Goal: Information Seeking & Learning: Find specific page/section

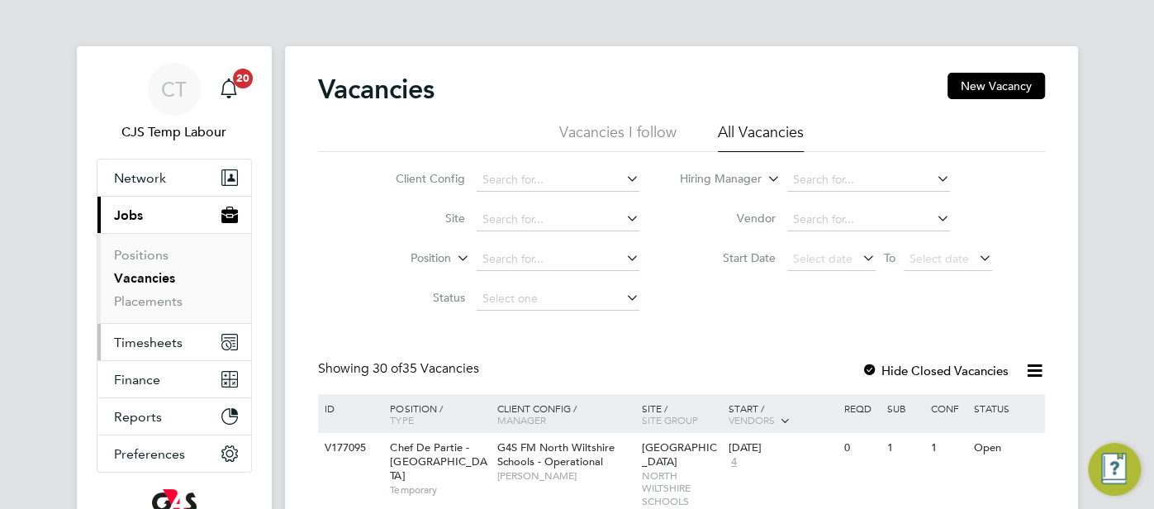
click at [160, 344] on span "Timesheets" at bounding box center [148, 343] width 69 height 16
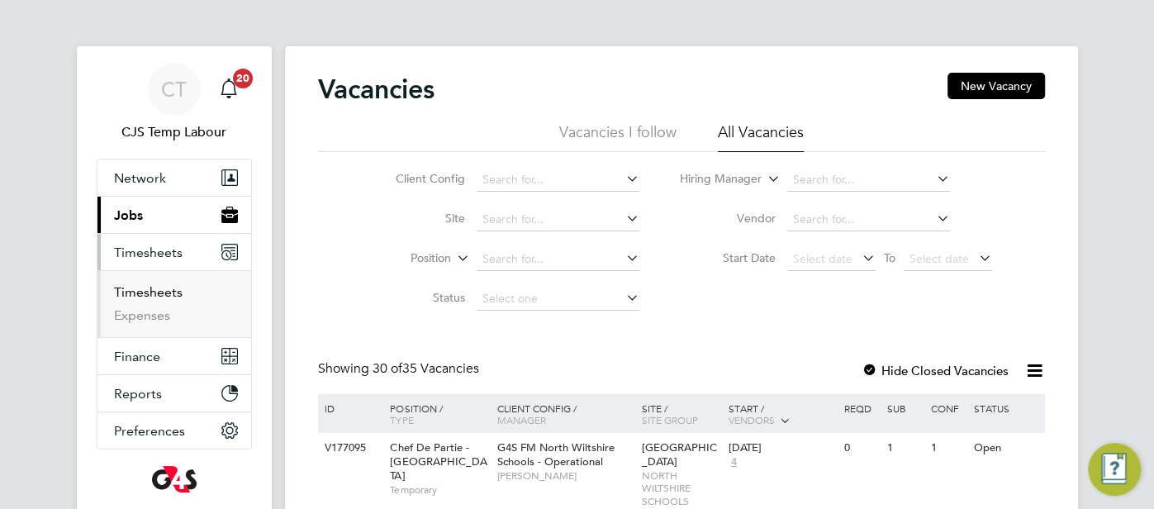
click at [165, 290] on link "Timesheets" at bounding box center [148, 292] width 69 height 16
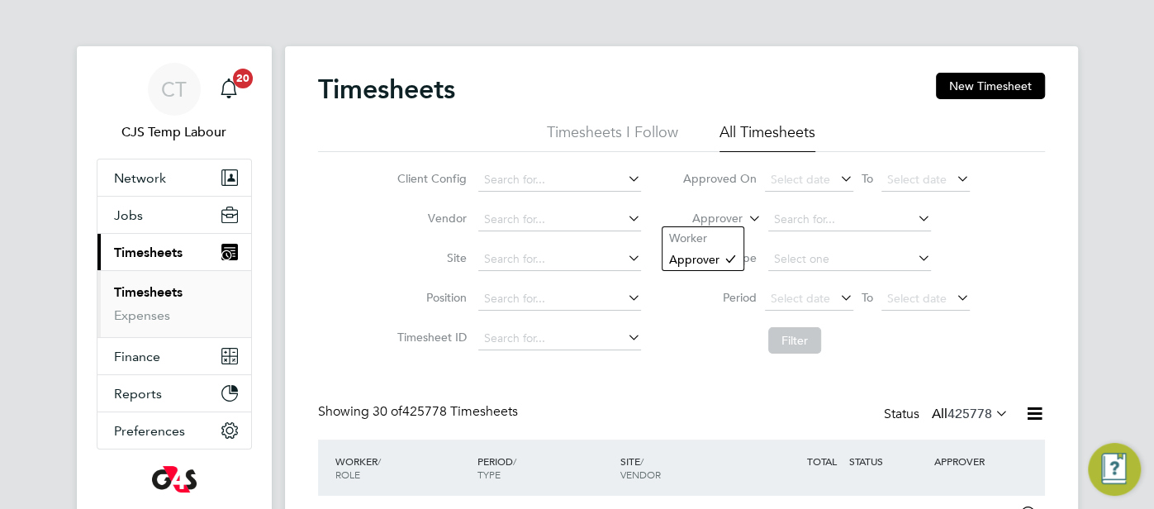
click at [745, 216] on icon at bounding box center [745, 214] width 0 height 15
click at [728, 235] on li "Worker" at bounding box center [702, 237] width 81 height 21
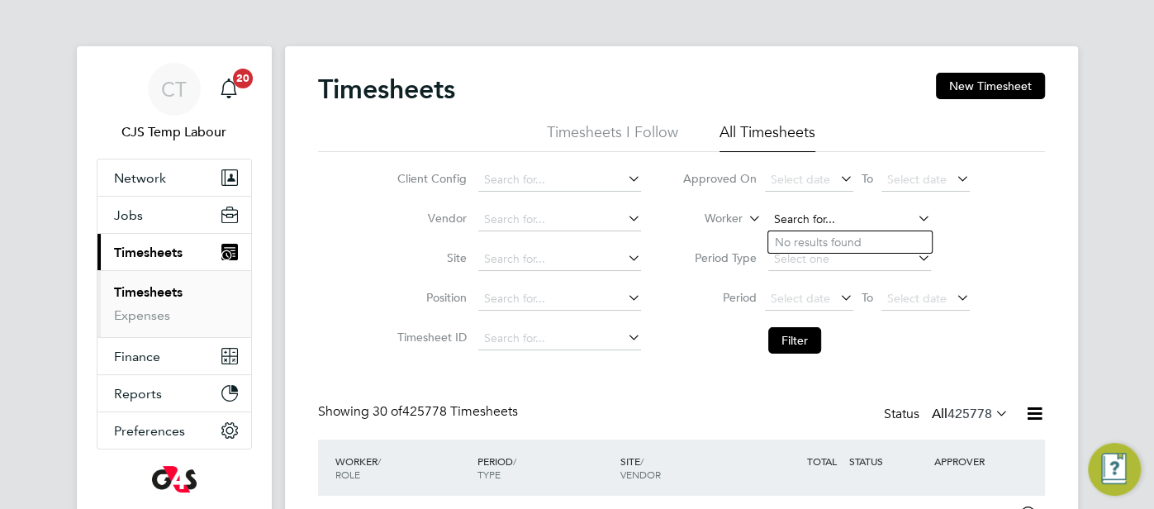
click at [779, 221] on input at bounding box center [849, 219] width 163 height 23
click at [839, 258] on li "Abiod un Awotunde Smith" at bounding box center [876, 265] width 217 height 22
type input "Abiodun Awotunde Smith"
click at [790, 340] on button "Filter" at bounding box center [794, 340] width 53 height 26
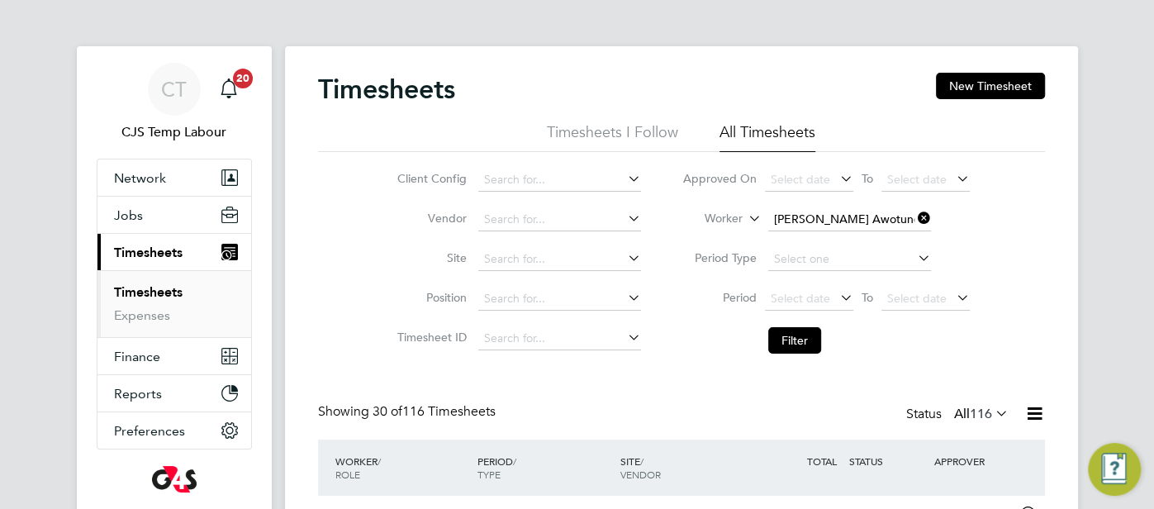
drag, startPoint x: 1018, startPoint y: 286, endPoint x: 1018, endPoint y: 273, distance: 12.4
click at [1018, 286] on div "Client Config Vendor Site Position Timesheet ID Approved On Select date To Sele…" at bounding box center [681, 257] width 727 height 210
click at [147, 171] on span "Network" at bounding box center [140, 178] width 52 height 16
click at [161, 174] on span "Network" at bounding box center [140, 178] width 52 height 16
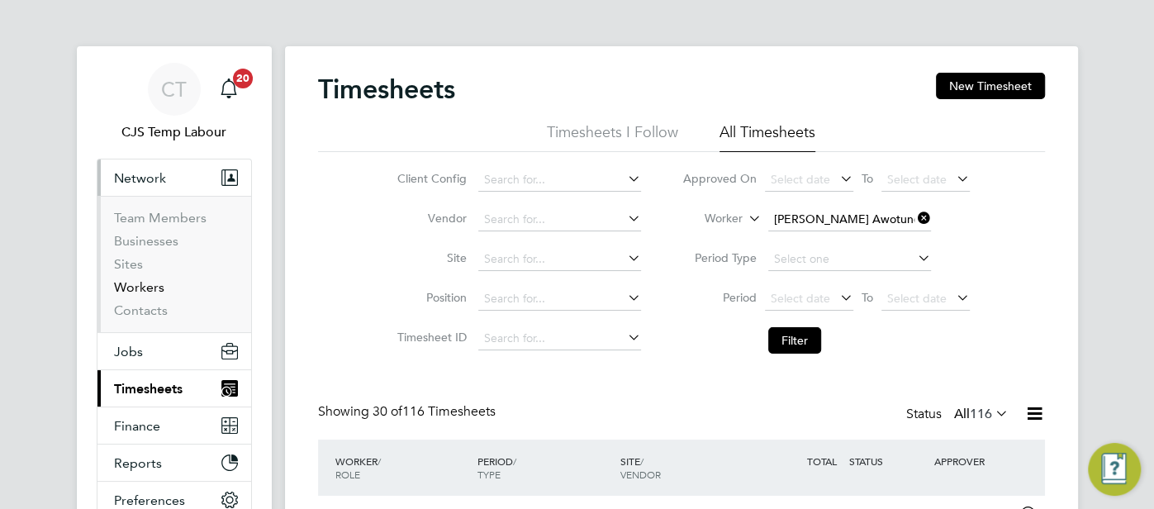
click at [148, 284] on link "Workers" at bounding box center [139, 287] width 50 height 16
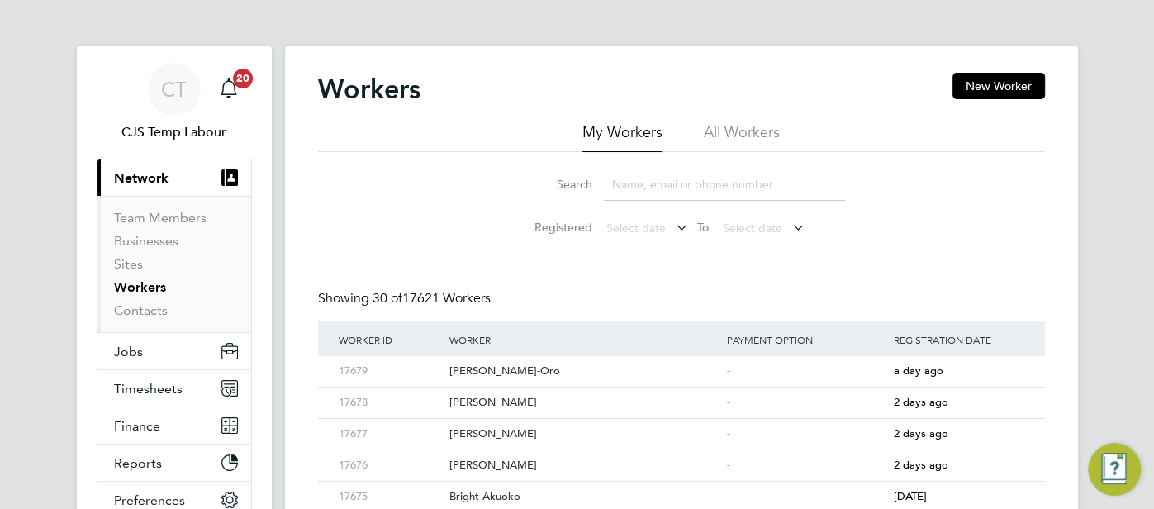
click at [736, 126] on li "All Workers" at bounding box center [742, 137] width 76 height 30
click at [690, 185] on input at bounding box center [724, 185] width 241 height 32
paste input "Adewale Adebola"
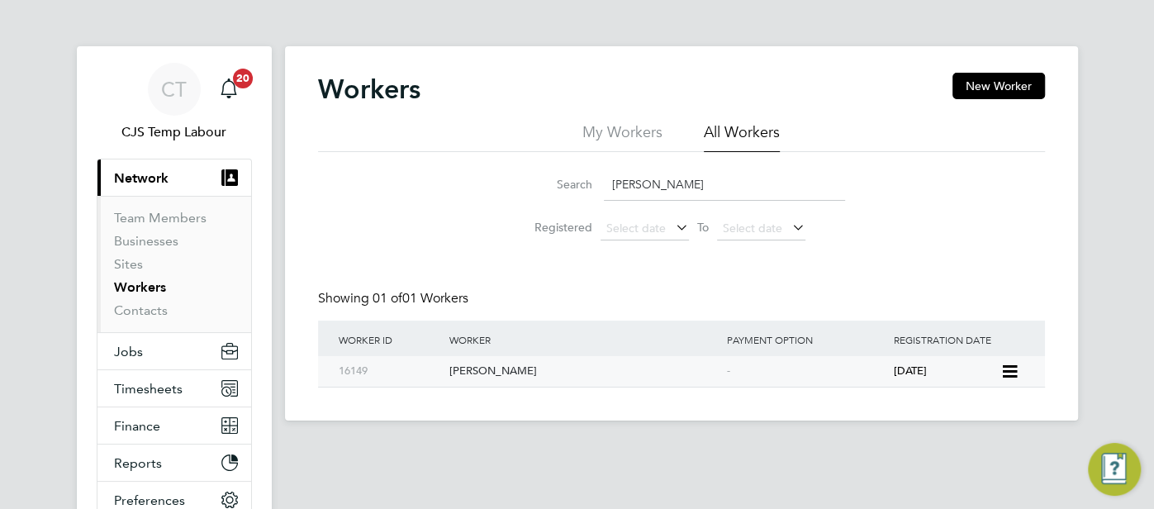
click at [926, 371] on span "3 years ago" at bounding box center [909, 370] width 33 height 14
click at [693, 183] on input "Adewale Adebola" at bounding box center [724, 185] width 241 height 32
drag, startPoint x: 716, startPoint y: 186, endPoint x: 605, endPoint y: 187, distance: 111.5
click at [605, 187] on input "Adewale Adebola" at bounding box center [724, 185] width 241 height 32
paste input "yinka Banjo"
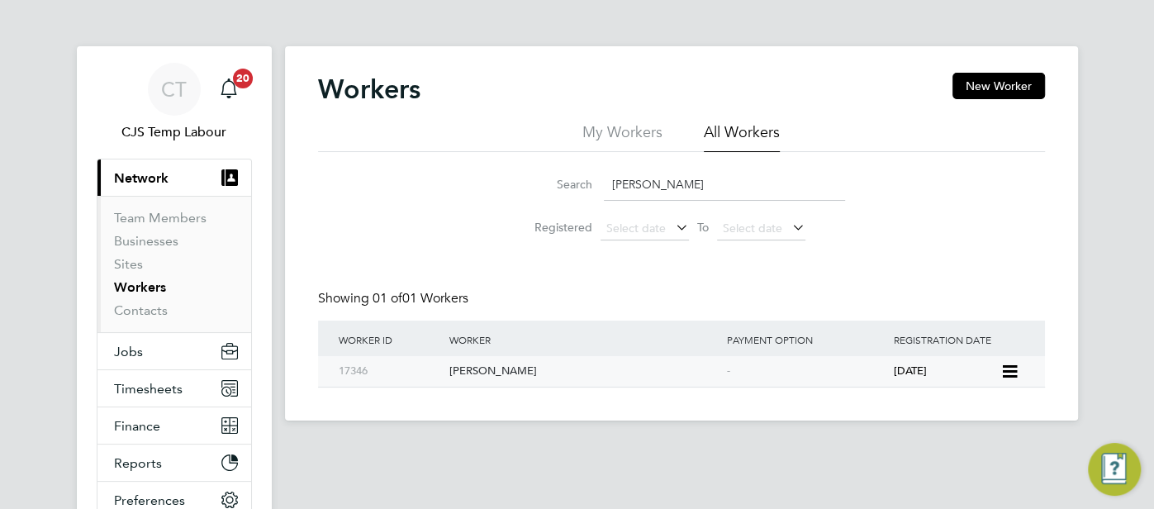
click at [623, 373] on div "Adeyinka Banjo" at bounding box center [584, 371] width 278 height 31
click at [914, 364] on span "10 months ago" at bounding box center [909, 370] width 33 height 14
drag, startPoint x: 704, startPoint y: 182, endPoint x: 605, endPoint y: 179, distance: 99.2
click at [605, 179] on input "Adeyinka Banjo" at bounding box center [724, 185] width 241 height 32
paste input "fusat Odukoya"
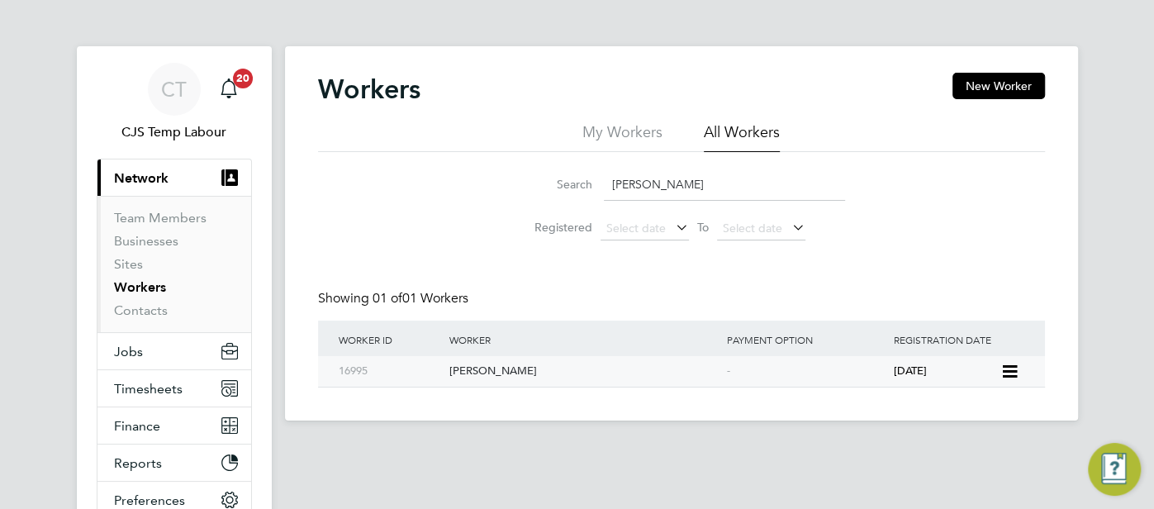
click at [808, 373] on div "-" at bounding box center [806, 371] width 167 height 31
drag, startPoint x: 746, startPoint y: 203, endPoint x: 659, endPoint y: 179, distance: 90.0
click at [650, 182] on li "Search Afusat Odukoya" at bounding box center [681, 184] width 368 height 49
drag, startPoint x: 710, startPoint y: 185, endPoint x: 614, endPoint y: 179, distance: 96.8
click at [614, 179] on input "Afusat Odukoya" at bounding box center [724, 185] width 241 height 32
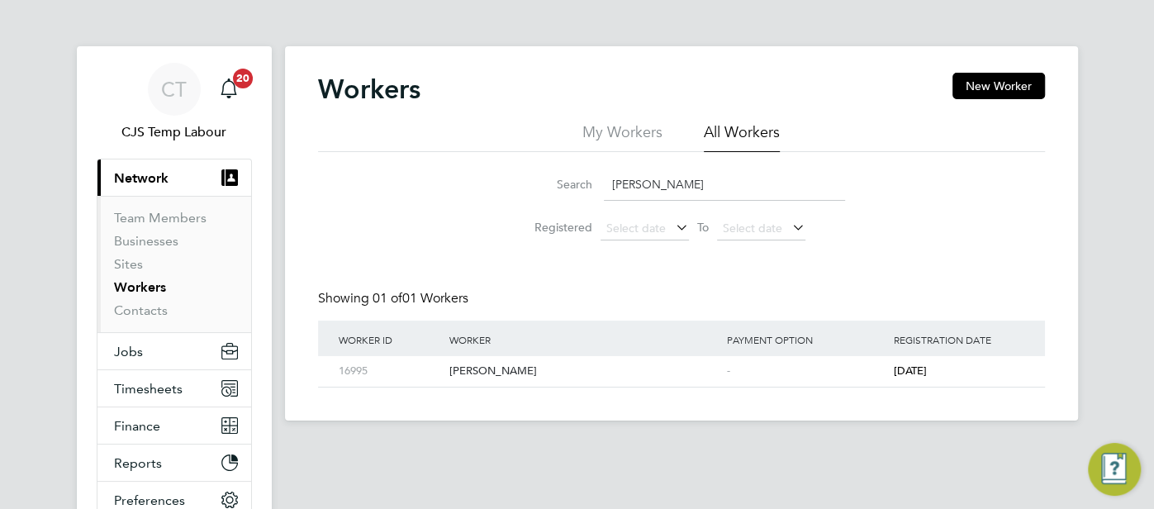
paste input "gatha Aniss"
click at [839, 380] on div "-" at bounding box center [806, 371] width 167 height 31
drag, startPoint x: 719, startPoint y: 191, endPoint x: 612, endPoint y: 183, distance: 106.8
click at [605, 188] on input "Agatha Anissa" at bounding box center [724, 185] width 241 height 32
paste input "keem Kolawole Lawal"
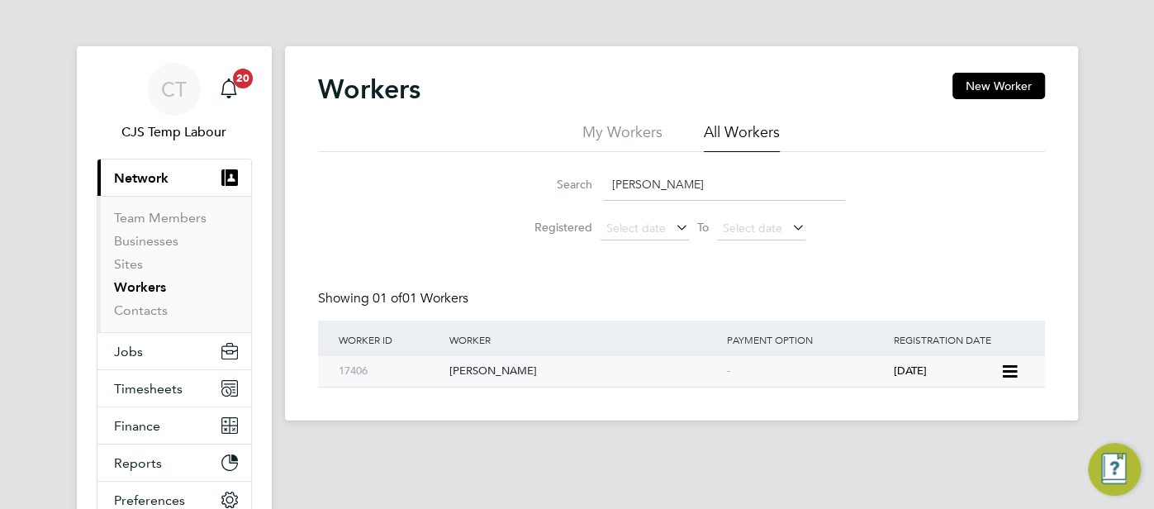
click at [792, 357] on div "-" at bounding box center [806, 371] width 167 height 31
drag, startPoint x: 738, startPoint y: 192, endPoint x: 607, endPoint y: 178, distance: 132.2
click at [607, 178] on input "Akeem Kolawole Lawal" at bounding box center [724, 185] width 241 height 32
paste input "Soremekun"
click at [847, 368] on div "-" at bounding box center [806, 371] width 167 height 31
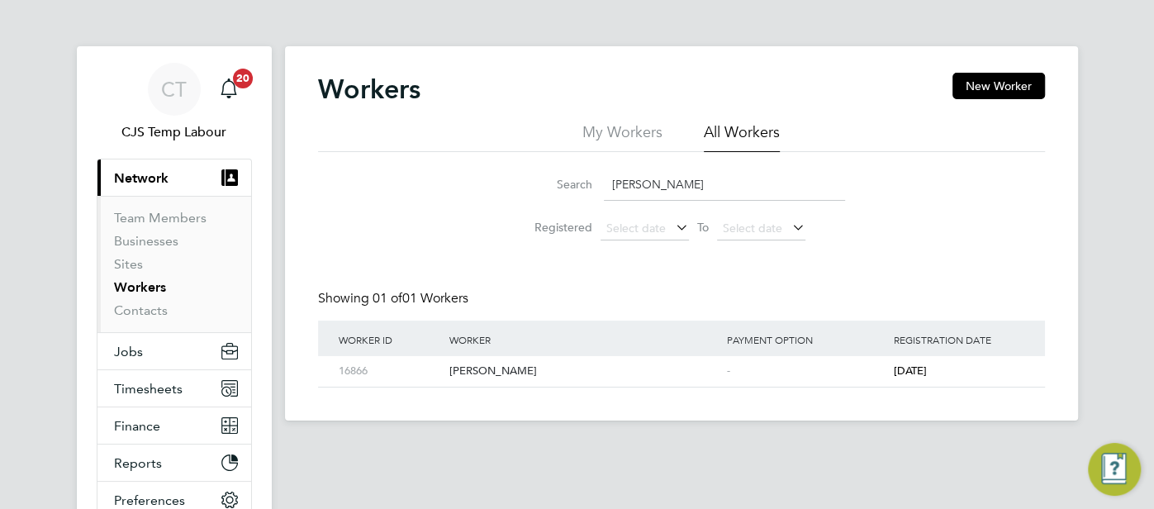
drag, startPoint x: 725, startPoint y: 180, endPoint x: 590, endPoint y: 185, distance: 135.6
click at [590, 185] on div "Search Akeem Soremekun" at bounding box center [681, 185] width 327 height 32
paste input "lozie Samuel"
click at [879, 377] on div "-" at bounding box center [806, 371] width 167 height 31
drag, startPoint x: 715, startPoint y: 194, endPoint x: 589, endPoint y: 186, distance: 126.6
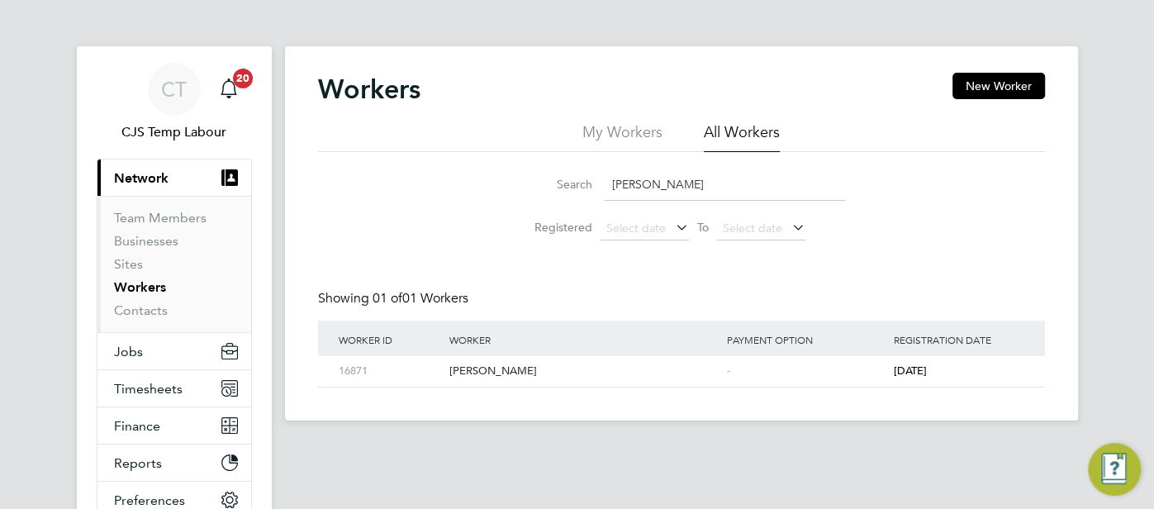
click at [589, 186] on div "Search Alozie Samuel" at bounding box center [681, 185] width 327 height 32
paste input "mos Oladehinde"
type input "Amos Oladehinde"
click at [893, 362] on div "2 years ago" at bounding box center [944, 371] width 111 height 31
click at [164, 382] on span "Timesheets" at bounding box center [148, 389] width 69 height 16
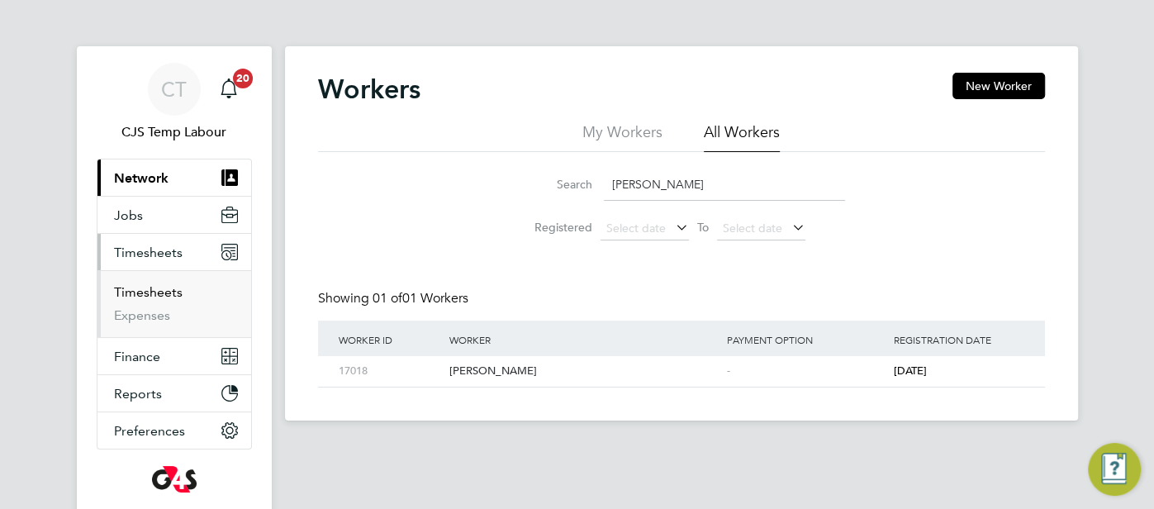
click at [163, 292] on link "Timesheets" at bounding box center [148, 292] width 69 height 16
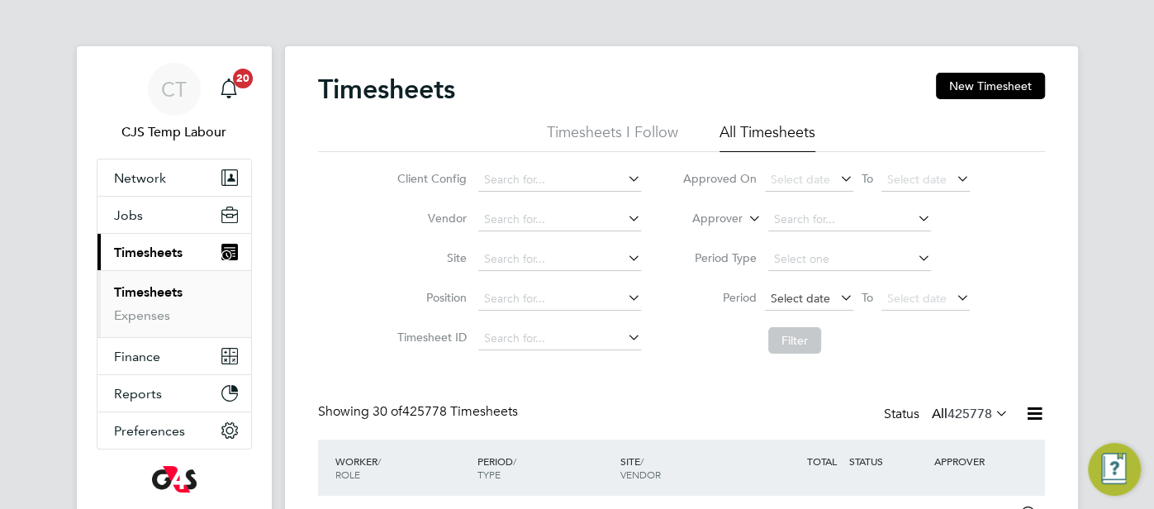
click at [789, 300] on span "Select date" at bounding box center [800, 298] width 59 height 15
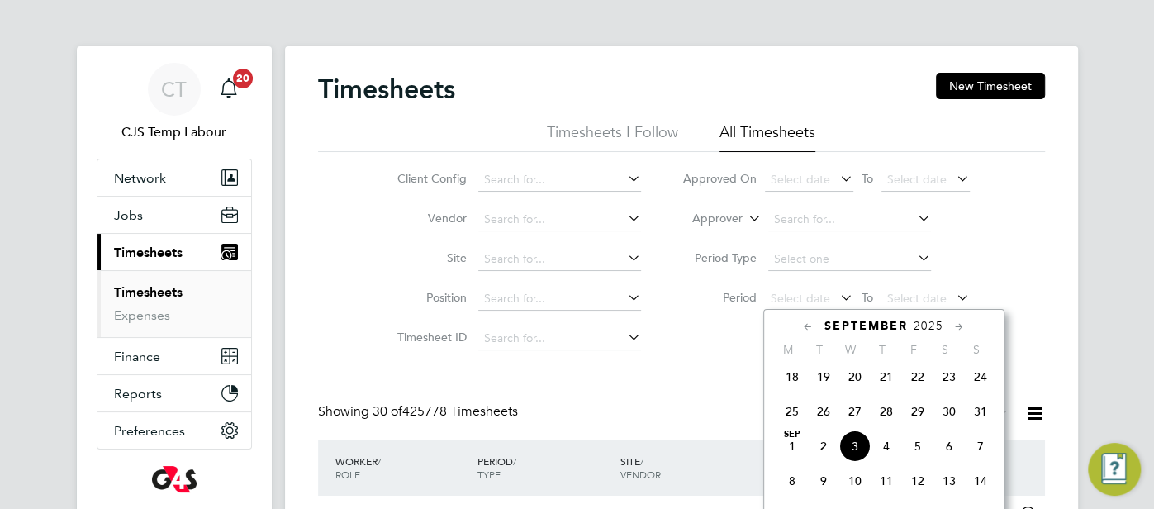
click at [740, 217] on label "Approver" at bounding box center [705, 219] width 74 height 17
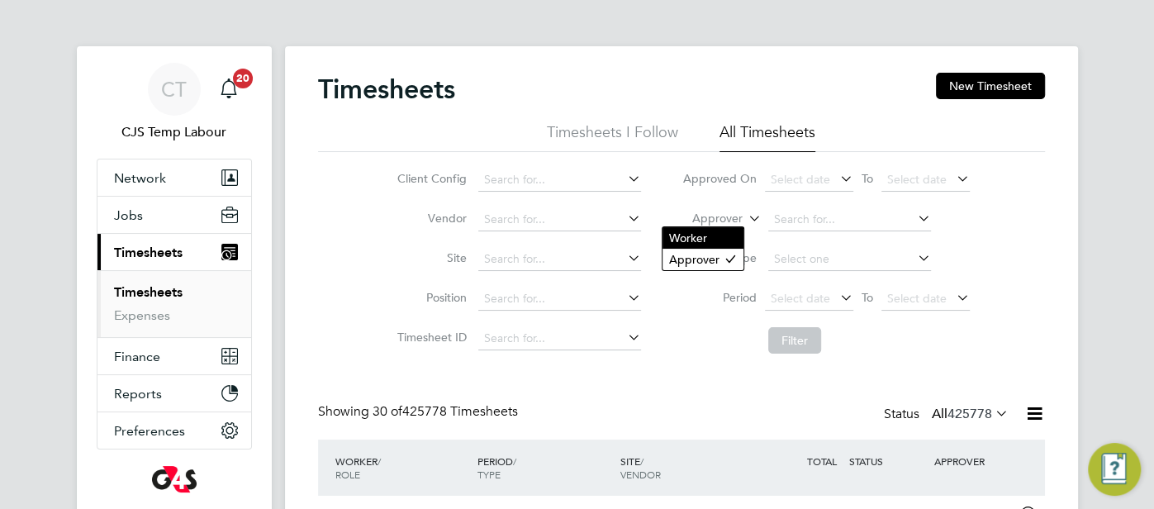
click at [719, 230] on li "Worker" at bounding box center [702, 237] width 81 height 21
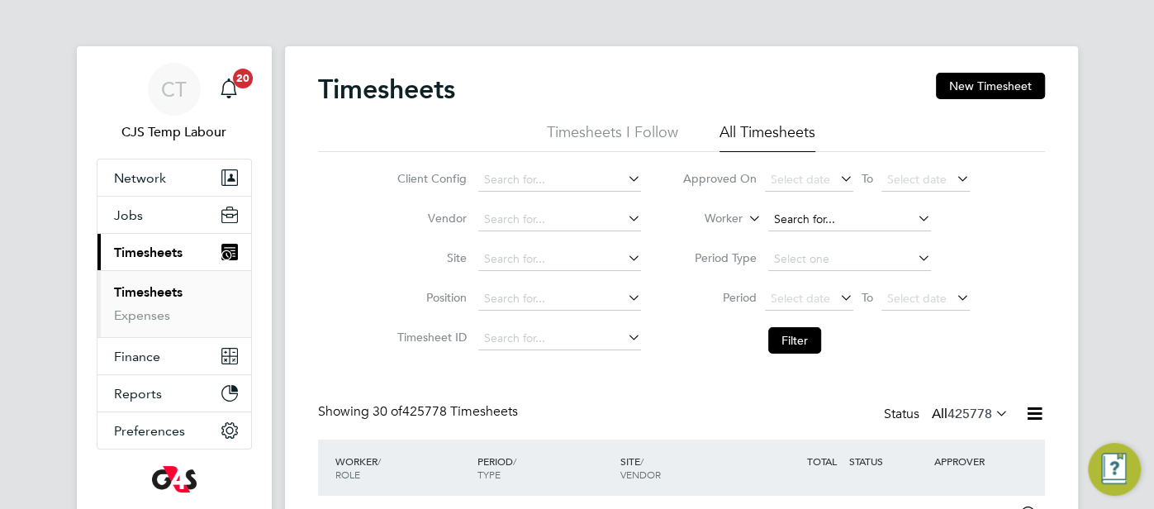
click at [789, 226] on input at bounding box center [849, 219] width 163 height 23
paste input "Amos Oladehinde"
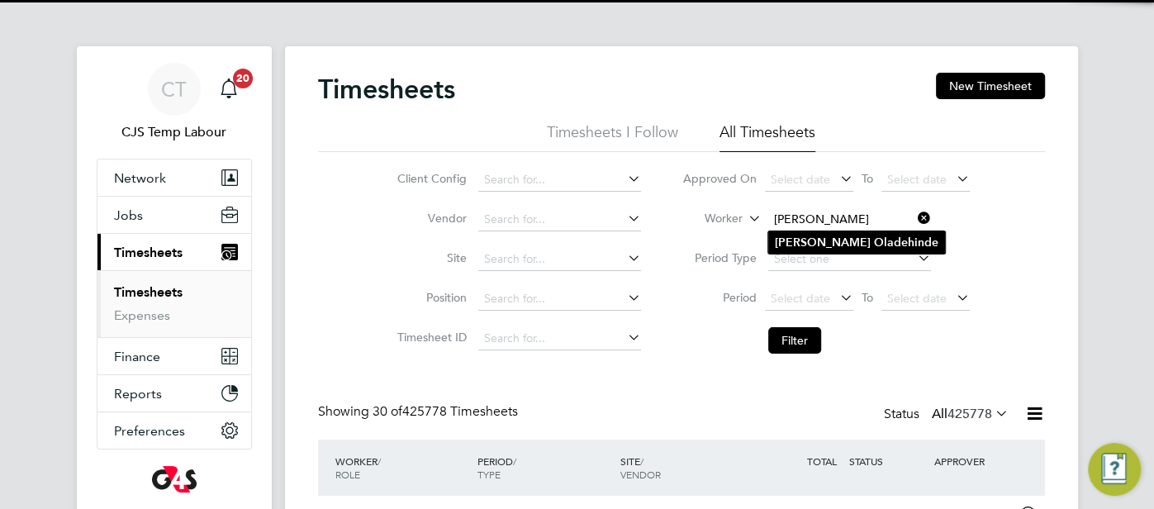
type input "Amos Oladehinde"
click at [797, 235] on b "Amos" at bounding box center [823, 242] width 96 height 14
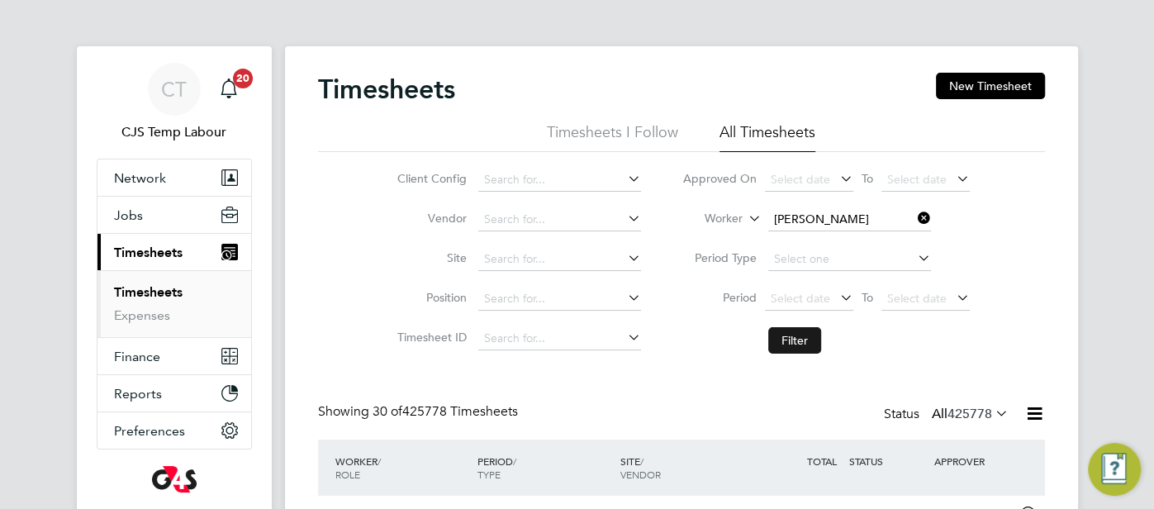
click at [785, 332] on button "Filter" at bounding box center [794, 340] width 53 height 26
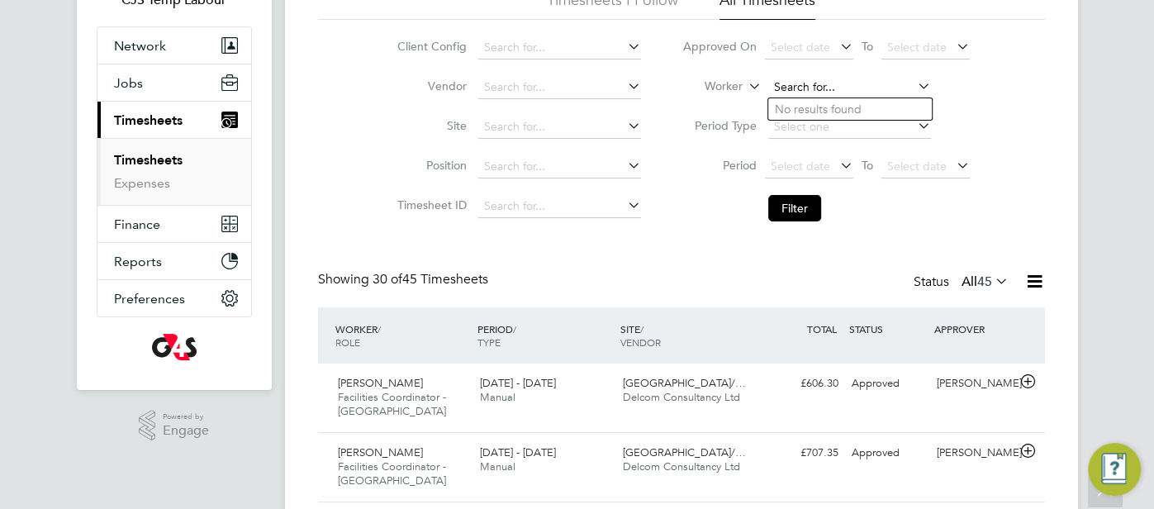
click at [812, 90] on input at bounding box center [849, 87] width 163 height 23
paste input "Blessing Bolade Awolesi"
click at [856, 87] on input "Blessing Bolade Awolesi" at bounding box center [849, 87] width 163 height 23
click at [856, 98] on li "Blessing Bolade Awolesi" at bounding box center [850, 109] width 164 height 22
type input "Blessing Bolade Awolesi"
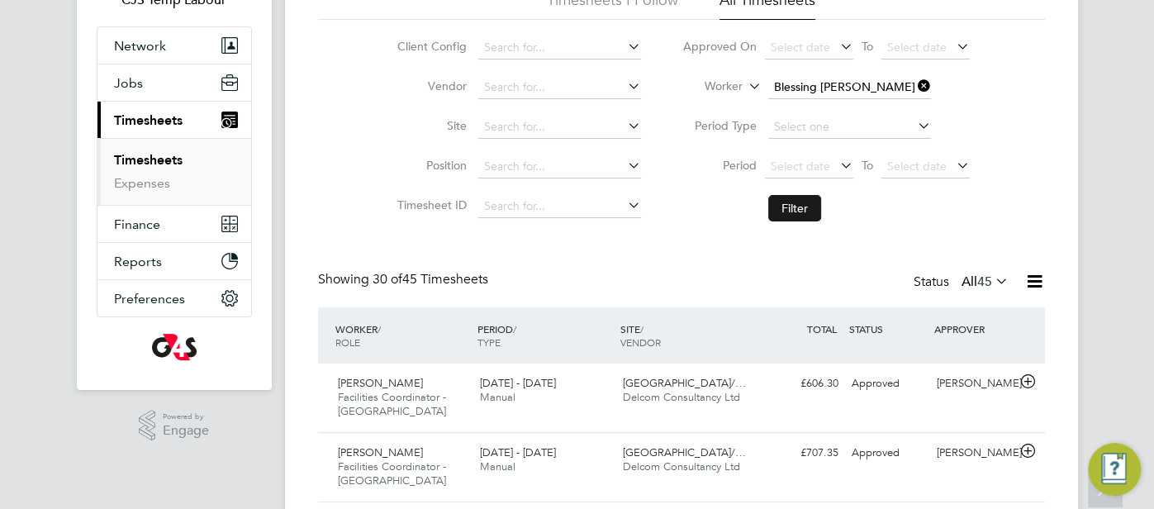
click at [795, 207] on button "Filter" at bounding box center [794, 208] width 53 height 26
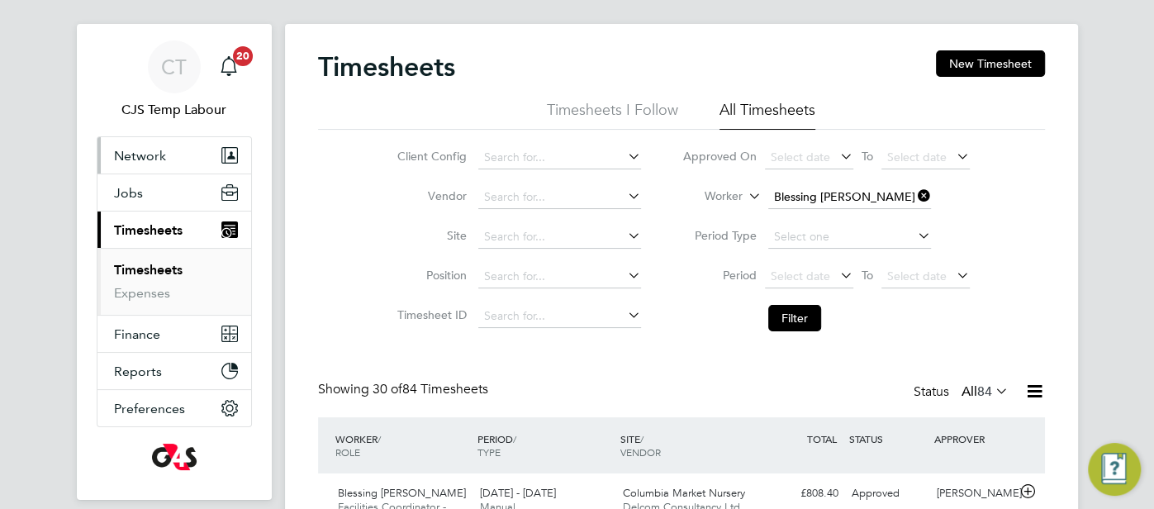
click at [144, 160] on span "Network" at bounding box center [140, 156] width 52 height 16
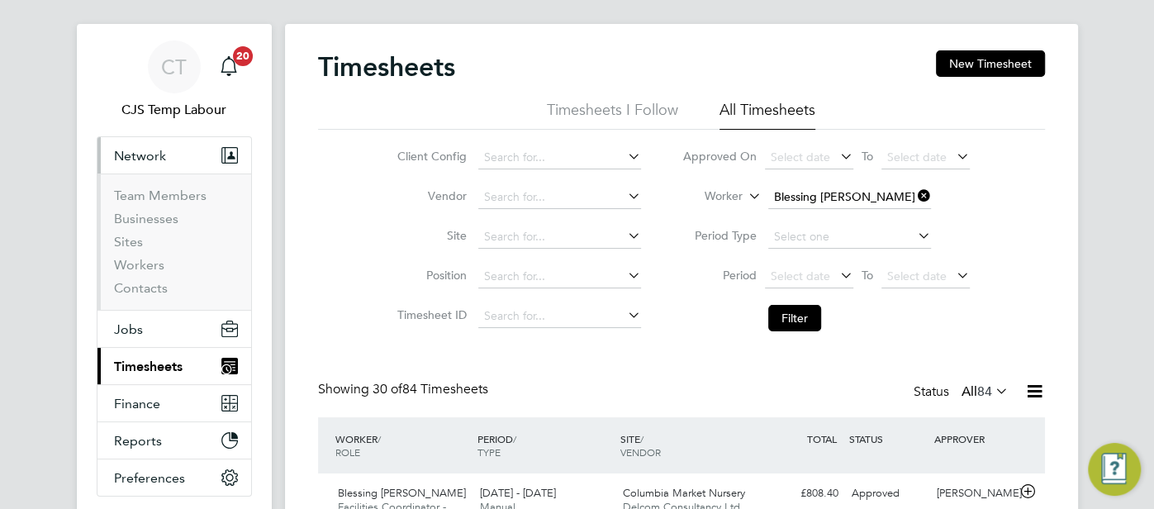
click at [159, 154] on span "Network" at bounding box center [140, 156] width 52 height 16
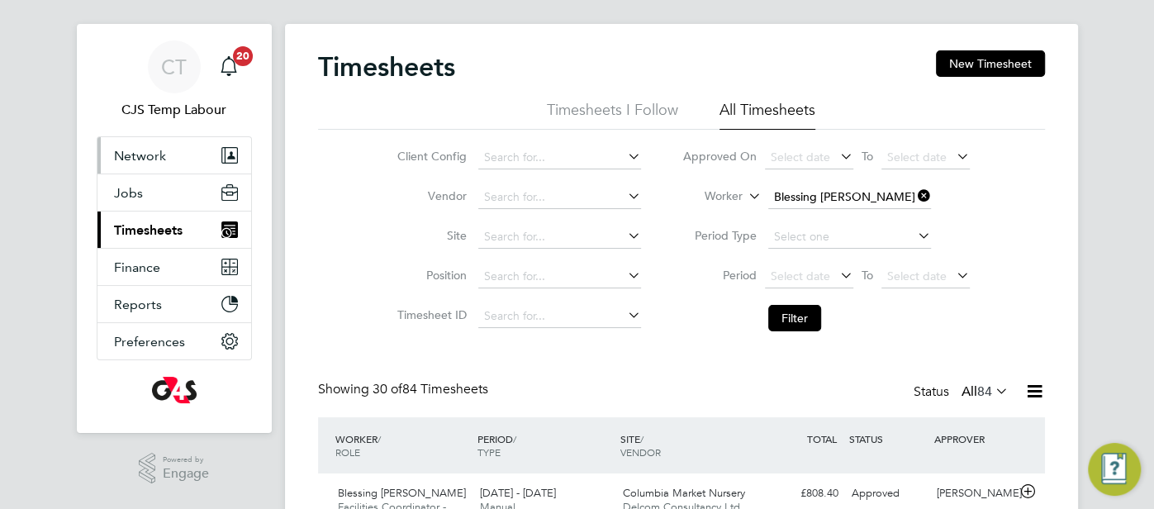
click at [157, 159] on span "Network" at bounding box center [140, 156] width 52 height 16
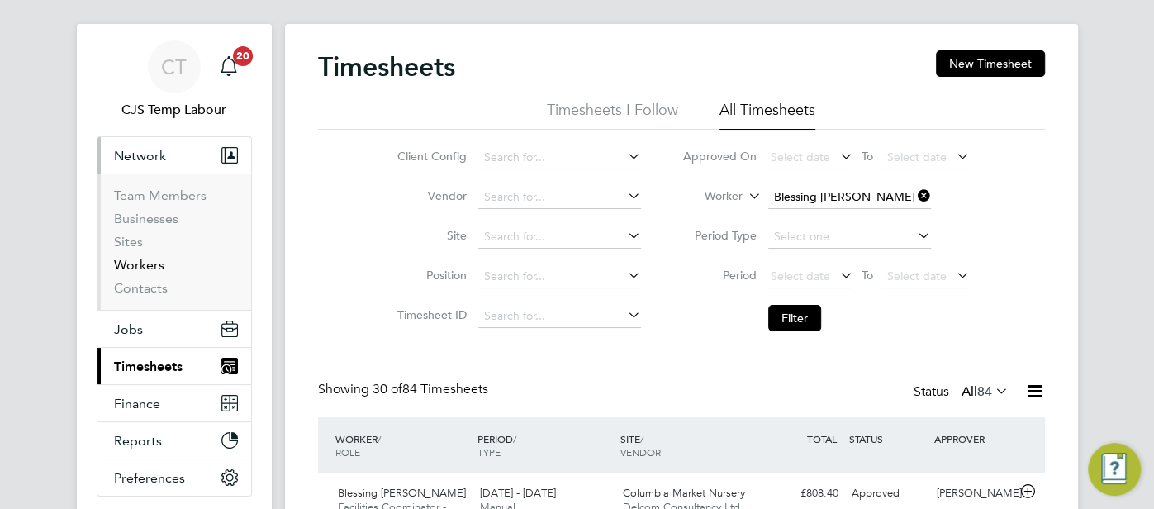
click at [150, 265] on link "Workers" at bounding box center [139, 265] width 50 height 16
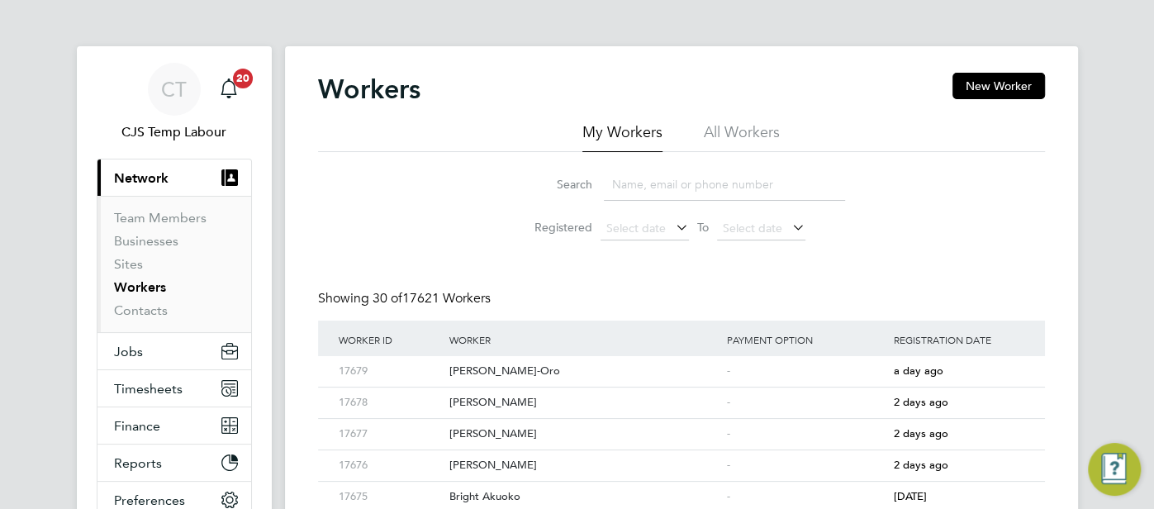
click at [733, 125] on li "All Workers" at bounding box center [742, 137] width 76 height 30
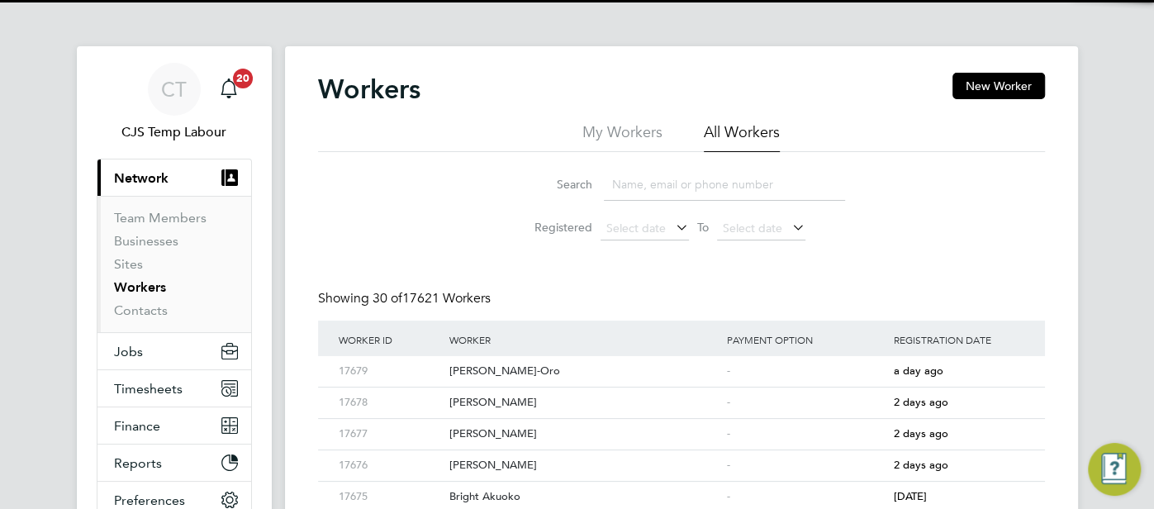
click at [685, 182] on input at bounding box center [724, 185] width 241 height 32
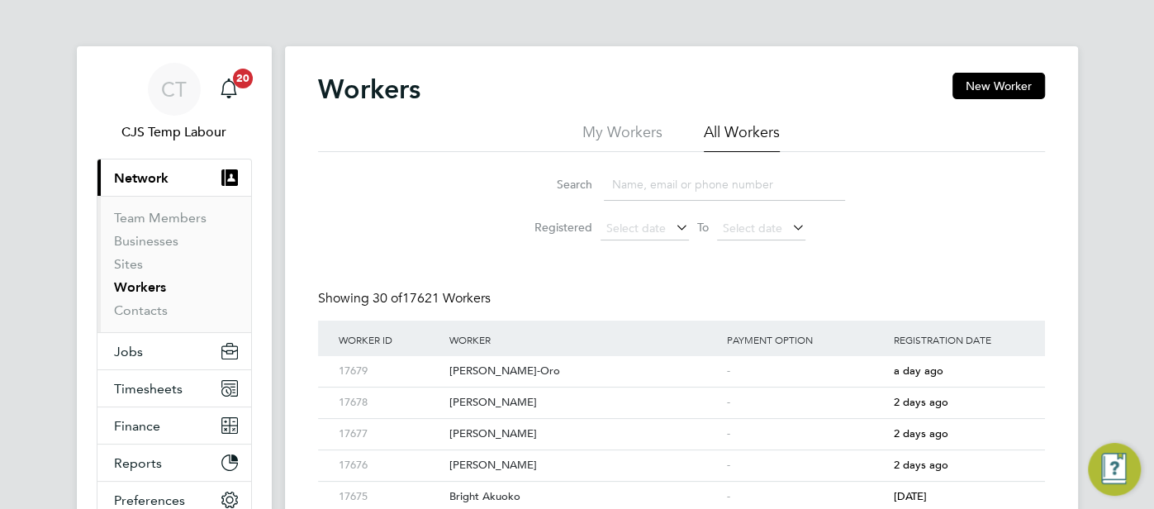
paste input "Blessing Bolade Awolesi"
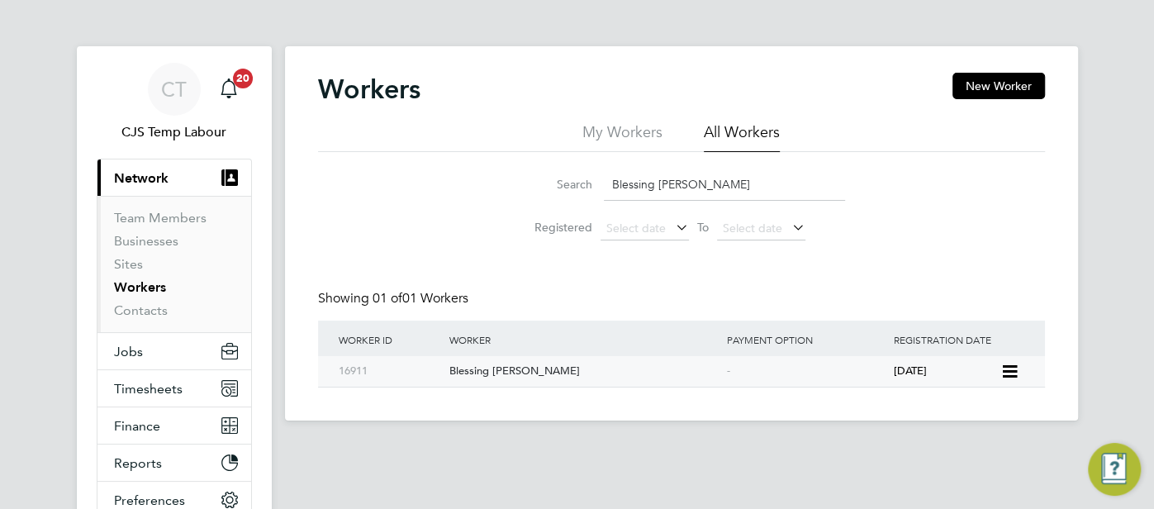
click at [783, 377] on div "-" at bounding box center [806, 371] width 167 height 31
drag, startPoint x: 744, startPoint y: 187, endPoint x: 610, endPoint y: 184, distance: 134.7
click at [610, 184] on input "Blessing Bolade Awolesi" at bounding box center [724, 185] width 241 height 32
paste input "Chikezie Kalu Uduma"
click at [736, 371] on div "-" at bounding box center [806, 371] width 167 height 31
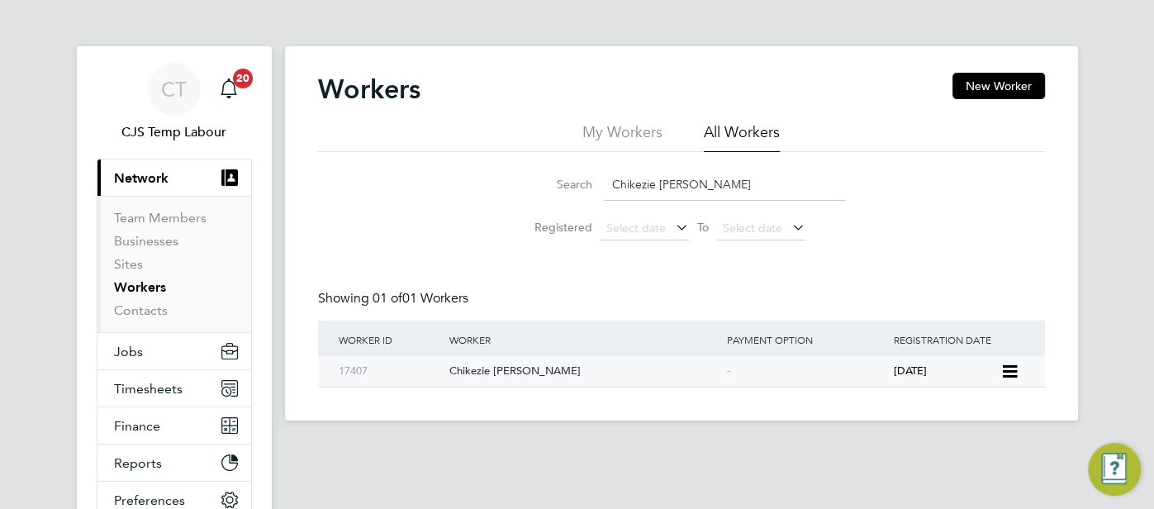
click at [916, 379] on div "8 months ago" at bounding box center [944, 371] width 111 height 31
drag, startPoint x: 656, startPoint y: 183, endPoint x: 600, endPoint y: 181, distance: 56.2
click at [597, 182] on div "Search Chikezie Kalu Uduma" at bounding box center [681, 185] width 327 height 32
paste input "Damilare Samuel Ogunbanjo"
click at [883, 372] on div "-" at bounding box center [806, 371] width 167 height 31
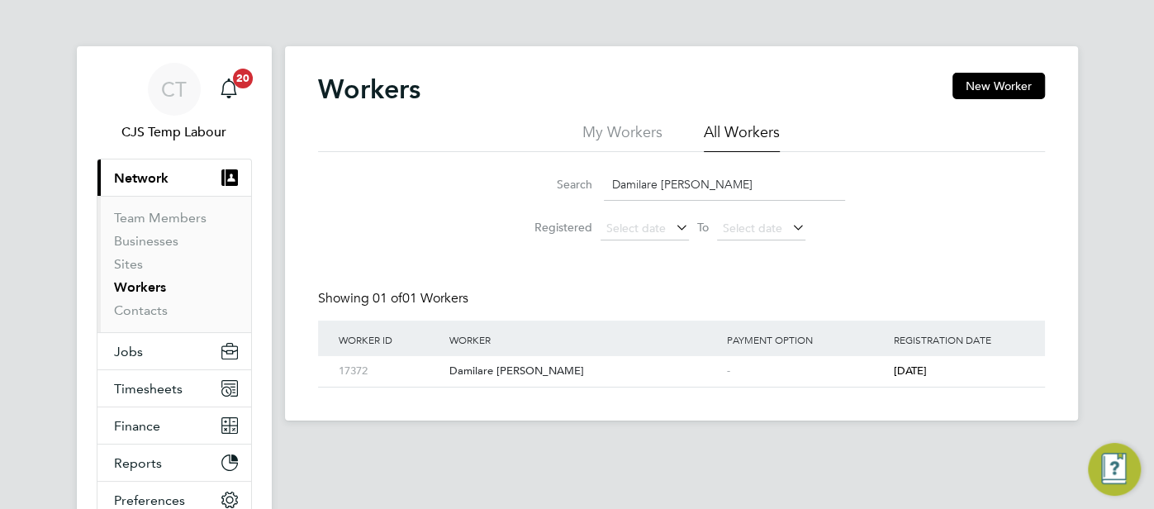
drag, startPoint x: 771, startPoint y: 189, endPoint x: 610, endPoint y: 190, distance: 161.1
click at [610, 190] on input "Damilare Samuel Ogunbanjo" at bounding box center [724, 185] width 241 height 32
paste input "niel Taiwo Ayefuwa"
click at [775, 370] on div "-" at bounding box center [806, 371] width 167 height 31
drag, startPoint x: 738, startPoint y: 185, endPoint x: 603, endPoint y: 183, distance: 134.7
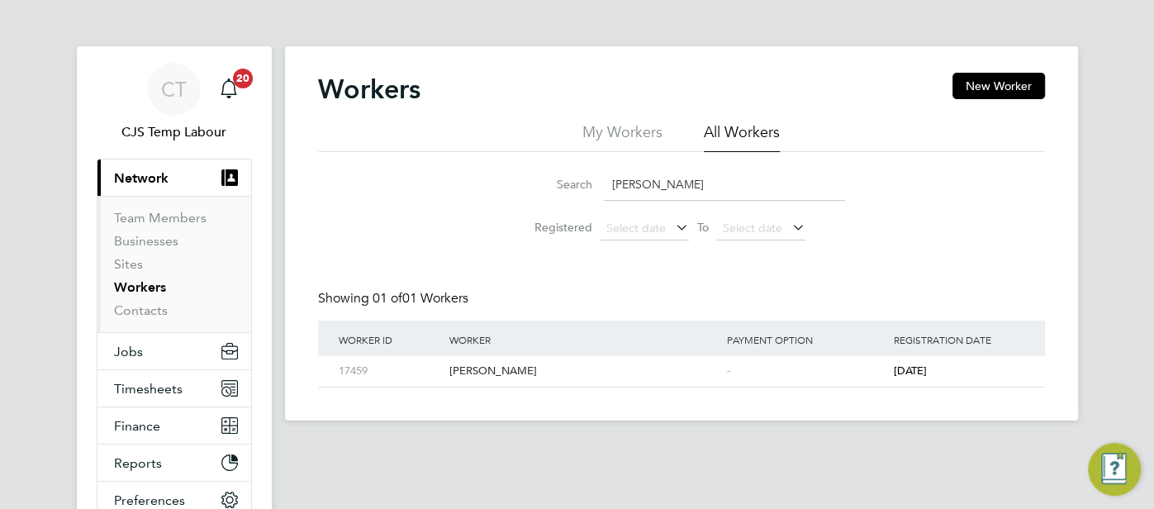
click at [604, 183] on input "Daniel Taiwo Ayefuwa" at bounding box center [724, 185] width 241 height 32
paste input "ennis Oluwafemi Ajib"
click at [856, 377] on div "-" at bounding box center [806, 371] width 167 height 31
drag, startPoint x: 782, startPoint y: 192, endPoint x: 593, endPoint y: 168, distance: 190.8
click at [592, 169] on div "Search Dennis Oluwafemi Ajibuwa" at bounding box center [681, 185] width 327 height 32
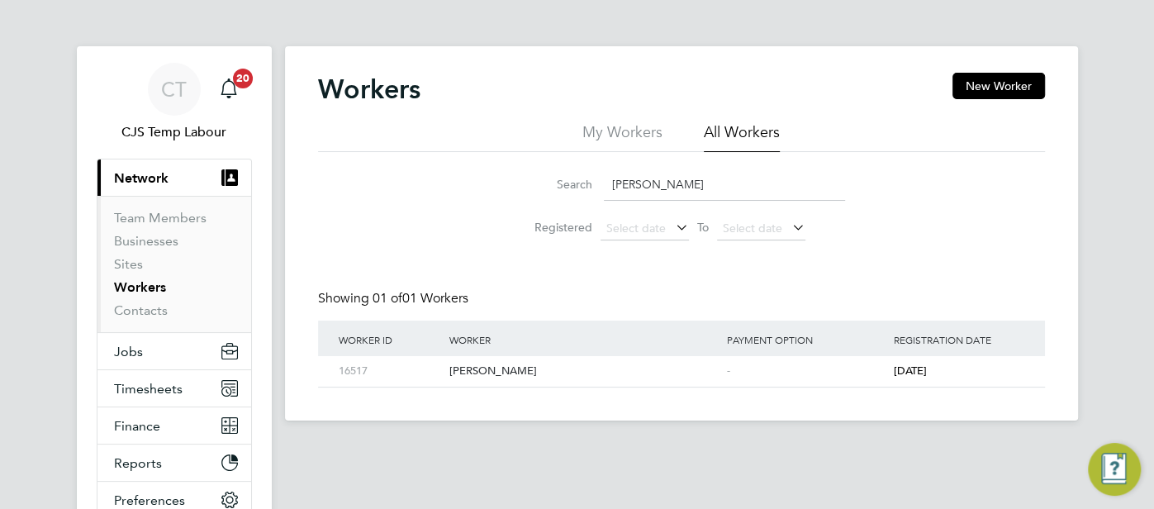
paste input "Godwin Okpoko"
click at [907, 363] on span "2 years ago" at bounding box center [909, 370] width 33 height 14
drag, startPoint x: 701, startPoint y: 181, endPoint x: 613, endPoint y: 185, distance: 88.5
click at [613, 185] on input "Godwin Okpoko" at bounding box center [724, 185] width 241 height 32
paste input "Isa Adeola Sala"
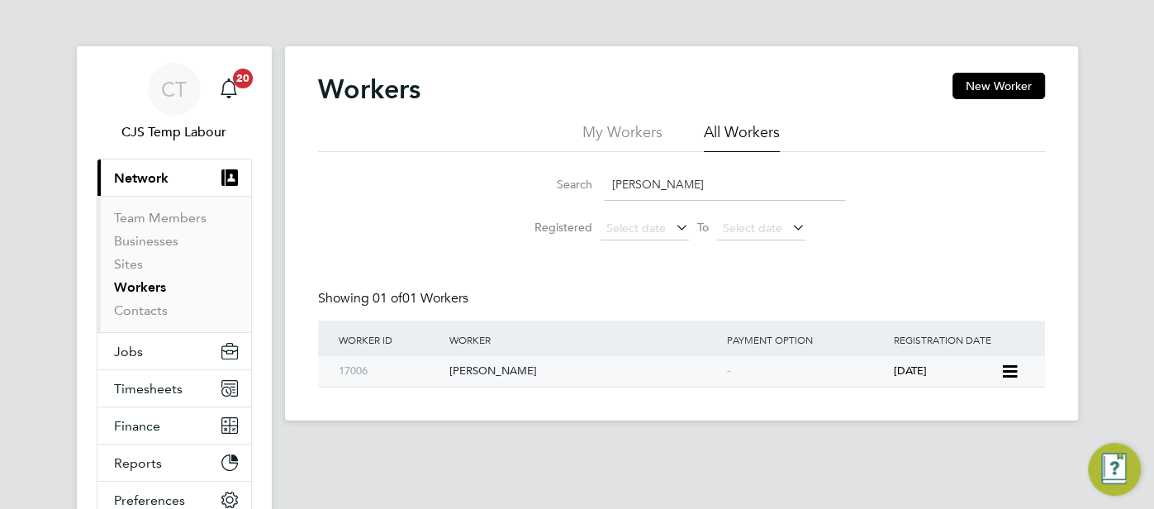
click at [777, 377] on div "-" at bounding box center [806, 371] width 167 height 31
drag, startPoint x: 744, startPoint y: 184, endPoint x: 604, endPoint y: 180, distance: 140.5
click at [604, 180] on input "Isa Adeola Salako" at bounding box center [724, 185] width 241 height 32
paste input "Kamoru Aremu Babatunde"
click at [643, 378] on div "Kamoru Aremu Babatunde" at bounding box center [584, 371] width 278 height 31
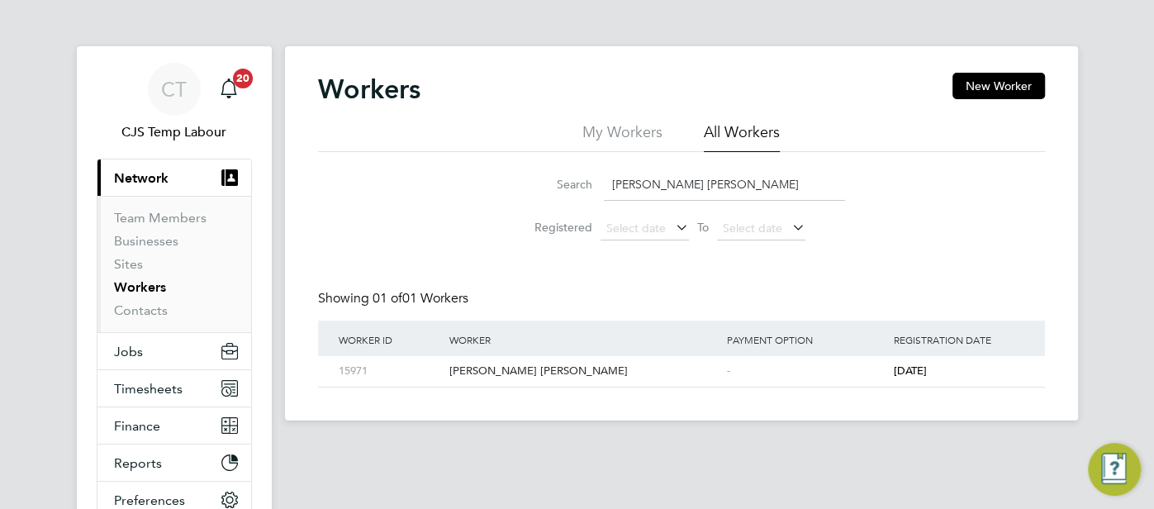
drag, startPoint x: 768, startPoint y: 188, endPoint x: 582, endPoint y: 183, distance: 185.9
click at [579, 186] on div "Search Kamoru Aremu Babatunde" at bounding box center [681, 185] width 327 height 32
paste input "ehinde Rofiat Adelek"
click at [865, 378] on div "-" at bounding box center [806, 371] width 167 height 31
drag, startPoint x: 785, startPoint y: 178, endPoint x: 605, endPoint y: 178, distance: 179.2
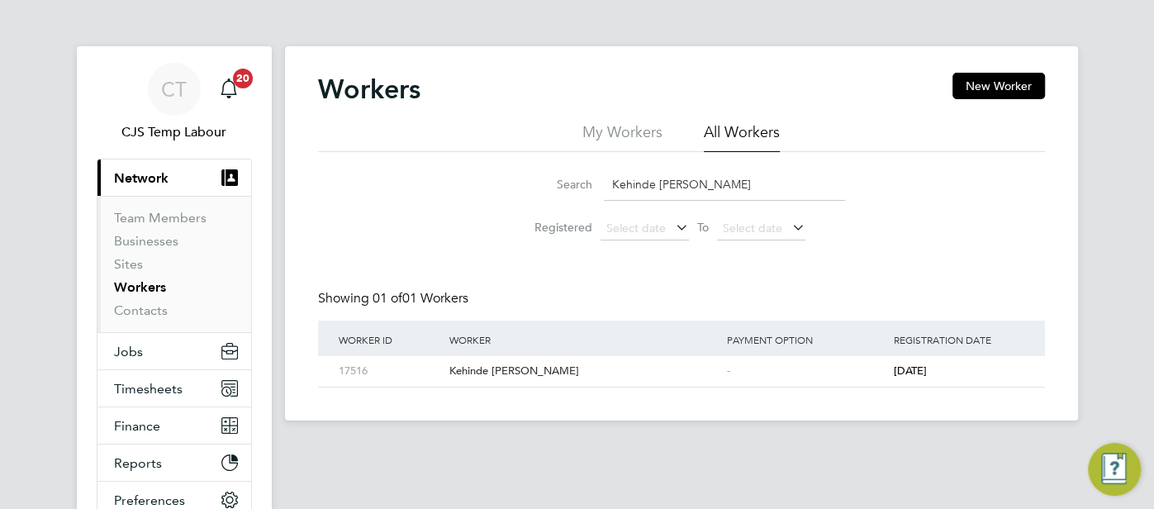
click at [605, 178] on input "Kehinde Rofiat Adeleke" at bounding box center [724, 185] width 241 height 32
paste input "Lateef Olanrewaju Ogunlesi"
click at [805, 379] on div "-" at bounding box center [806, 371] width 167 height 31
drag, startPoint x: 762, startPoint y: 181, endPoint x: 591, endPoint y: 171, distance: 170.4
click at [591, 171] on div "Search Lateef Olanrewaju Ogunlesi" at bounding box center [681, 185] width 327 height 32
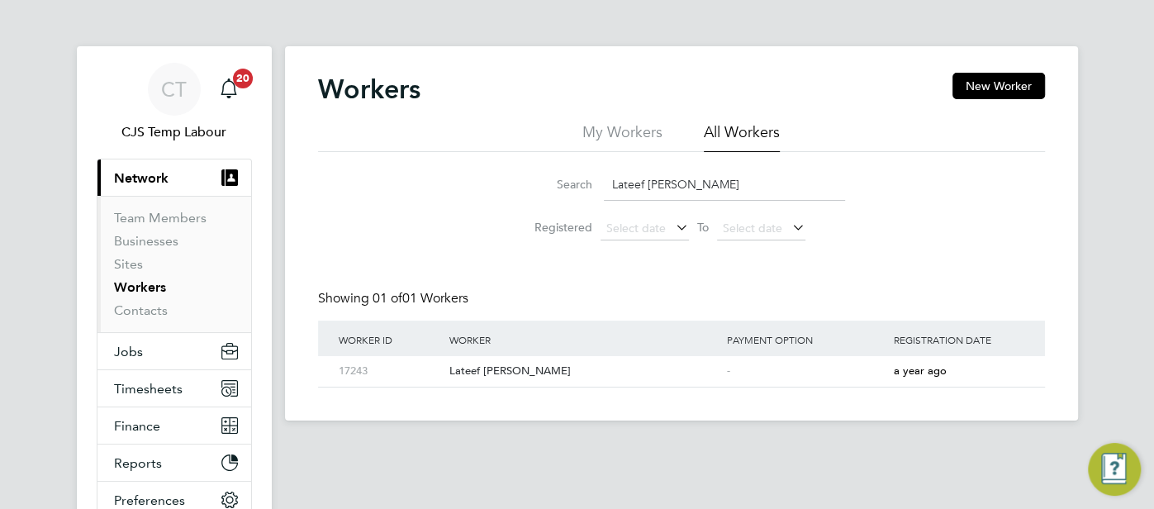
paste input "Majekodunmi Mustapha"
click at [729, 366] on div "-" at bounding box center [806, 371] width 167 height 31
drag, startPoint x: 741, startPoint y: 183, endPoint x: 590, endPoint y: 183, distance: 151.2
click at [590, 183] on div "Search Majekodunmi Mustapha" at bounding box center [681, 185] width 327 height 32
paste input "xwell Afriyie"
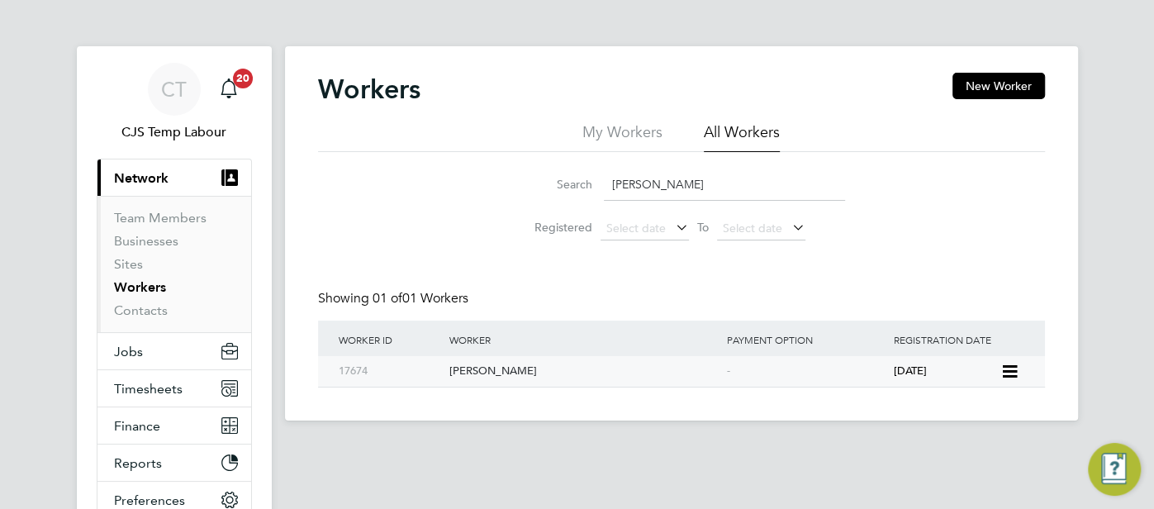
click at [729, 369] on div "-" at bounding box center [806, 371] width 167 height 31
drag, startPoint x: 712, startPoint y: 188, endPoint x: 607, endPoint y: 171, distance: 106.3
click at [607, 171] on input "Maxwell Afriyie" at bounding box center [724, 185] width 241 height 32
paste input "ercy Olajid"
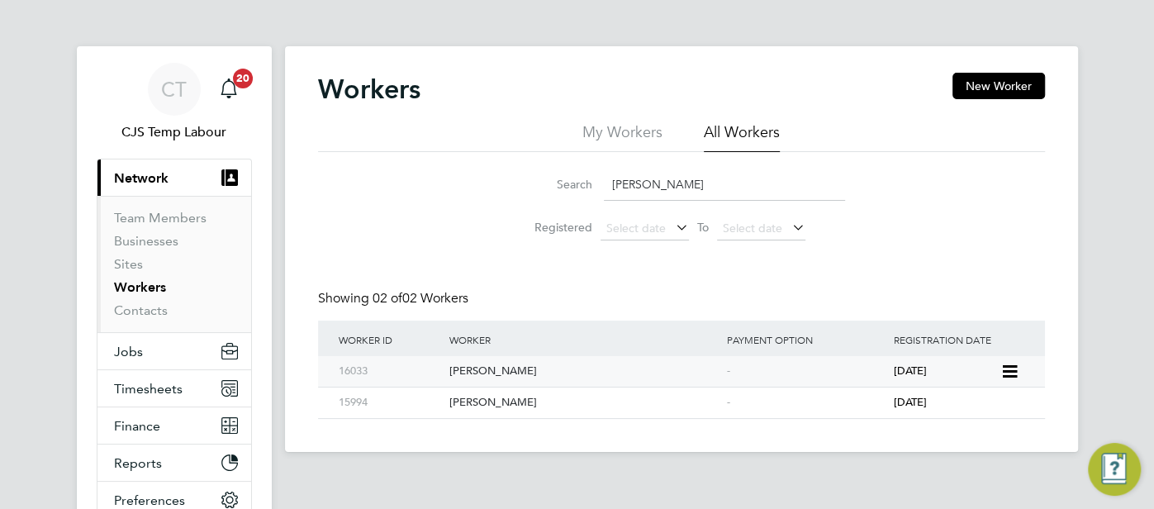
click at [708, 365] on div "Mercy Olajide" at bounding box center [584, 371] width 278 height 31
drag, startPoint x: 724, startPoint y: 188, endPoint x: 614, endPoint y: 183, distance: 110.0
click at [614, 183] on input "Mercy Olajide" at bounding box center [724, 185] width 241 height 32
paste input "ichael Abel"
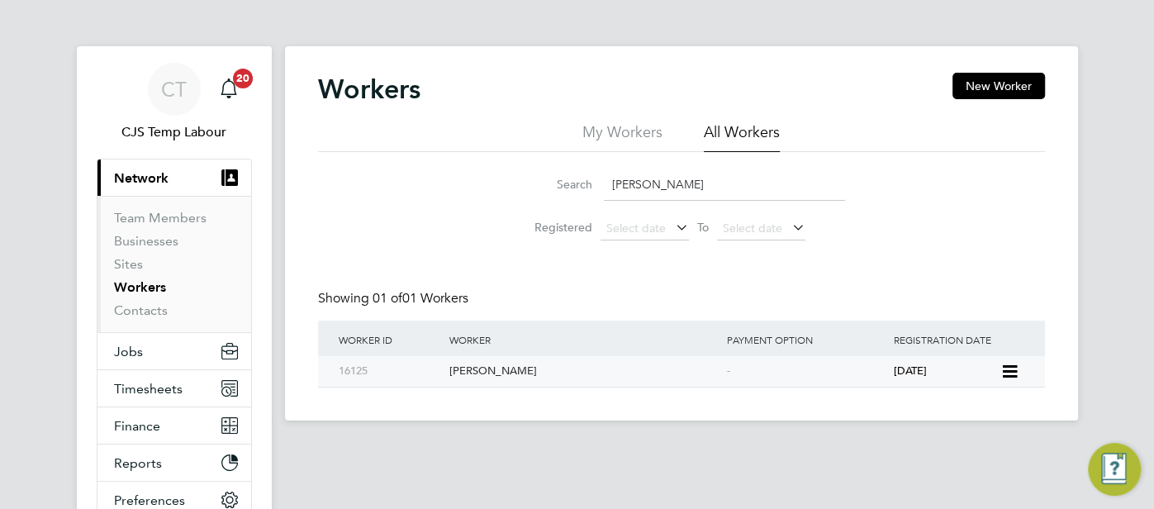
click at [859, 380] on div "-" at bounding box center [806, 371] width 167 height 31
drag, startPoint x: 700, startPoint y: 192, endPoint x: 597, endPoint y: 183, distance: 102.8
click at [597, 183] on div "Search Michael Abel" at bounding box center [681, 185] width 327 height 32
paste input "Olaide Blessing Balogun"
click at [737, 370] on div "-" at bounding box center [806, 371] width 167 height 31
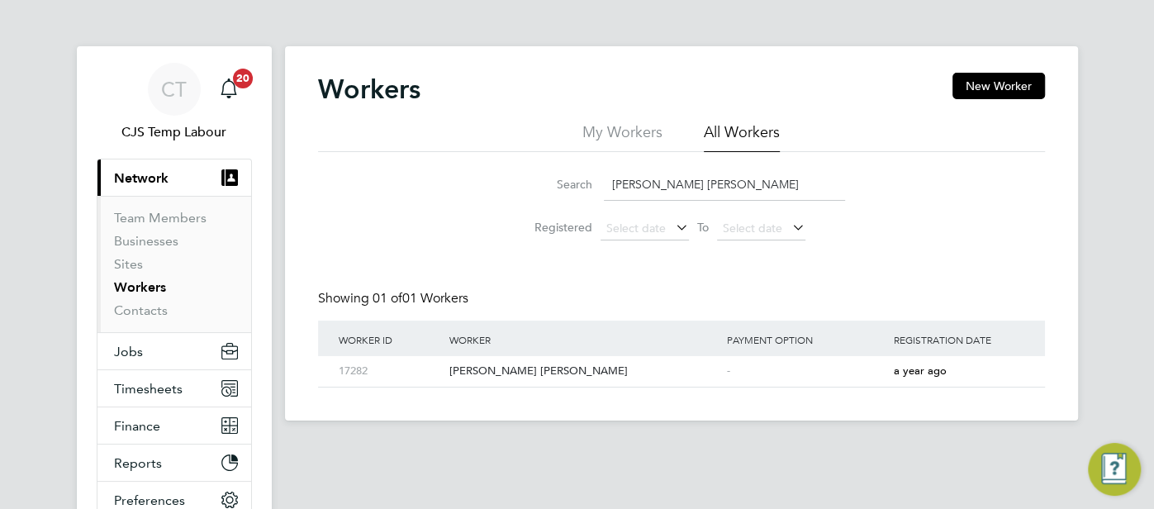
drag, startPoint x: 757, startPoint y: 181, endPoint x: 606, endPoint y: 179, distance: 151.2
click at [606, 179] on input "Olaide Blessing Balogun" at bounding box center [724, 185] width 241 height 32
paste input "mowunmi Asarak"
click at [778, 374] on div "-" at bounding box center [806, 371] width 167 height 31
drag, startPoint x: 733, startPoint y: 192, endPoint x: 602, endPoint y: 187, distance: 130.6
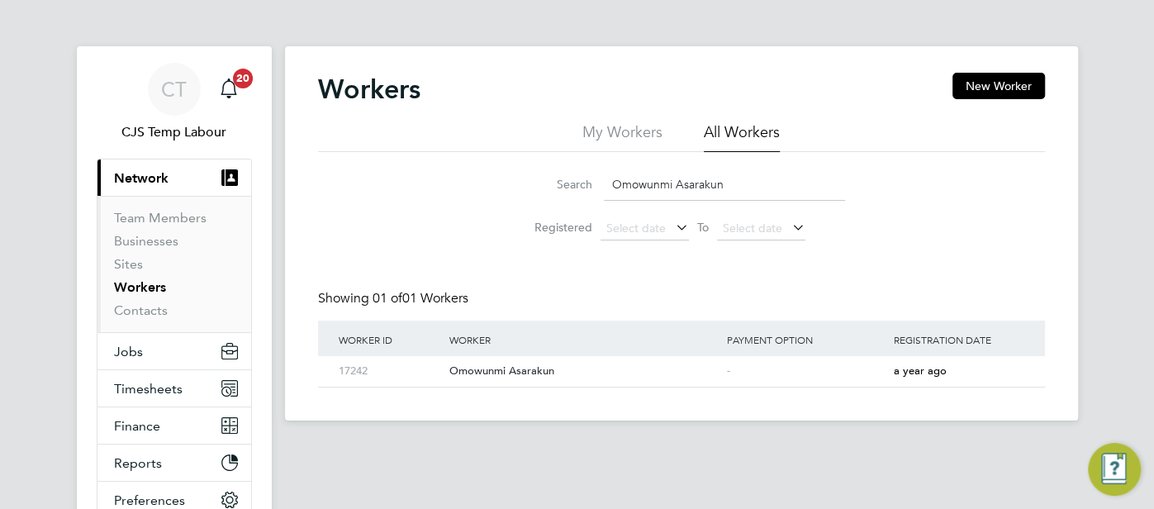
click at [604, 187] on input "Omowunmi Asarakun" at bounding box center [724, 185] width 241 height 32
paste input "peloyeru Kamoli Salawu"
click at [788, 370] on div "-" at bounding box center [806, 371] width 167 height 31
drag, startPoint x: 772, startPoint y: 193, endPoint x: 591, endPoint y: 171, distance: 183.1
click at [591, 171] on div "Search Opeloyeru Kamoli Salawu" at bounding box center [681, 185] width 327 height 32
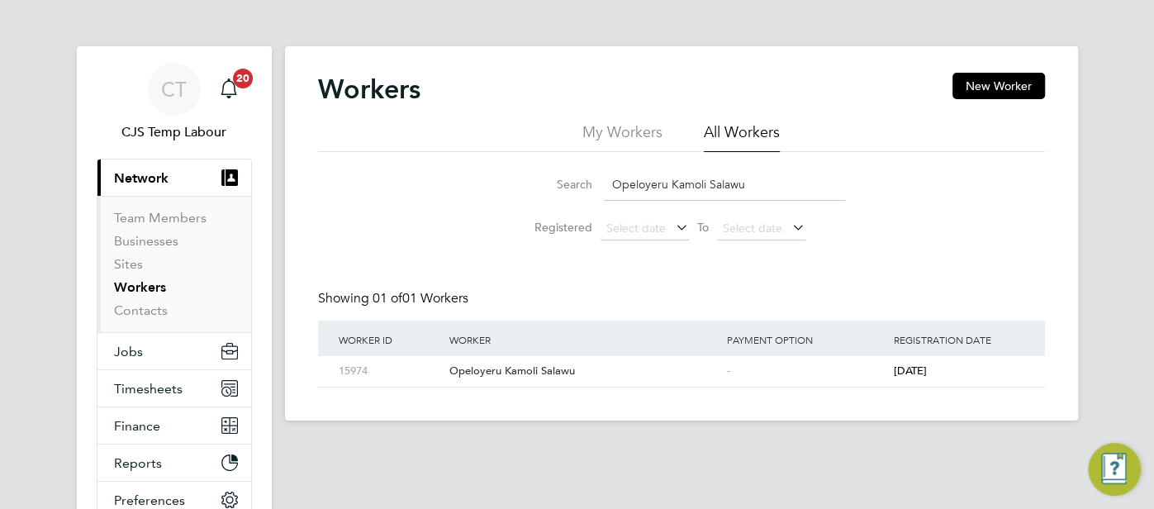
paste input "wolabi Hassan"
click at [768, 365] on div "-" at bounding box center [806, 371] width 167 height 31
drag, startPoint x: 752, startPoint y: 190, endPoint x: 569, endPoint y: 178, distance: 182.9
click at [566, 181] on div "Search Owolabi Hassan" at bounding box center [681, 185] width 327 height 32
paste input "Patrick Ogunnowo"
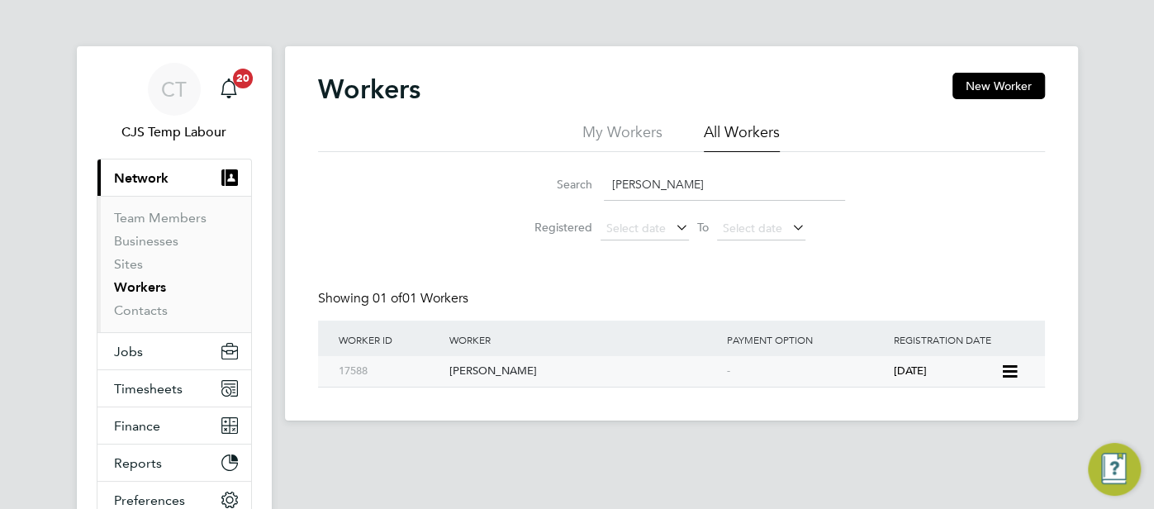
click at [709, 374] on div "Patrick Ogunnowo" at bounding box center [584, 371] width 278 height 31
drag, startPoint x: 715, startPoint y: 185, endPoint x: 610, endPoint y: 182, distance: 105.0
click at [608, 183] on input "Patrick Ogunnowo" at bounding box center [724, 185] width 241 height 32
paste input "Rashidat Abimbola Fashina"
click at [760, 376] on div "-" at bounding box center [806, 371] width 167 height 31
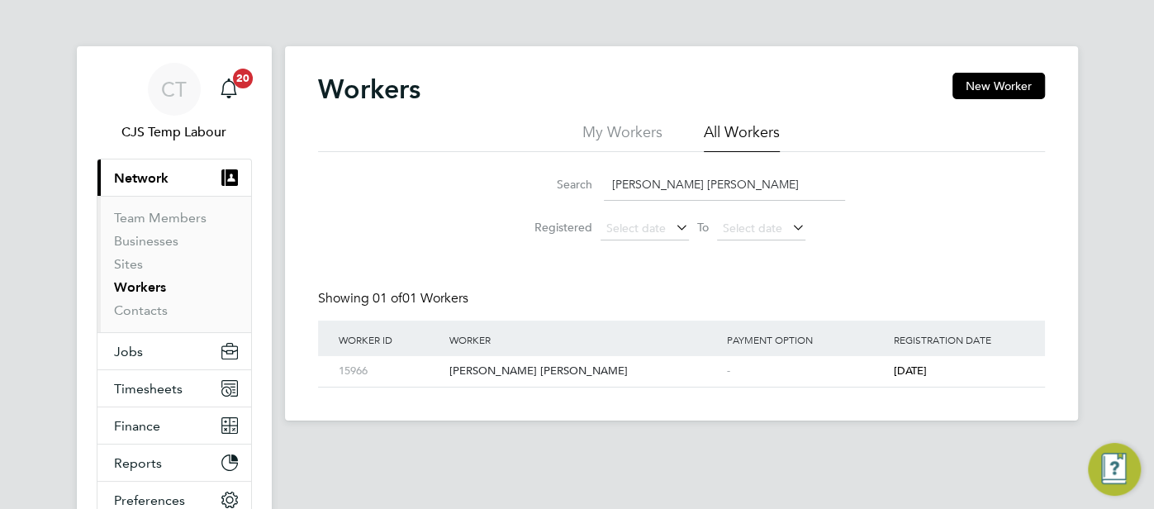
drag, startPoint x: 748, startPoint y: 184, endPoint x: 608, endPoint y: 178, distance: 140.5
click at [608, 178] on input "Rashidat Abimbola Fashina" at bounding box center [724, 185] width 241 height 32
paste input "Sylvia Salako"
click at [646, 359] on div "Sylvia Salako" at bounding box center [584, 371] width 278 height 31
click at [718, 209] on li "Registered Select date To Select date" at bounding box center [681, 229] width 368 height 40
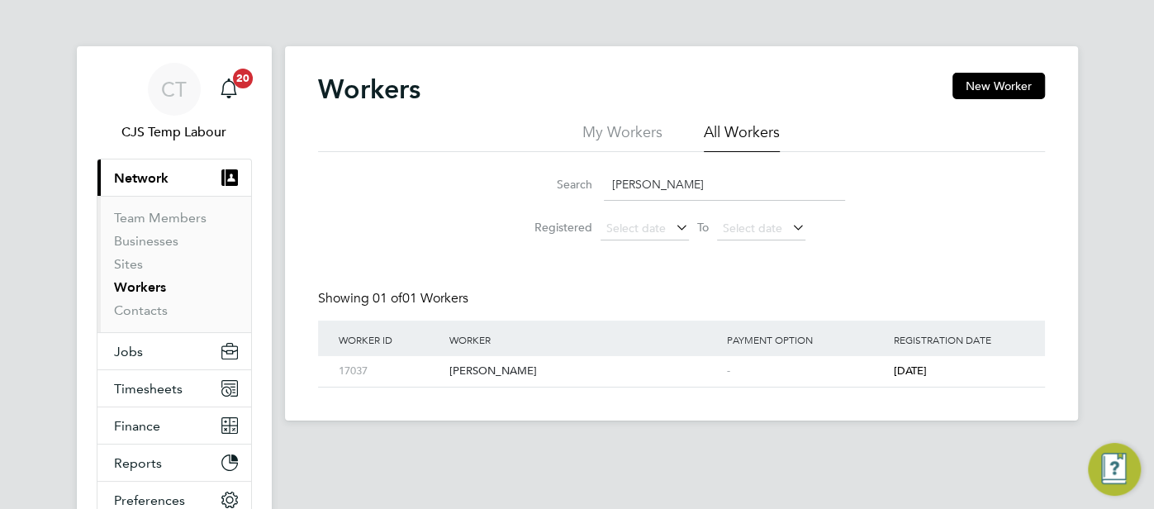
drag, startPoint x: 710, startPoint y: 189, endPoint x: 601, endPoint y: 180, distance: 110.2
click at [586, 180] on div "Search Sylvia Salako" at bounding box center [681, 185] width 327 height 32
paste input "Rotimi Badiya"
click at [878, 370] on div "-" at bounding box center [806, 371] width 167 height 31
drag, startPoint x: 722, startPoint y: 188, endPoint x: 600, endPoint y: 180, distance: 122.5
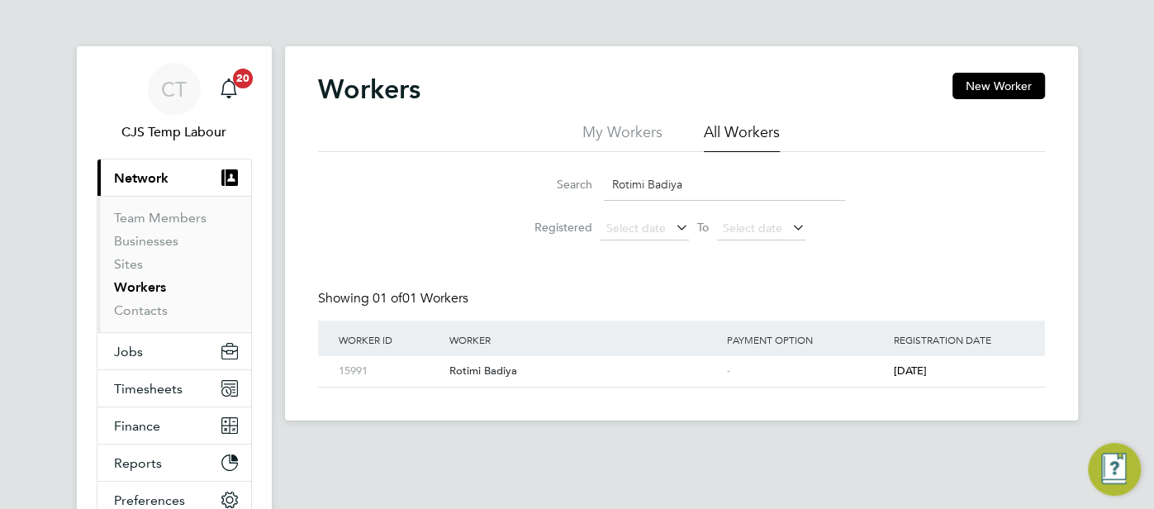
click at [599, 180] on div "Search Rotimi Badiya" at bounding box center [681, 185] width 327 height 32
paste input "Taofeek Ojo Mustaph"
click at [886, 374] on div "-" at bounding box center [806, 371] width 167 height 31
drag, startPoint x: 762, startPoint y: 183, endPoint x: 593, endPoint y: 178, distance: 169.4
click at [593, 178] on div "Search Taofeek Ojo Mustapha" at bounding box center [681, 185] width 327 height 32
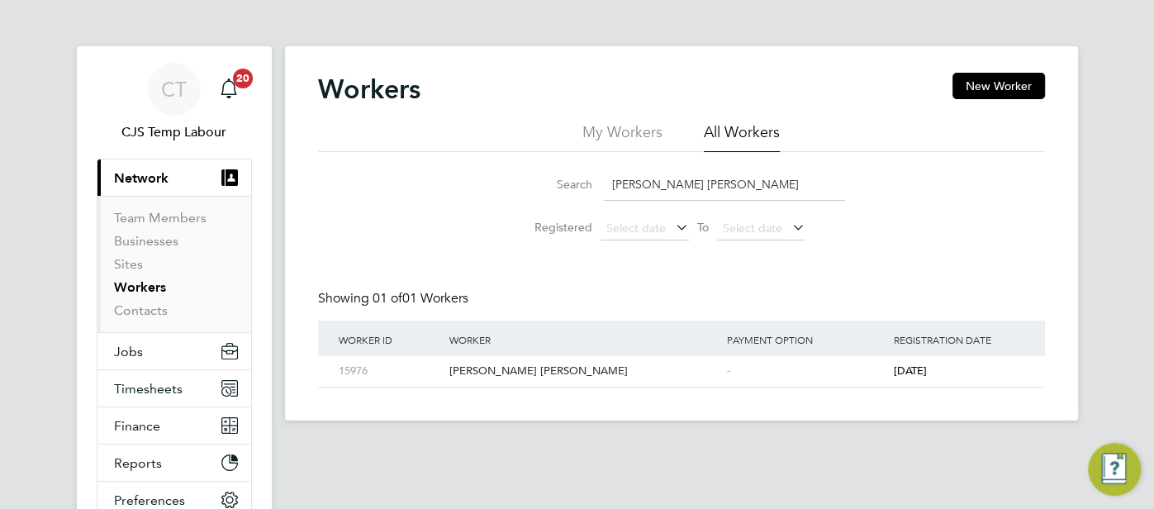
paste input "Waheed Adebayo"
click at [681, 371] on div "Waheed Ayinde Adebayo" at bounding box center [584, 371] width 278 height 31
drag, startPoint x: 723, startPoint y: 187, endPoint x: 607, endPoint y: 189, distance: 115.7
click at [607, 189] on input "Waheed Adebayo" at bounding box center [724, 185] width 241 height 32
paste input "liu Daisi Alausa"
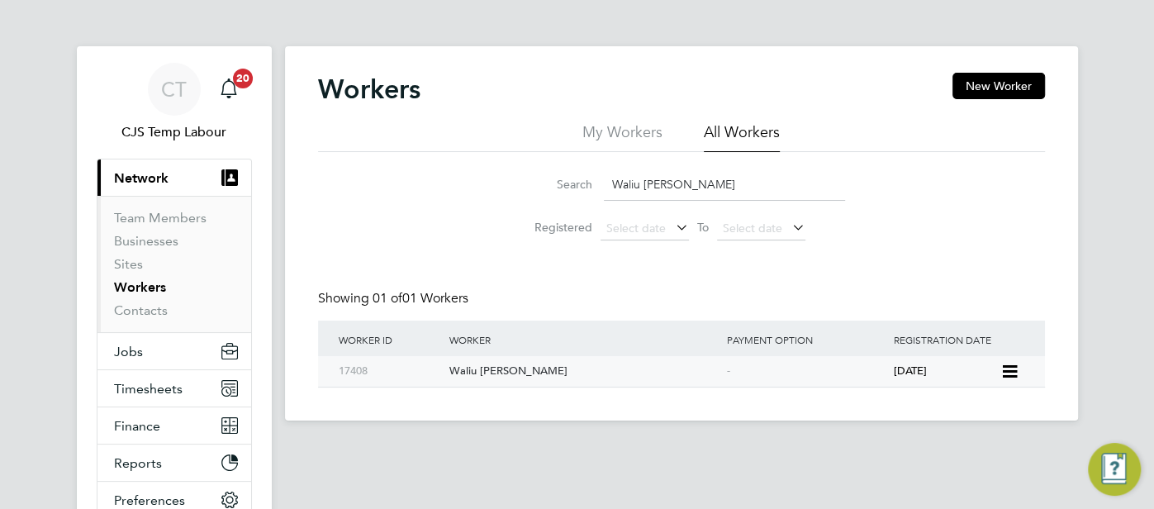
click at [760, 363] on div "-" at bounding box center [806, 371] width 167 height 31
drag, startPoint x: 715, startPoint y: 184, endPoint x: 611, endPoint y: 183, distance: 104.1
click at [611, 183] on input "Waliu Daisi Alausa" at bounding box center [724, 185] width 241 height 32
paste input "Yuradat Adejumoke Goodluck"
type input "Yuradat Adejumoke Goodluck"
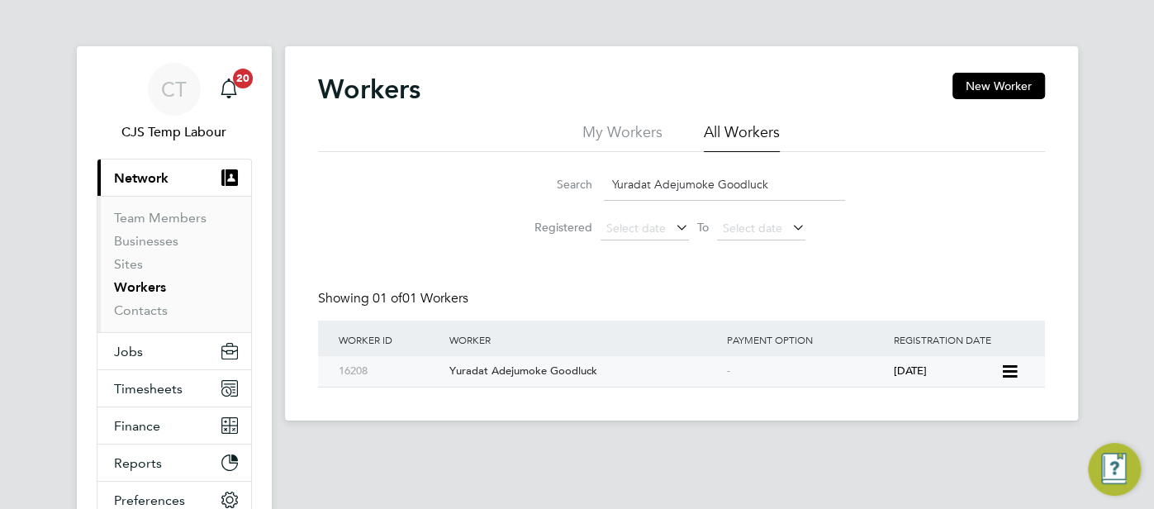
click at [853, 377] on div "-" at bounding box center [806, 371] width 167 height 31
click at [152, 381] on span "Timesheets" at bounding box center [148, 389] width 69 height 16
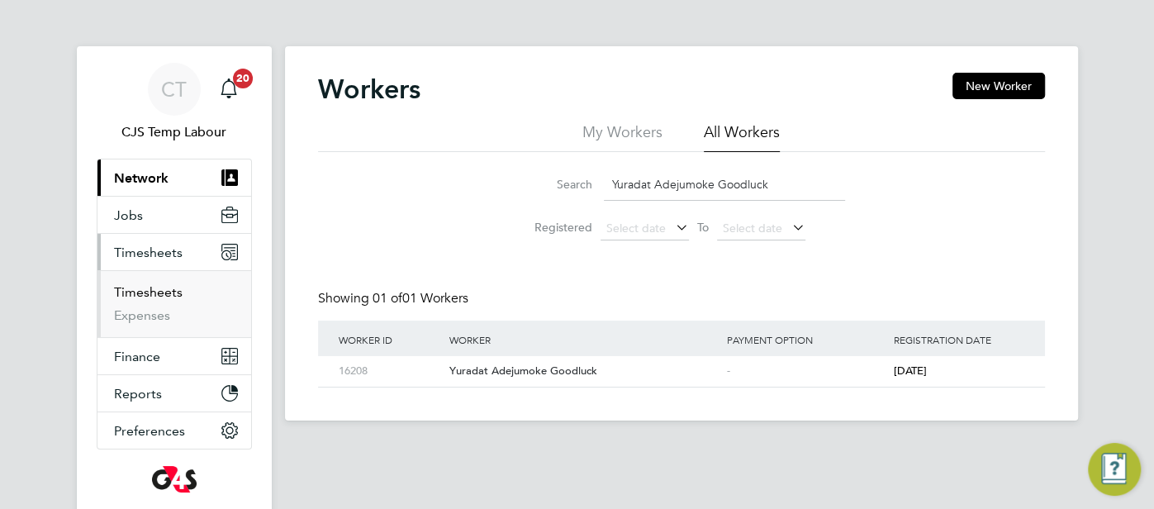
click at [142, 295] on link "Timesheets" at bounding box center [148, 292] width 69 height 16
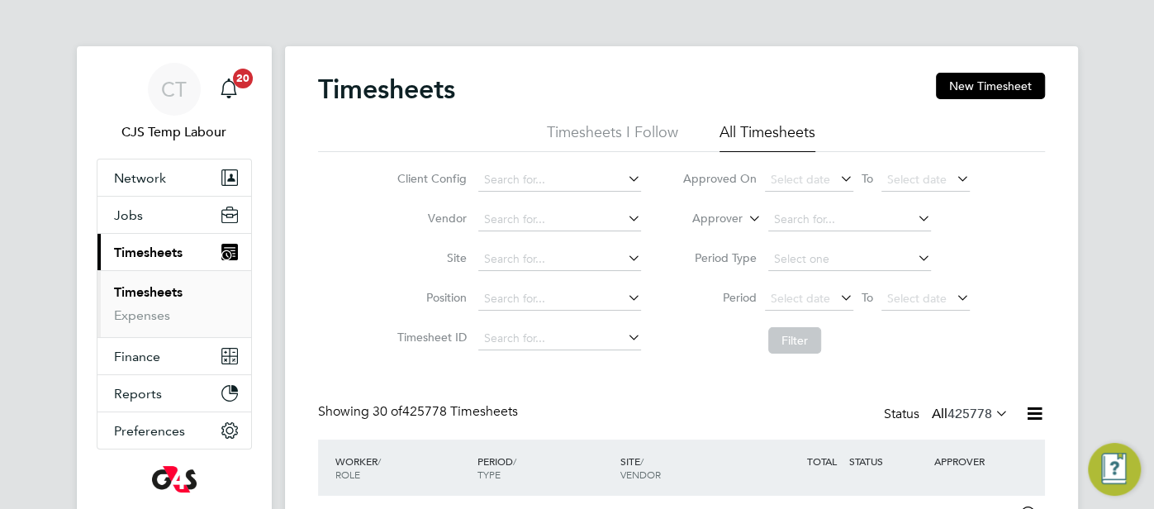
scroll to position [41, 143]
drag, startPoint x: 743, startPoint y: 212, endPoint x: 735, endPoint y: 224, distance: 14.2
click at [745, 213] on icon at bounding box center [745, 214] width 0 height 15
click at [702, 237] on li "Worker" at bounding box center [702, 237] width 81 height 21
click at [775, 223] on input at bounding box center [849, 219] width 163 height 23
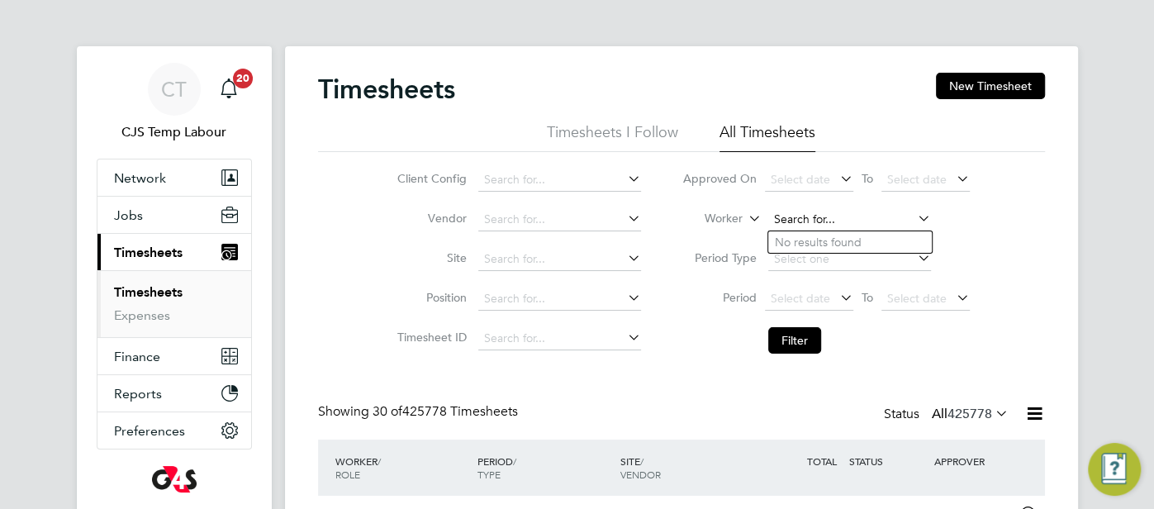
paste input "Majekodunmi Mustapha"
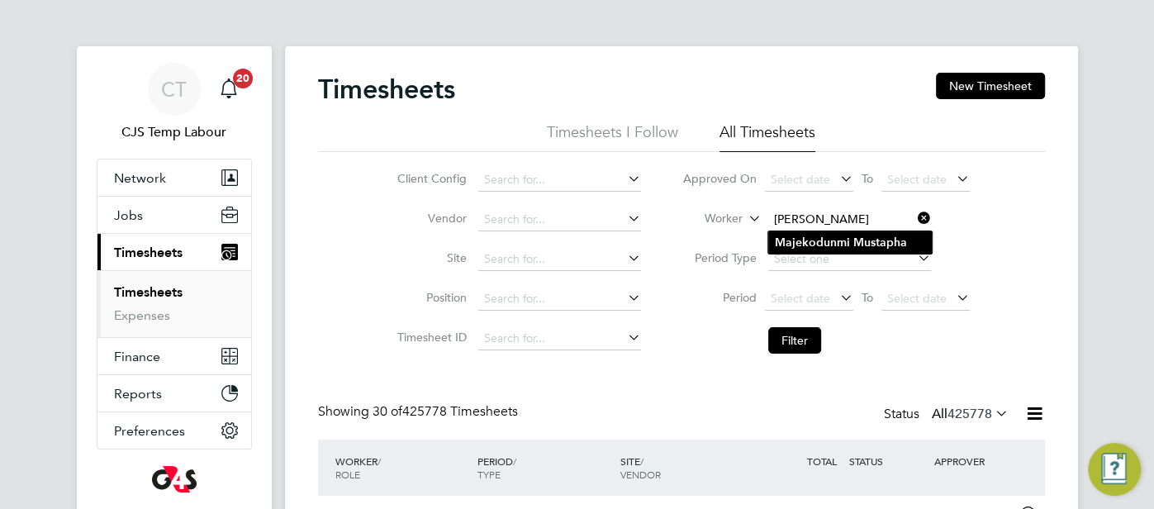
type input "Majekodunmi Mustapha"
click at [813, 240] on b "Majekodunmi" at bounding box center [812, 242] width 75 height 14
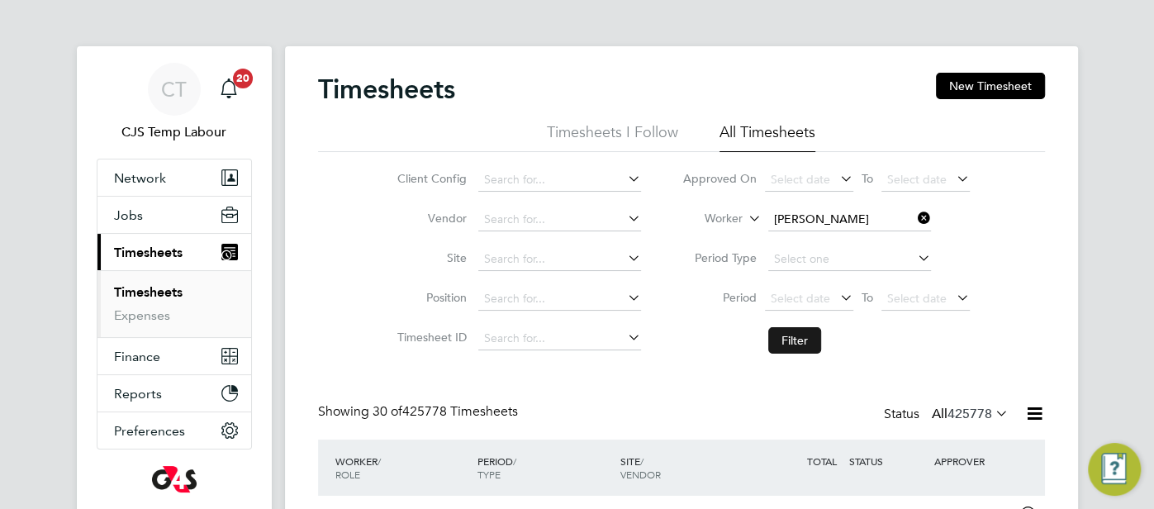
click at [803, 333] on button "Filter" at bounding box center [794, 340] width 53 height 26
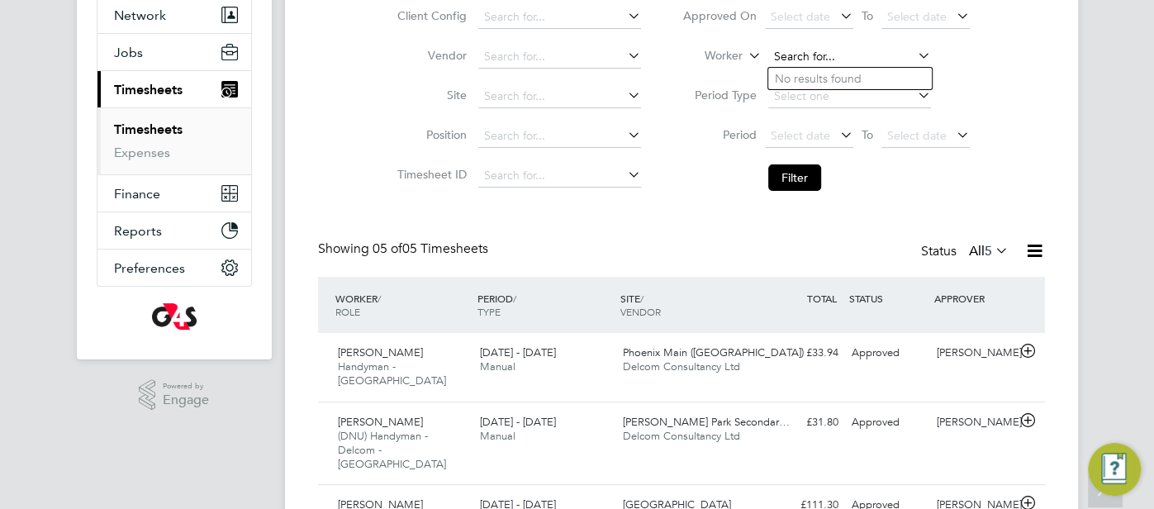
click at [899, 46] on input at bounding box center [849, 56] width 163 height 23
paste input "Omowunmi Asarakun"
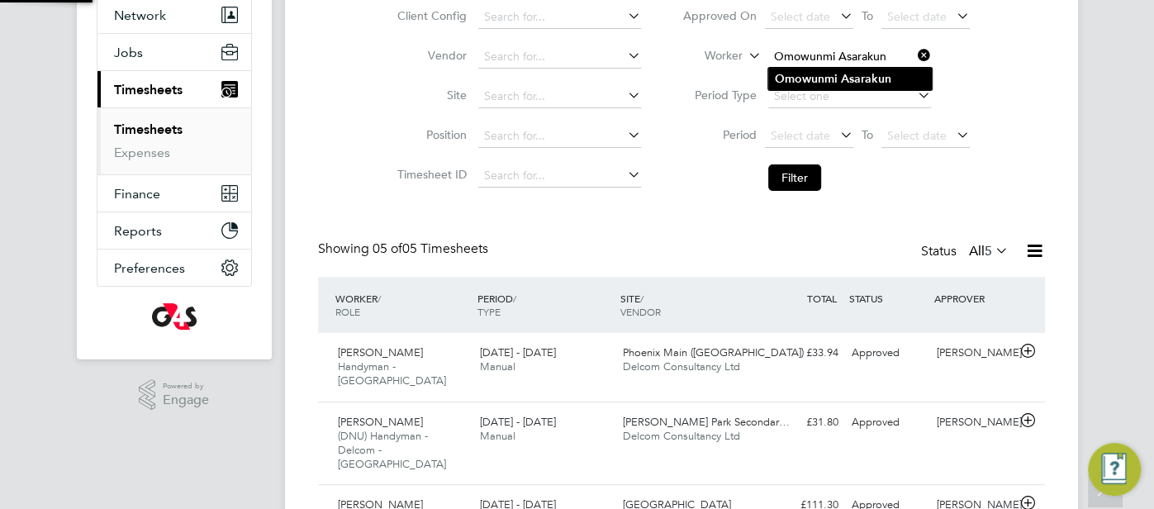
type input "Omowunmi Asarakun"
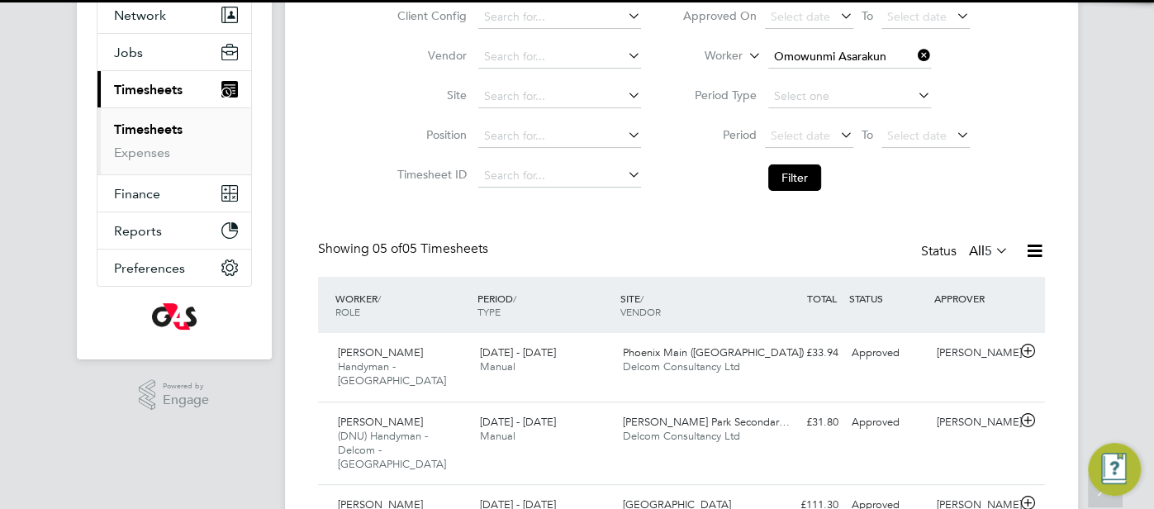
click at [890, 69] on li "Omowunmi Asarakun" at bounding box center [850, 79] width 164 height 22
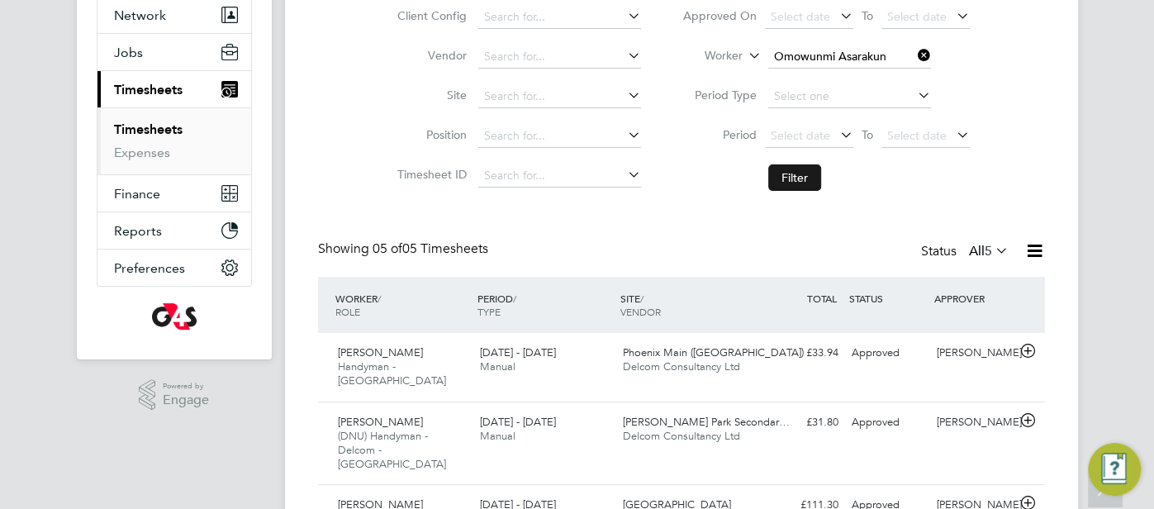
click at [791, 169] on button "Filter" at bounding box center [794, 177] width 53 height 26
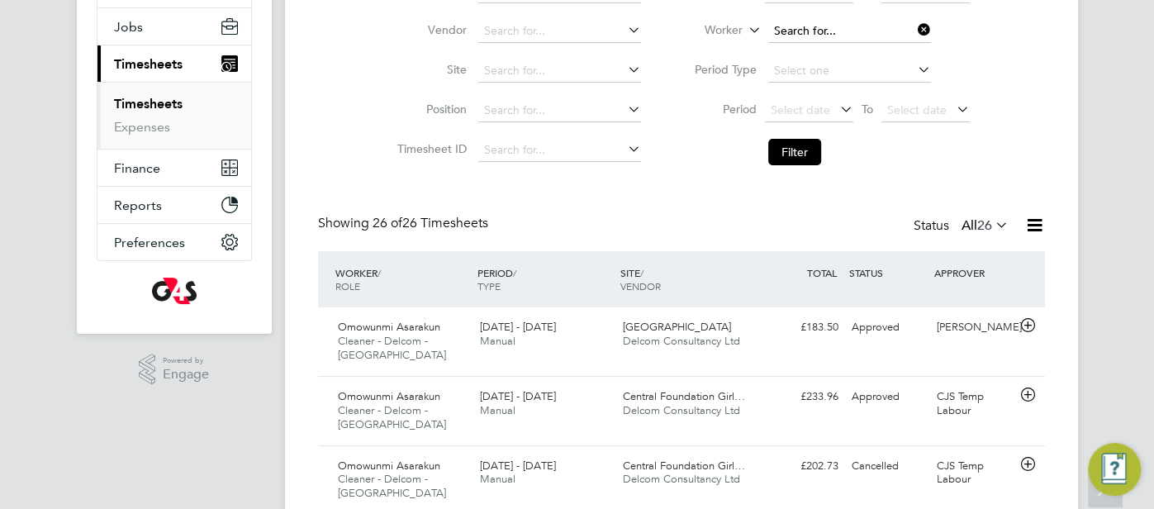
click at [831, 26] on input at bounding box center [849, 31] width 163 height 23
paste input "Damilare Samuel Ogunbanjo"
click at [860, 33] on input "Damilare Samuel Ogunbanjo" at bounding box center [849, 31] width 163 height 23
click at [852, 46] on li "Damilare Samuel Ogunbanjo" at bounding box center [878, 53] width 220 height 22
type input "Damilare Samuel Ogunbanjo"
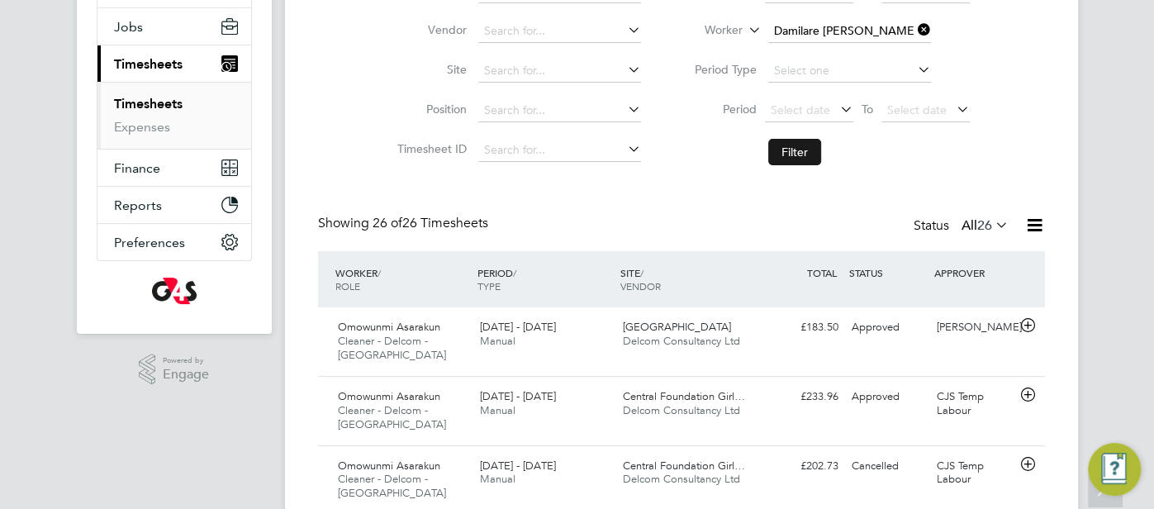
click at [790, 146] on button "Filter" at bounding box center [794, 152] width 53 height 26
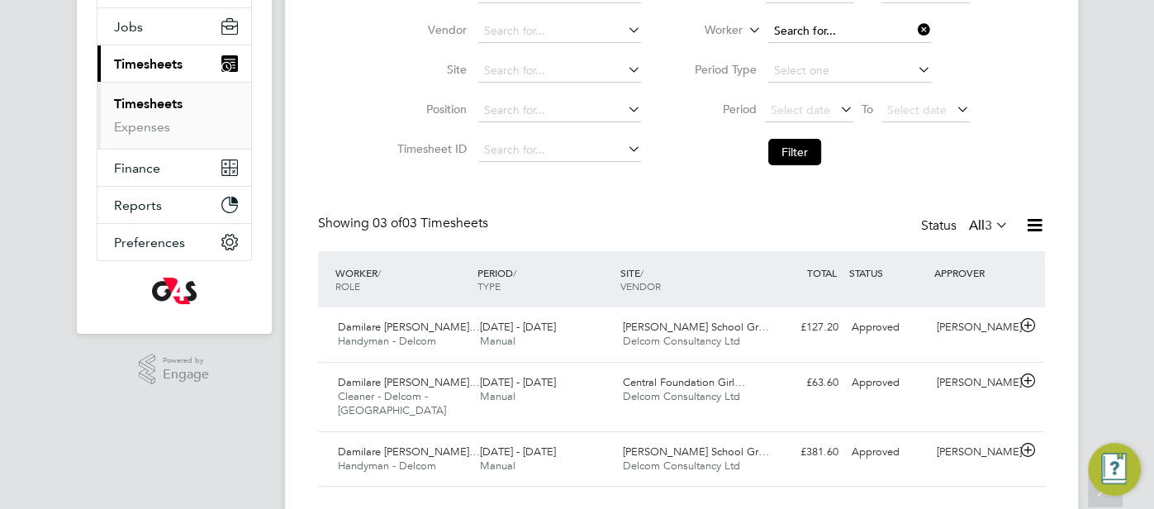
click at [836, 31] on input at bounding box center [849, 31] width 163 height 23
paste input "Amos Oladehinde"
type input "Amos Oladehinde"
click at [874, 55] on b "Oladehinde" at bounding box center [906, 53] width 64 height 14
click at [795, 147] on button "Filter" at bounding box center [794, 152] width 53 height 26
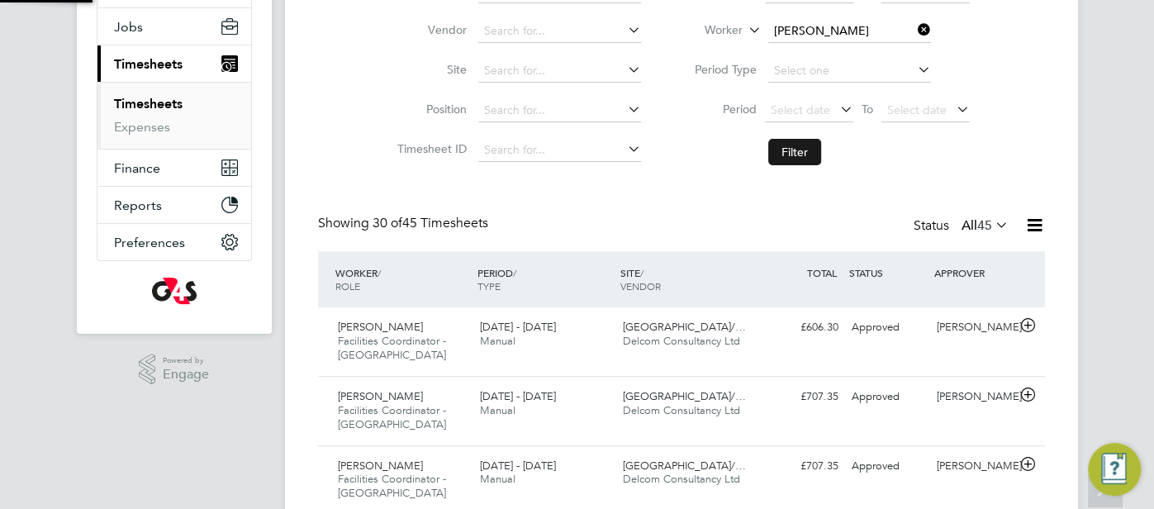
scroll to position [8, 8]
click at [857, 339] on div "Approved" at bounding box center [888, 327] width 86 height 27
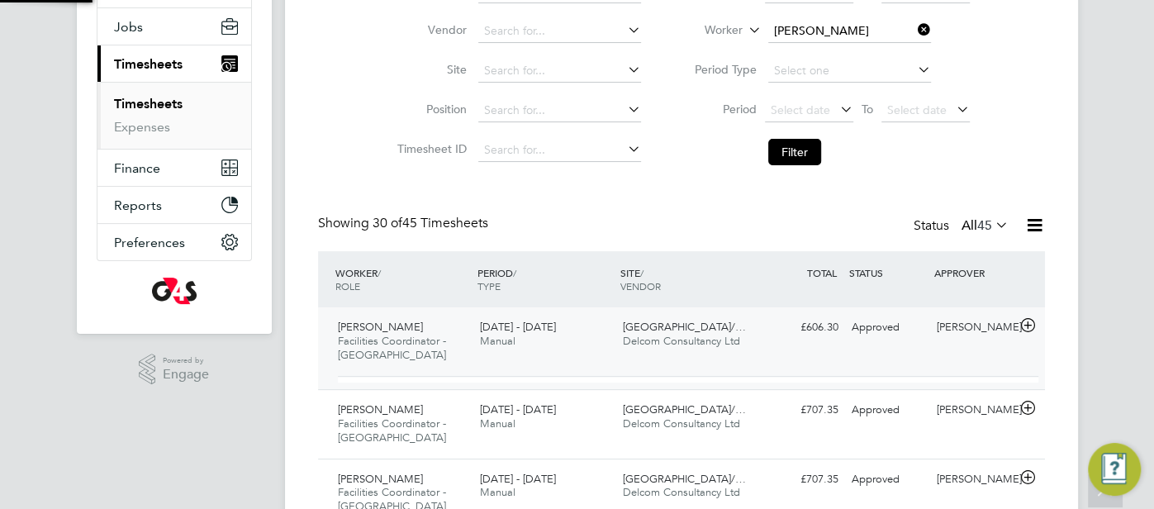
scroll to position [28, 160]
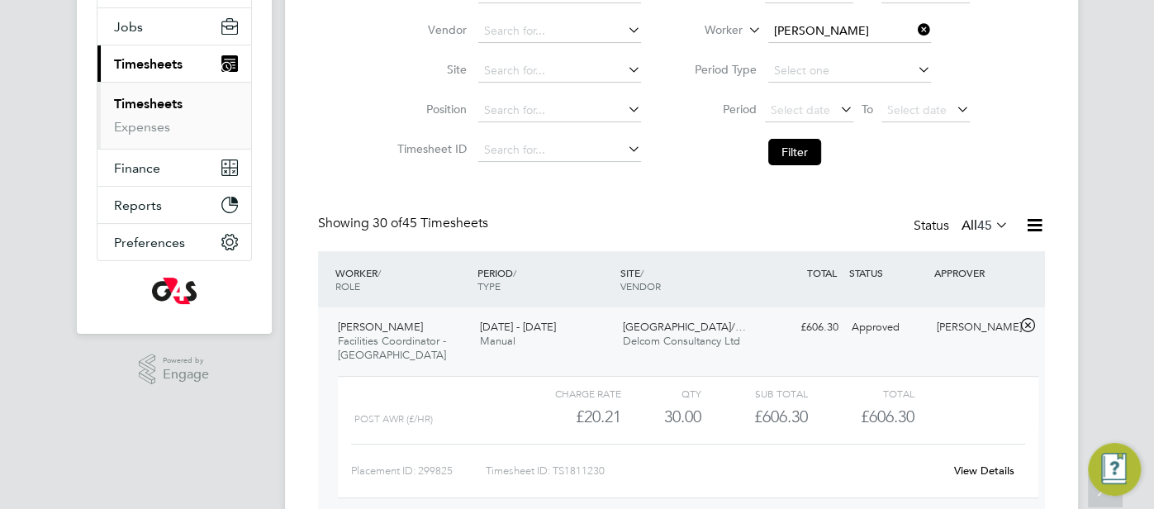
click at [971, 468] on link "View Details" at bounding box center [984, 470] width 60 height 14
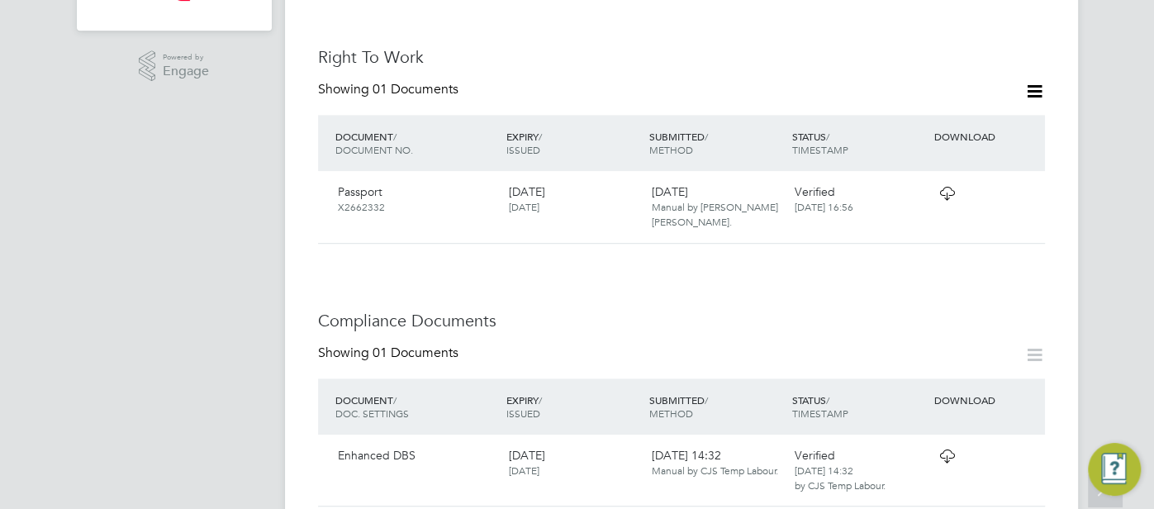
scroll to position [642, 0]
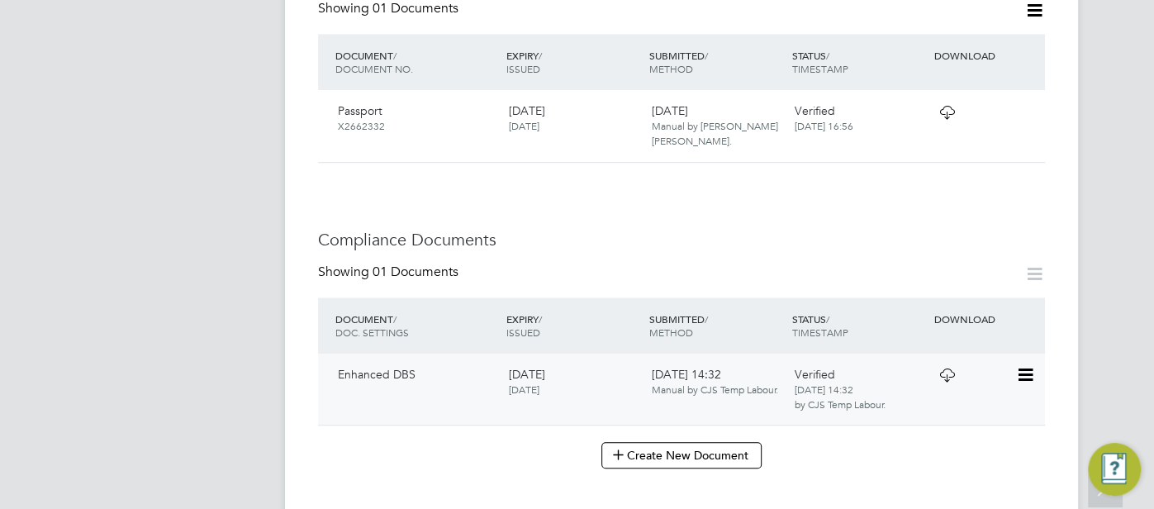
click at [938, 368] on icon at bounding box center [947, 374] width 21 height 13
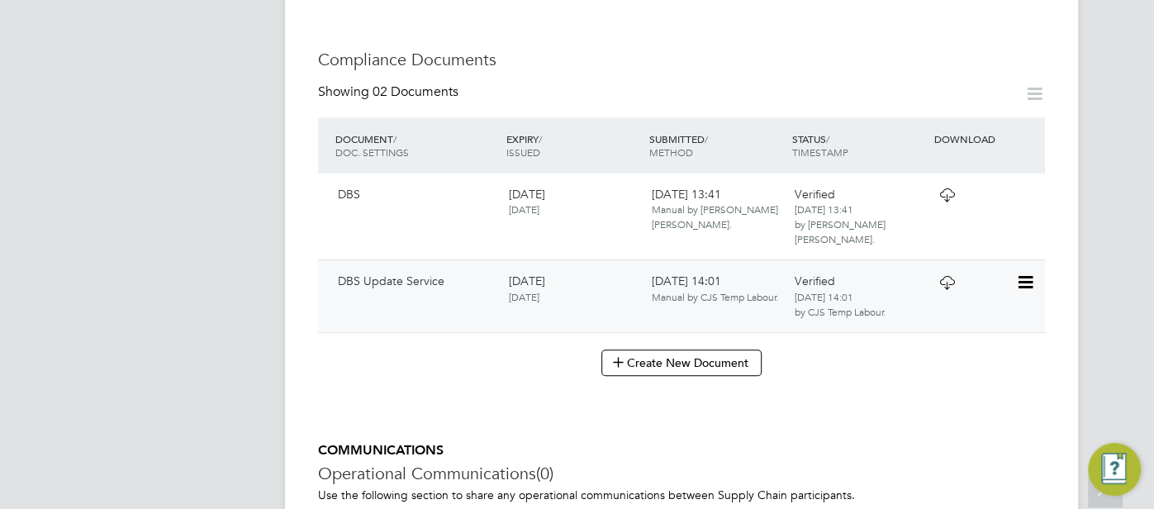
scroll to position [836, 0]
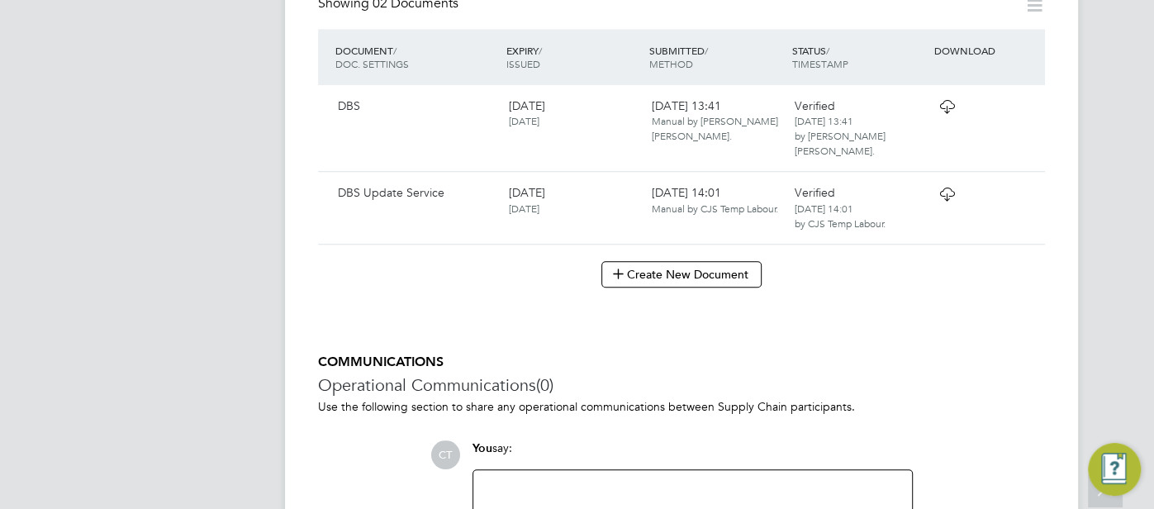
click at [896, 116] on div "Verified 31 Oct 2024, 13:41 by Oladele Peter Shosanya." at bounding box center [858, 129] width 143 height 74
click at [937, 102] on icon at bounding box center [947, 106] width 21 height 13
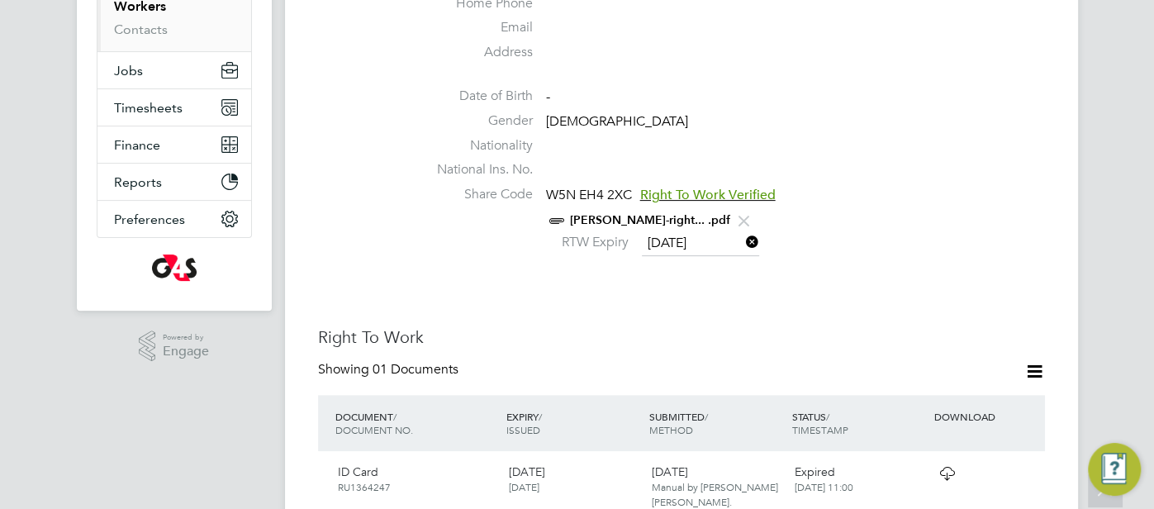
scroll to position [602, 0]
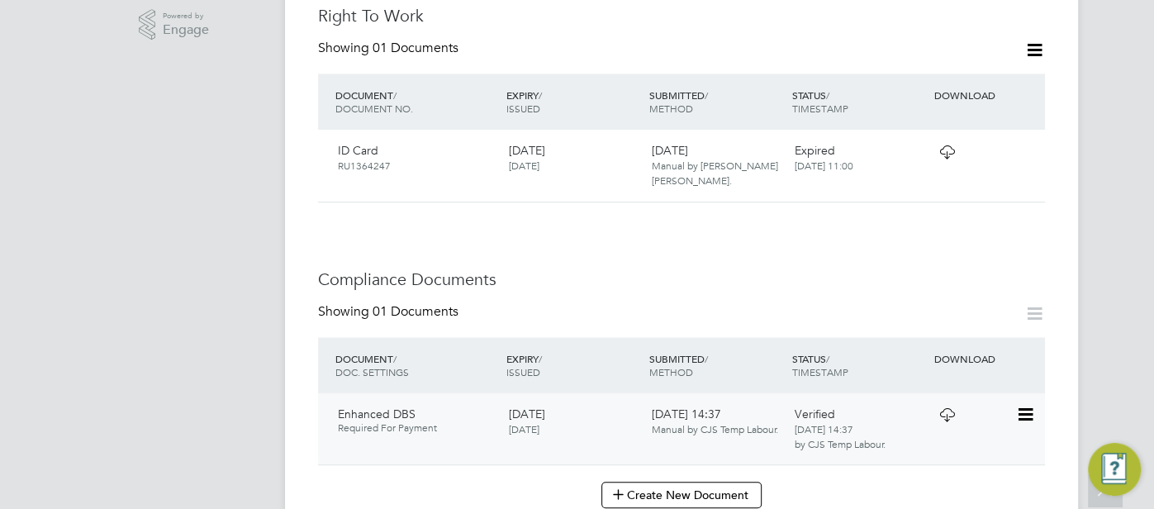
click at [1019, 409] on icon at bounding box center [1024, 415] width 17 height 20
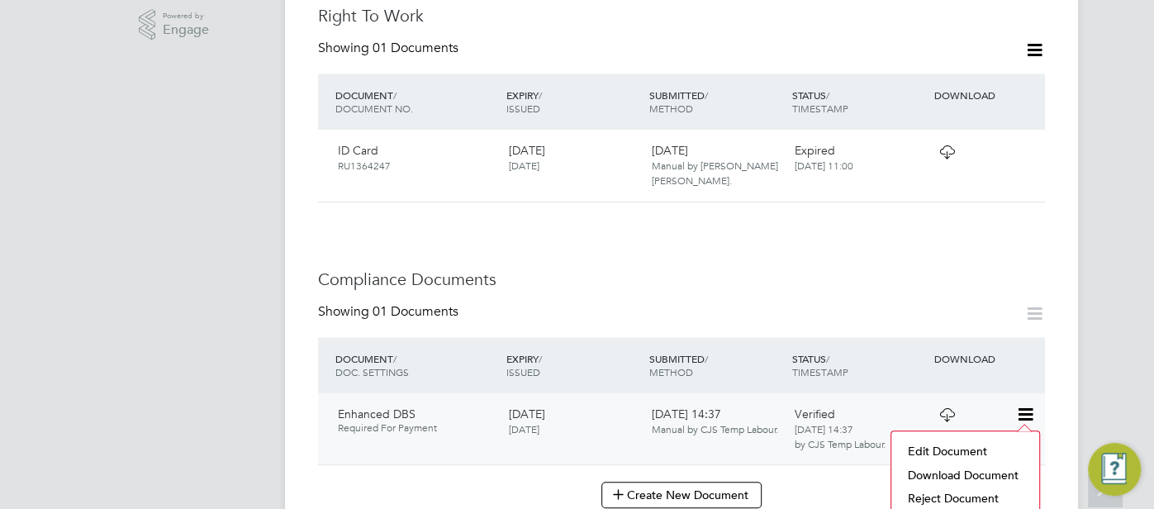
click at [857, 418] on div "Verified 19 Aug 2024, 14:37 by CJS Temp Labour." at bounding box center [858, 429] width 143 height 59
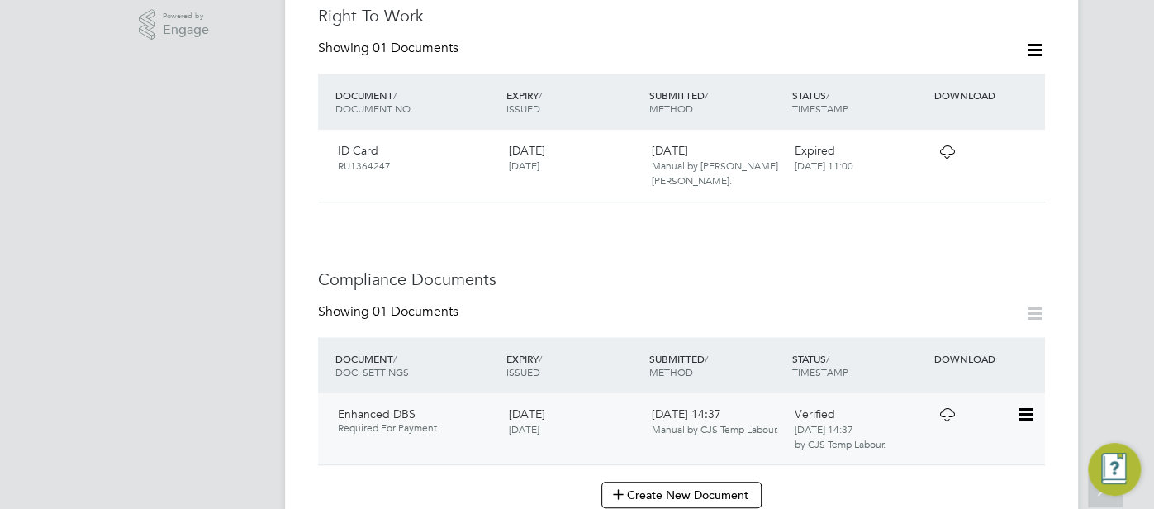
click at [1009, 409] on div at bounding box center [973, 414] width 86 height 29
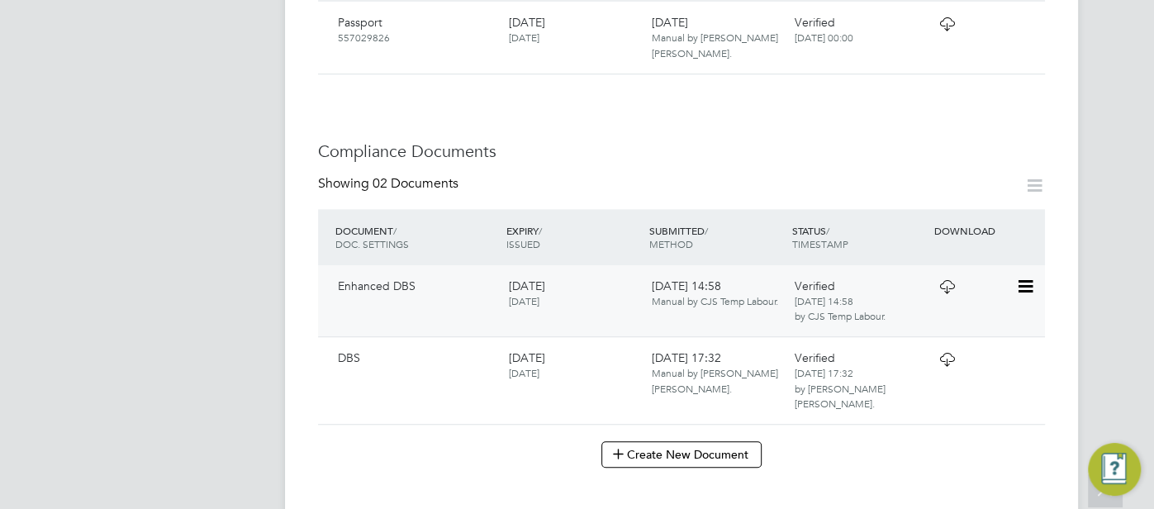
scroll to position [677, 0]
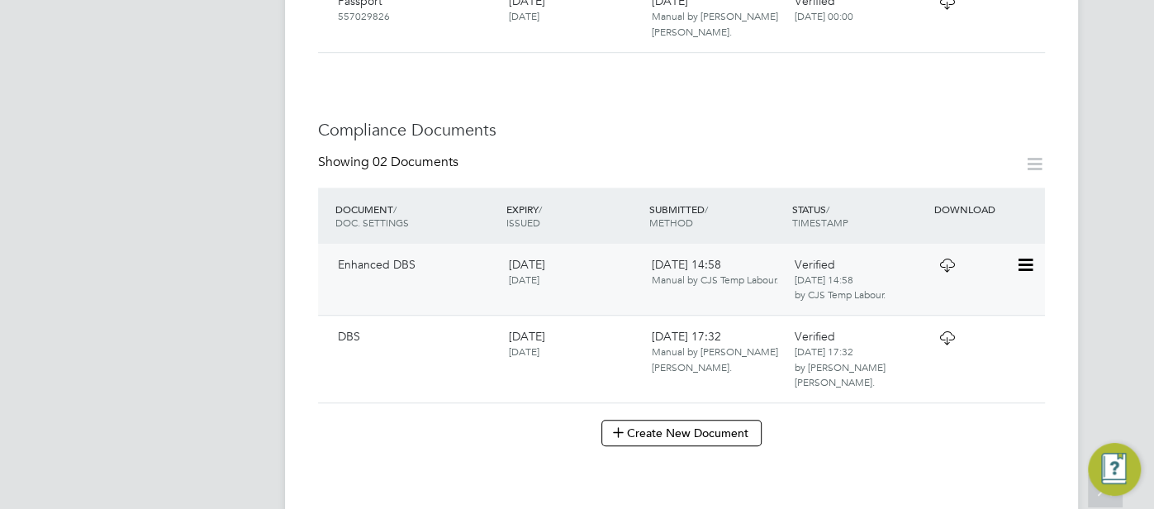
click at [895, 296] on div "Verified [DATE] 14:58 by CJS Temp Labour." at bounding box center [858, 279] width 143 height 59
click at [905, 356] on div "Verified 07 Jul 2025, 17:32 by Oladele Peter Shosanya." at bounding box center [858, 359] width 143 height 74
click at [929, 339] on div "Verified 07 Jul 2025, 17:32 by Oladele Peter Shosanya." at bounding box center [858, 359] width 143 height 74
click at [950, 336] on icon at bounding box center [947, 337] width 21 height 13
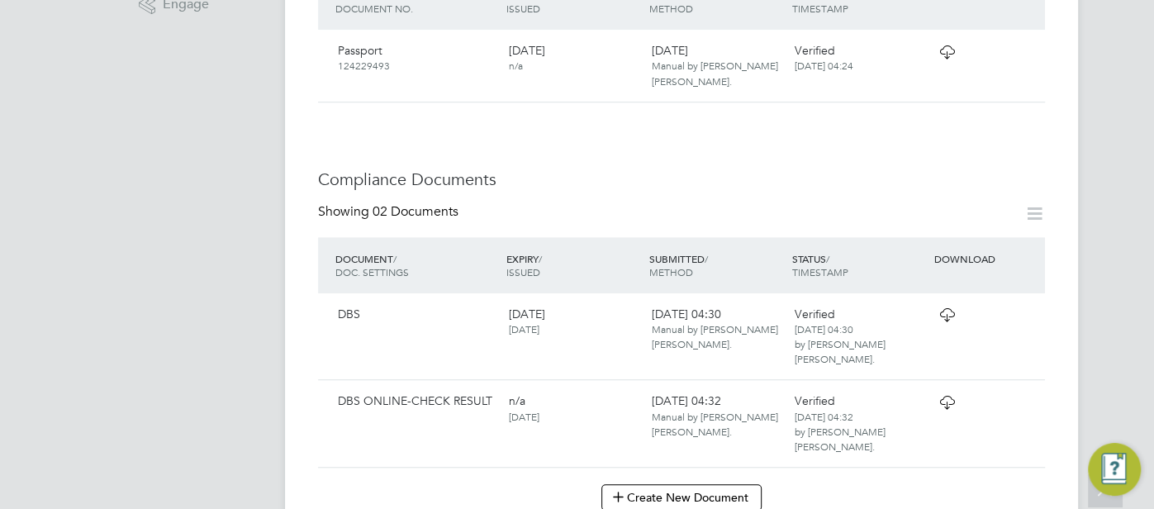
scroll to position [705, 0]
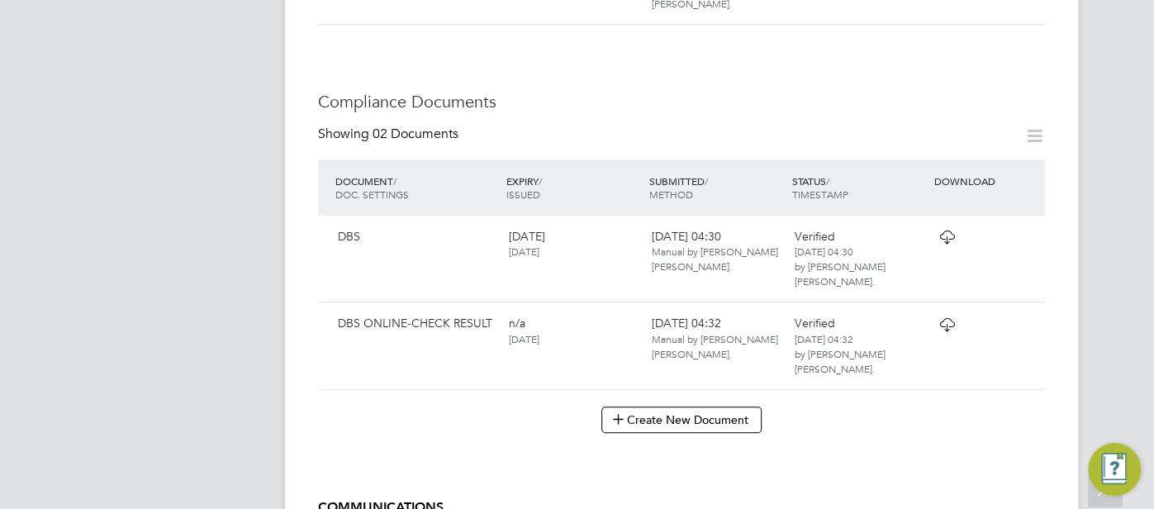
click at [931, 240] on div at bounding box center [973, 236] width 86 height 29
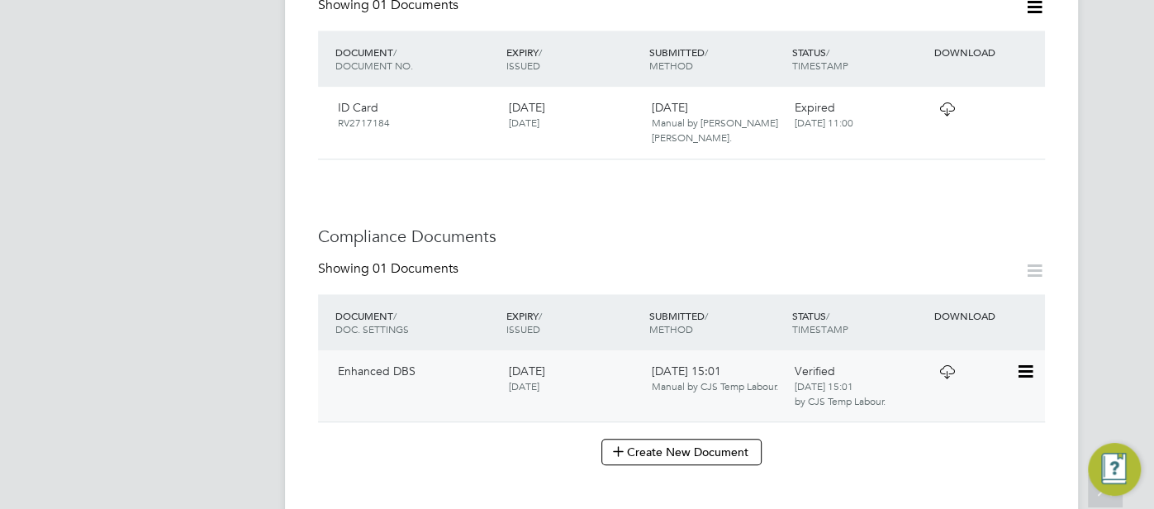
scroll to position [653, 0]
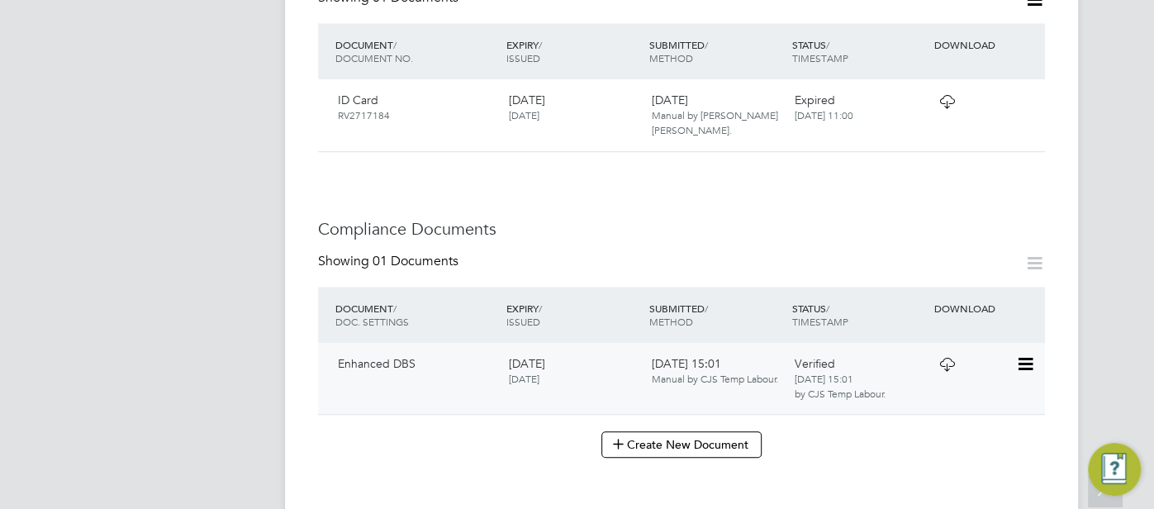
click at [910, 377] on div "Verified 19 Aug 2024, 15:01 by CJS Temp Labour." at bounding box center [858, 378] width 143 height 59
click at [946, 368] on icon at bounding box center [947, 364] width 21 height 13
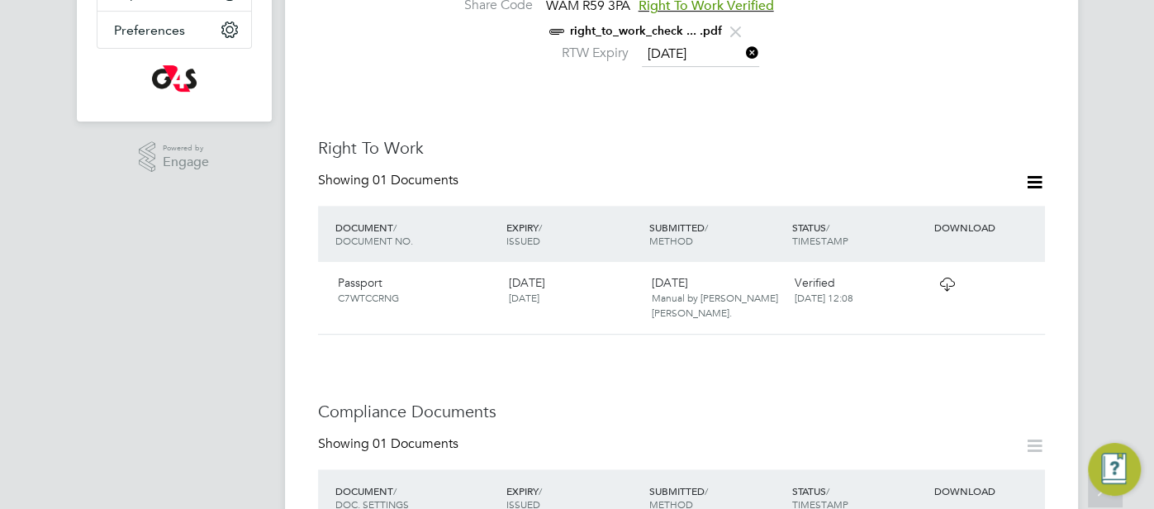
scroll to position [864, 0]
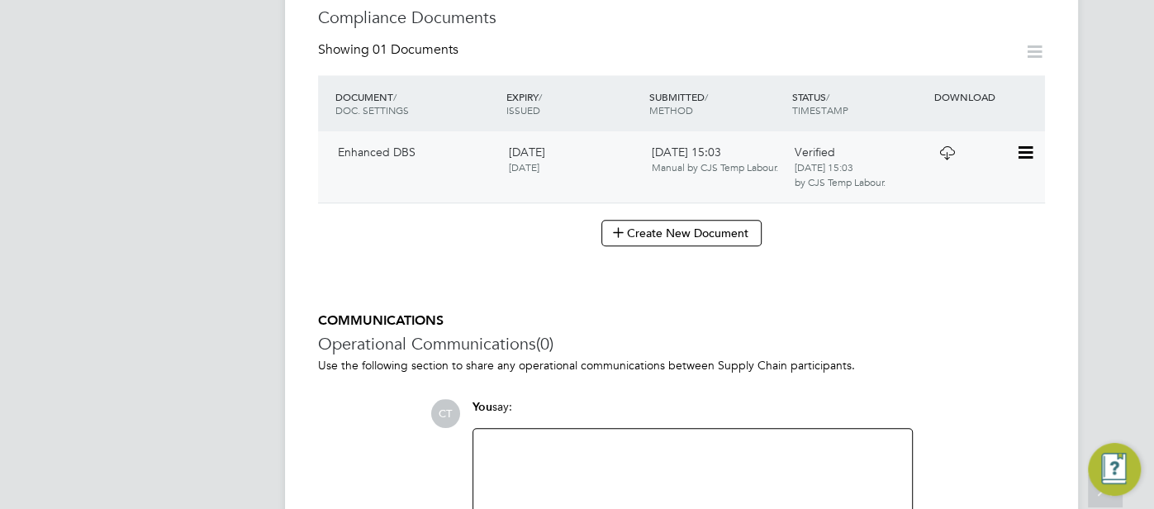
click at [937, 159] on icon at bounding box center [947, 152] width 21 height 13
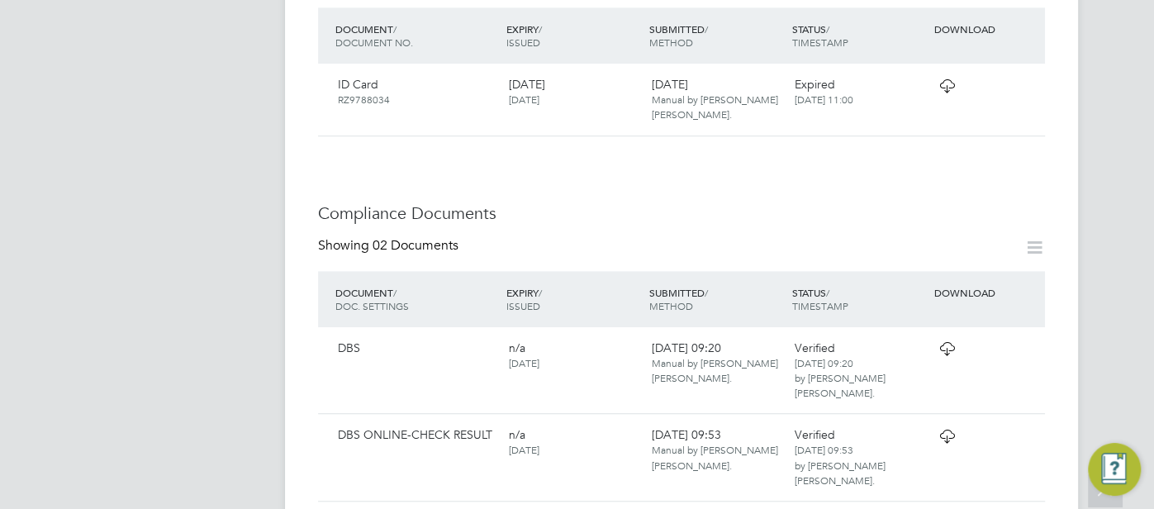
scroll to position [737, 0]
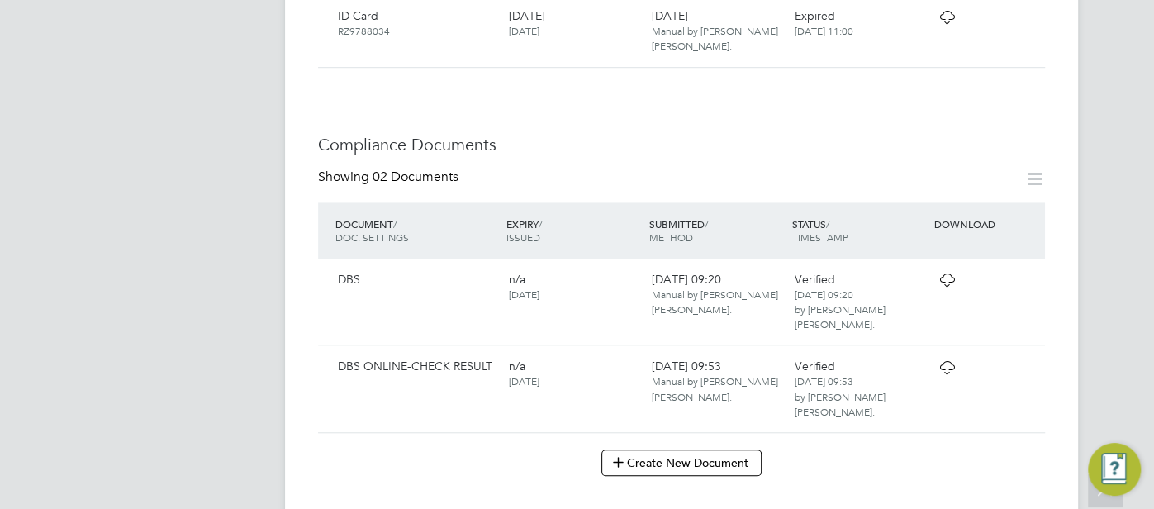
click at [955, 273] on icon at bounding box center [947, 279] width 21 height 13
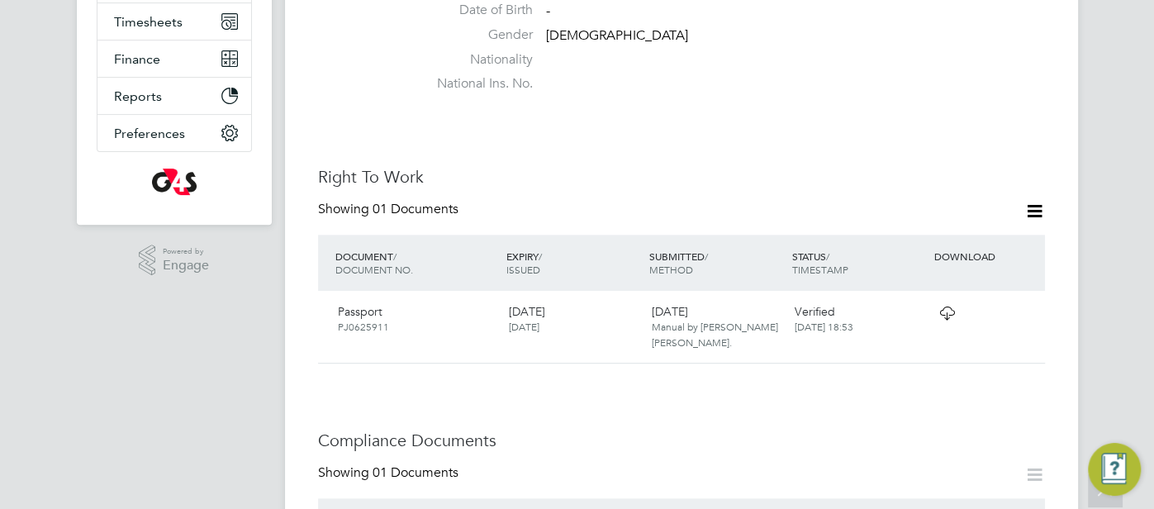
scroll to position [618, 0]
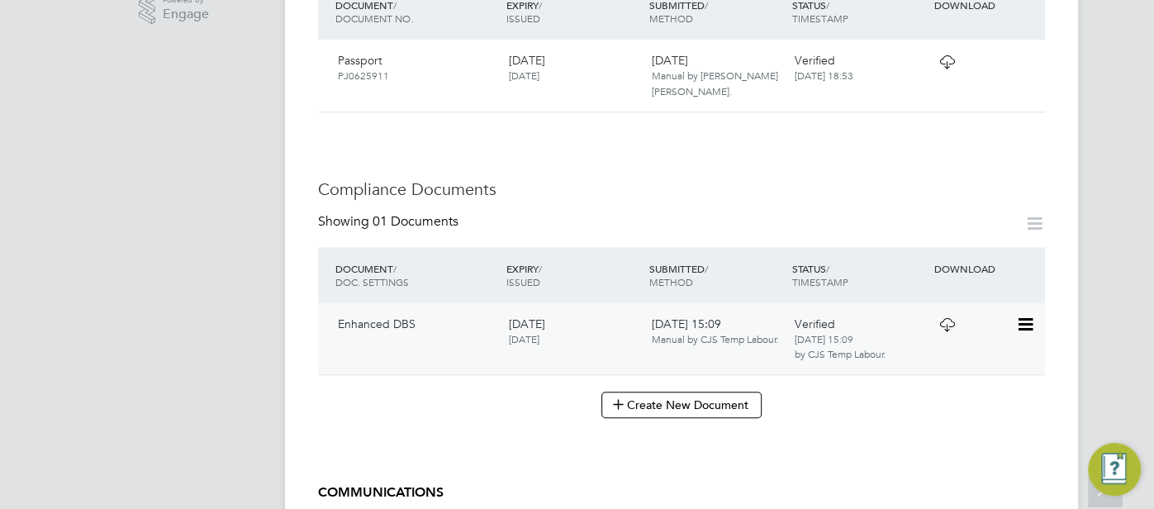
click at [982, 337] on div "Enhanced DBS 20 Sep 2026 20 Sep 2023 19 Aug 2024, 15:09 Manual by CJS Temp Labo…" at bounding box center [681, 339] width 727 height 72
click at [937, 328] on icon at bounding box center [947, 324] width 21 height 13
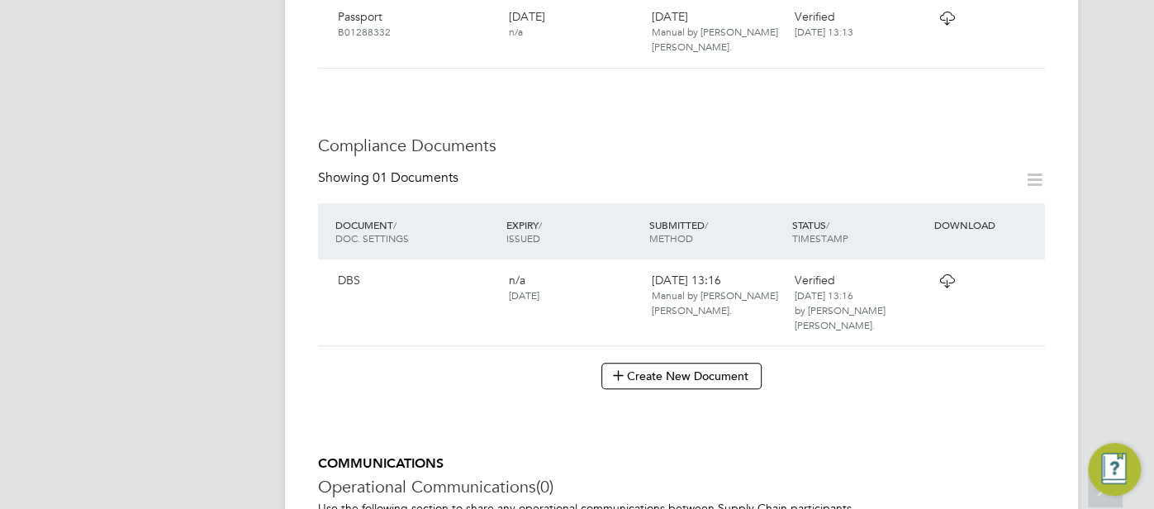
scroll to position [738, 0]
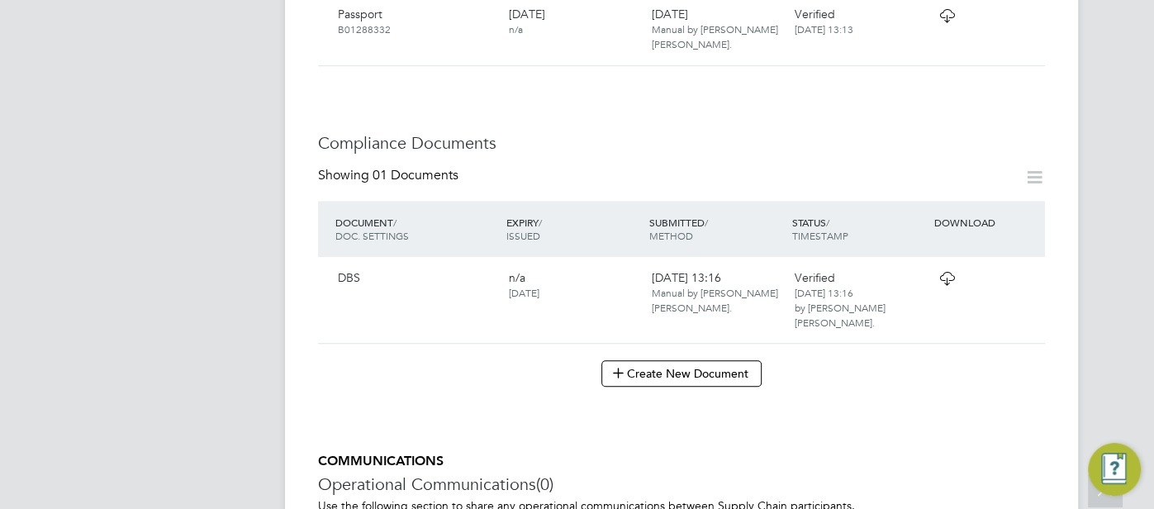
click at [952, 285] on icon at bounding box center [947, 278] width 21 height 13
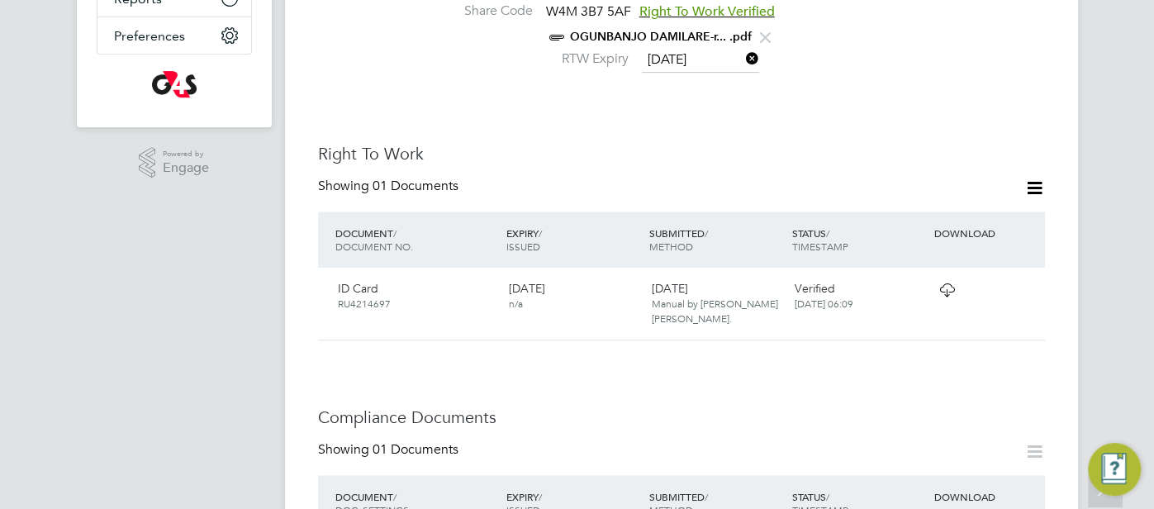
scroll to position [739, 0]
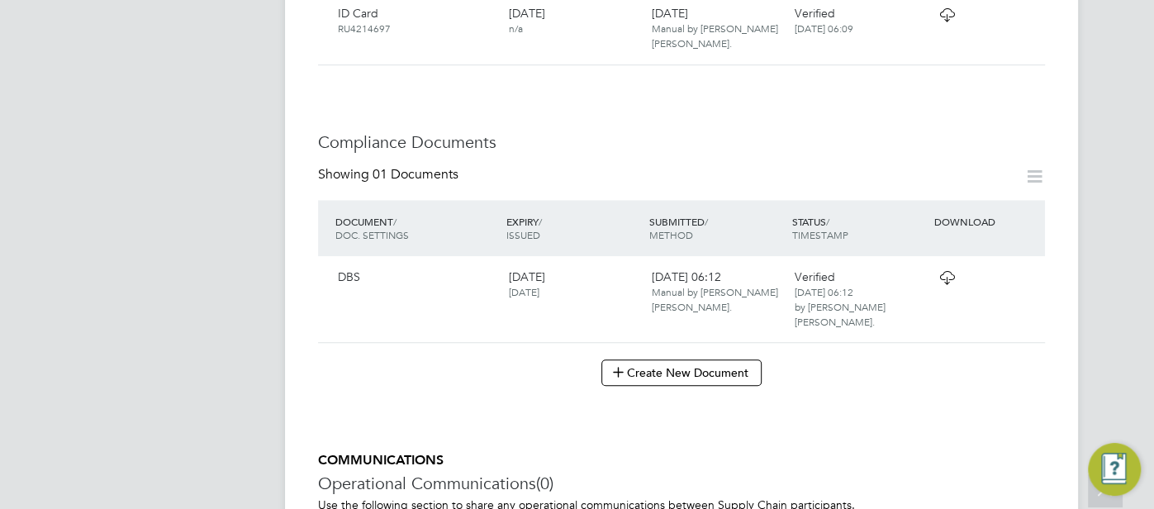
click at [946, 278] on icon at bounding box center [947, 277] width 21 height 13
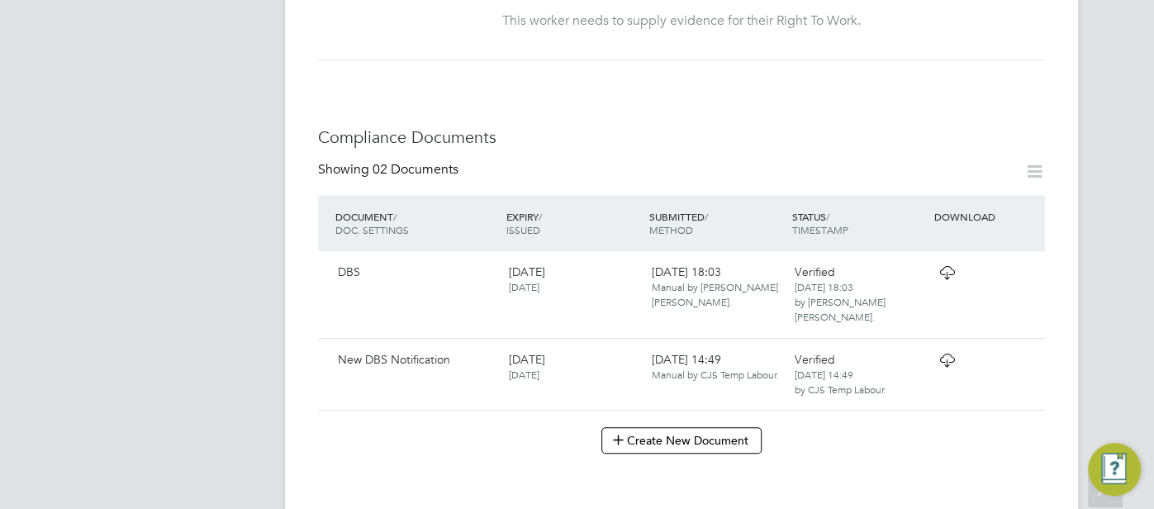
scroll to position [750, 0]
click at [915, 349] on div "Verified 26 Mar 2025, 14:49 by CJS Temp Labour." at bounding box center [858, 373] width 143 height 59
click at [944, 353] on icon at bounding box center [947, 359] width 21 height 13
click at [945, 278] on icon at bounding box center [947, 271] width 21 height 13
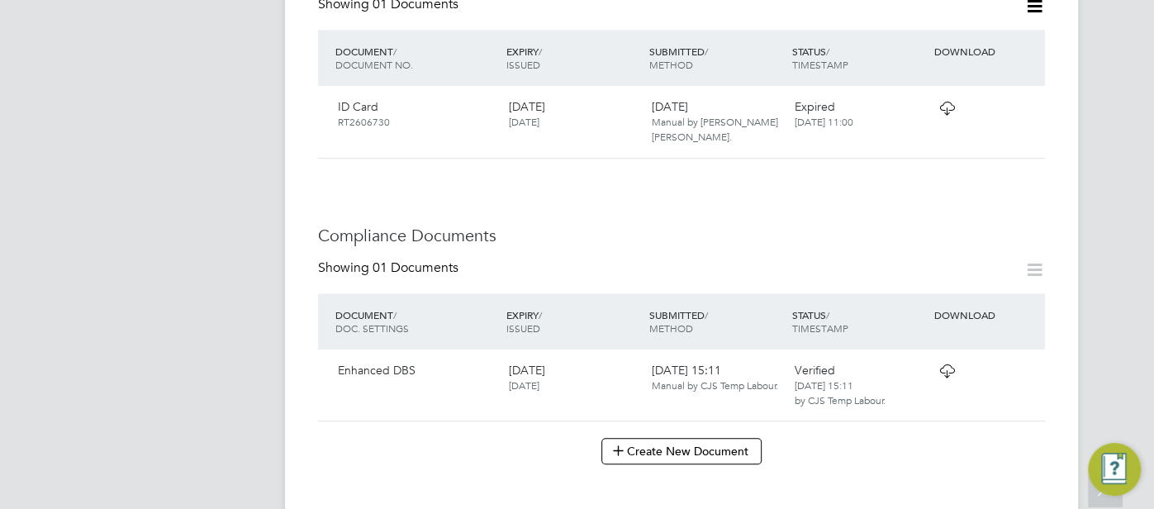
scroll to position [647, 0]
click at [937, 377] on icon at bounding box center [947, 369] width 21 height 13
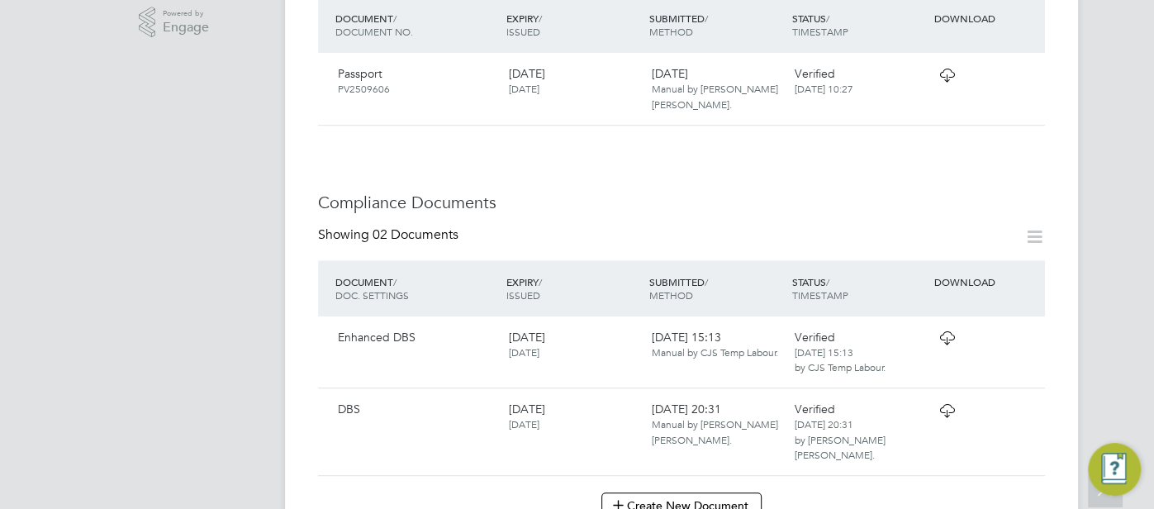
scroll to position [679, 0]
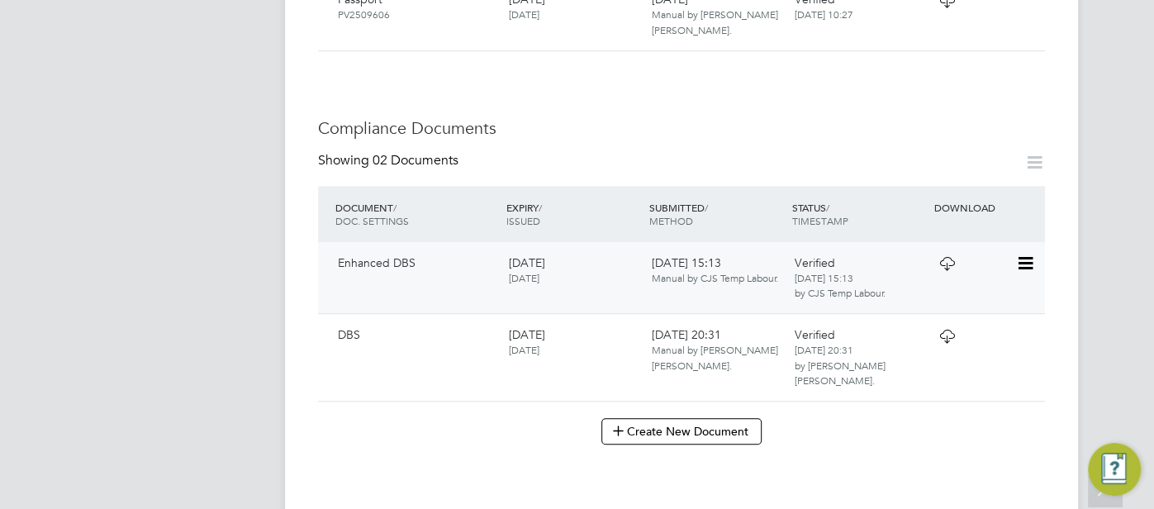
click at [953, 270] on icon at bounding box center [947, 263] width 21 height 13
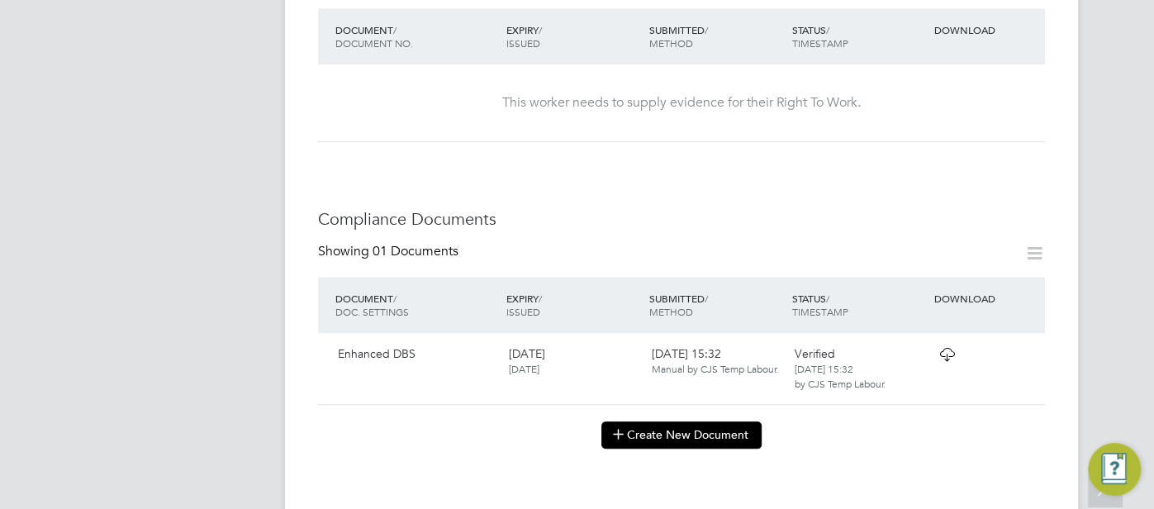
scroll to position [786, 0]
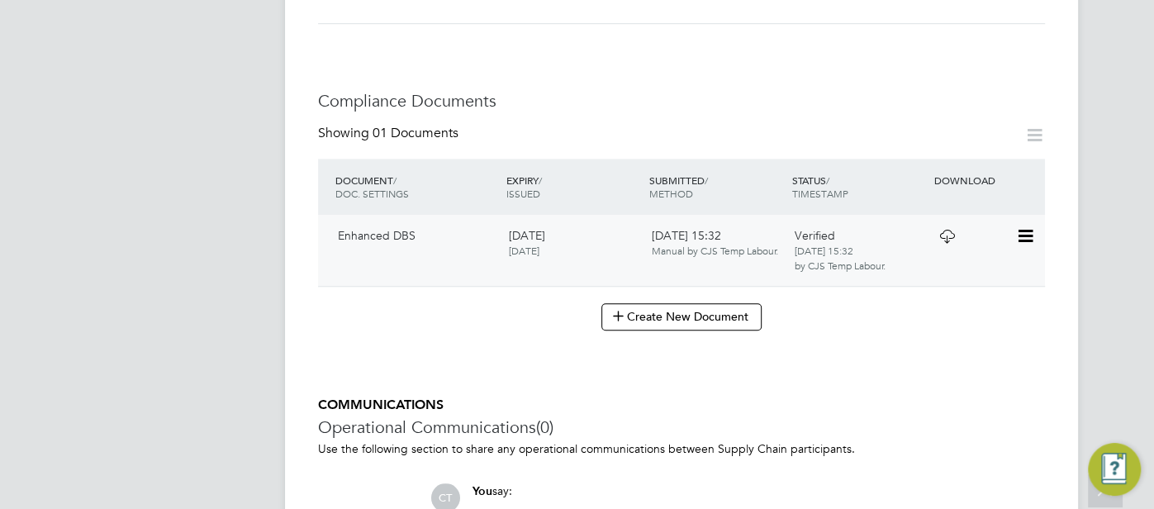
click at [955, 243] on icon at bounding box center [947, 236] width 21 height 13
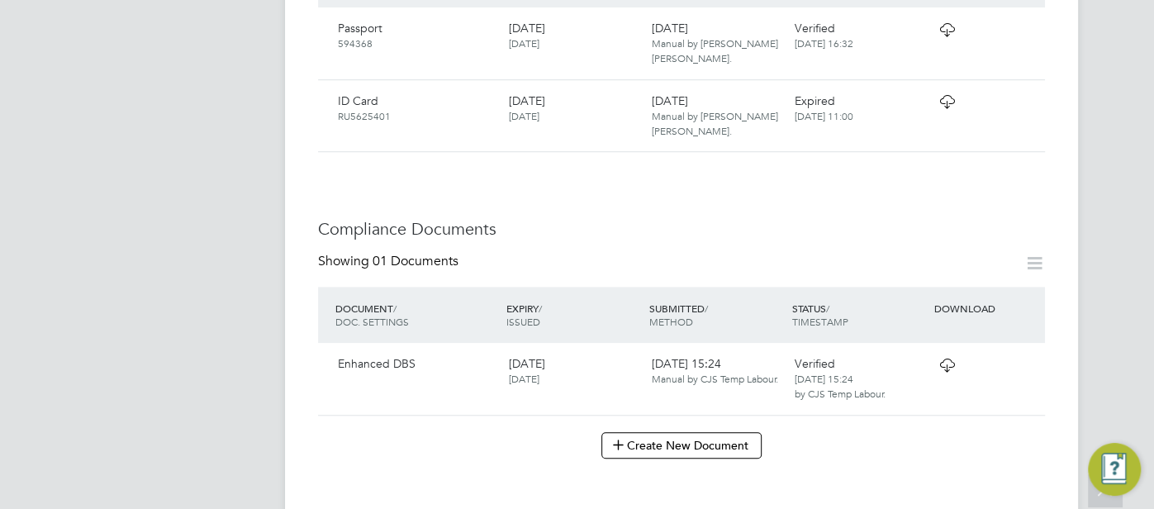
scroll to position [798, 0]
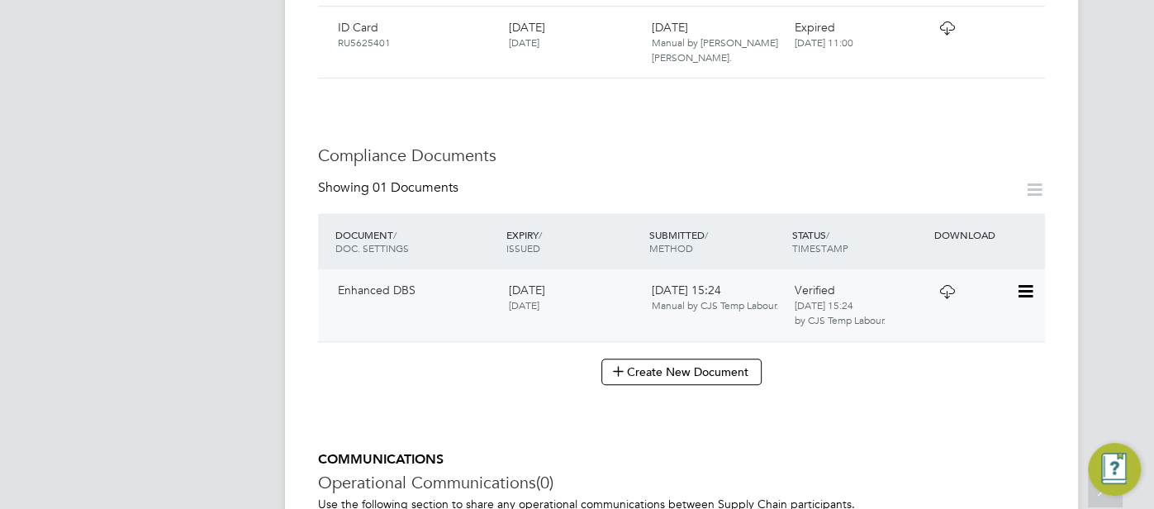
click at [921, 293] on div "Verified [DATE] 15:24 by CJS Temp Labour." at bounding box center [858, 305] width 143 height 59
click at [989, 281] on div at bounding box center [973, 290] width 86 height 29
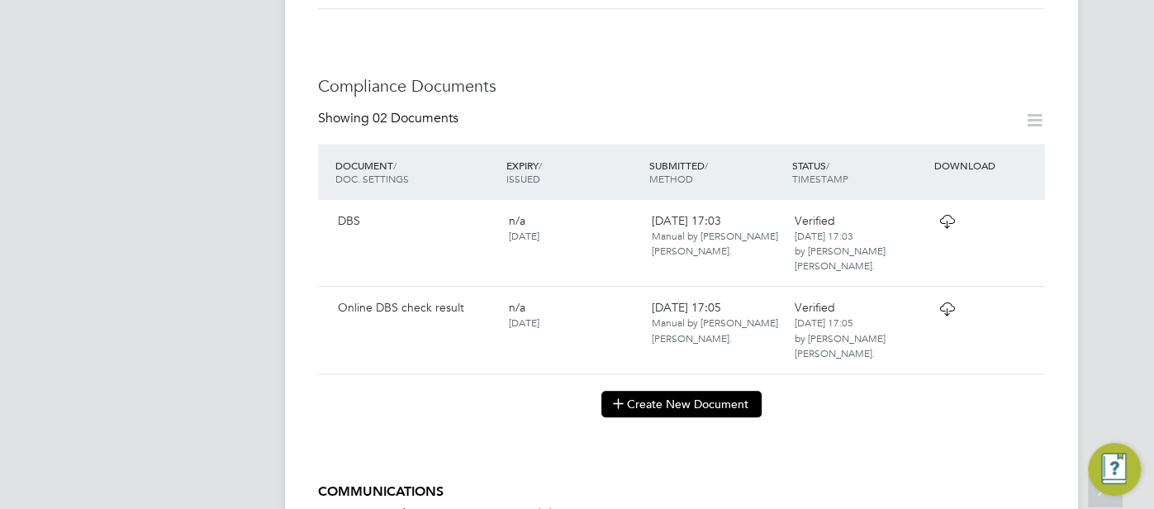
scroll to position [832, 0]
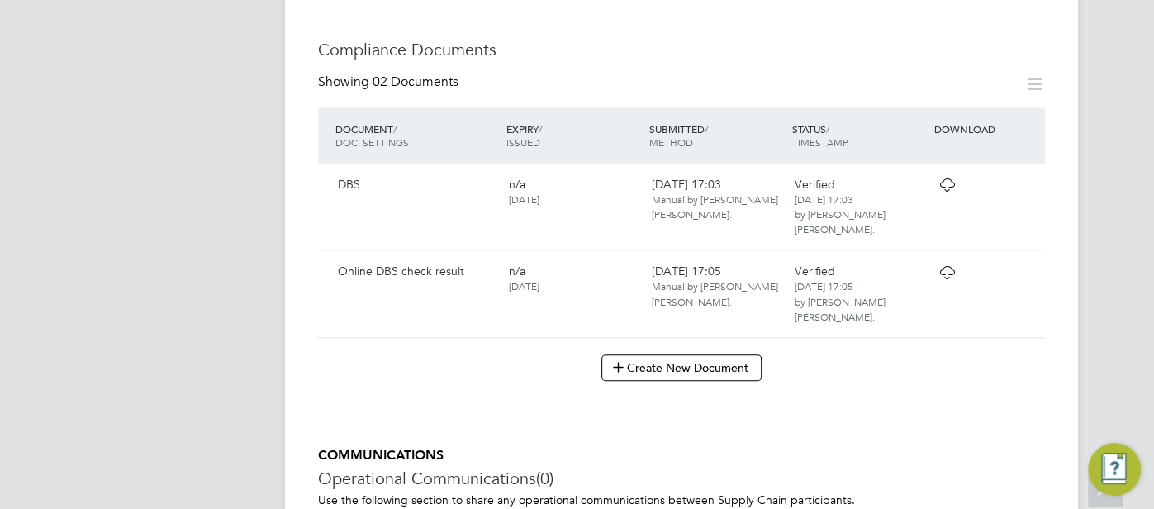
click at [941, 192] on icon at bounding box center [947, 184] width 21 height 13
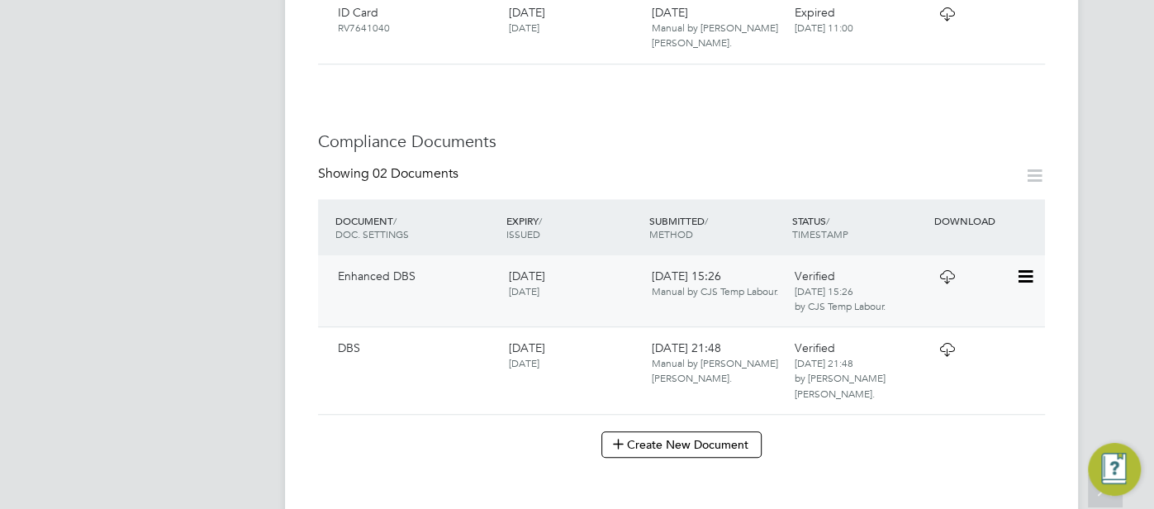
scroll to position [692, 0]
click at [928, 283] on div "Verified 19 Aug 2024, 15:26 by CJS Temp Labour." at bounding box center [858, 289] width 143 height 59
click at [962, 274] on div at bounding box center [973, 274] width 86 height 29
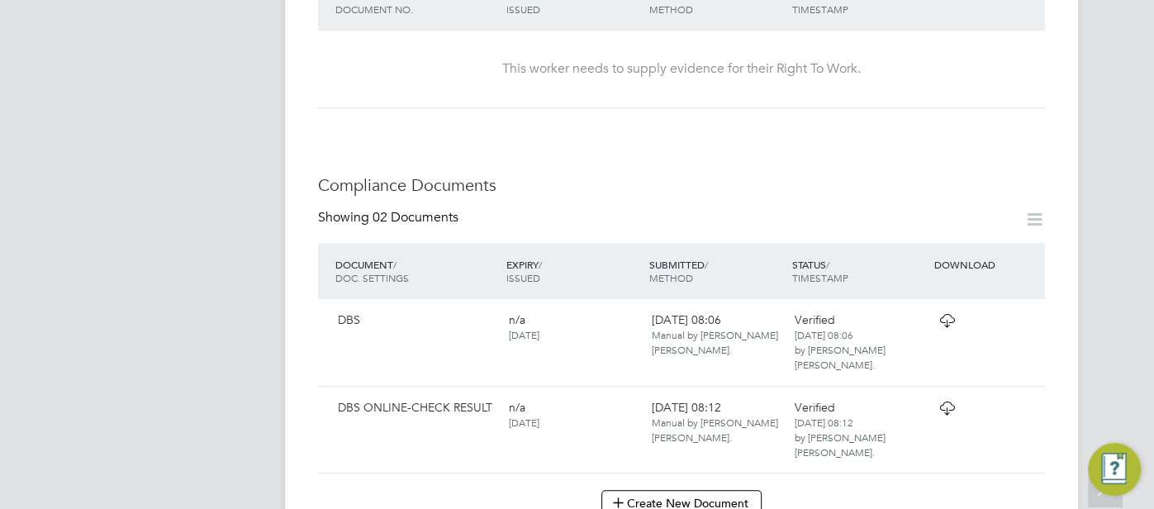
scroll to position [724, 0]
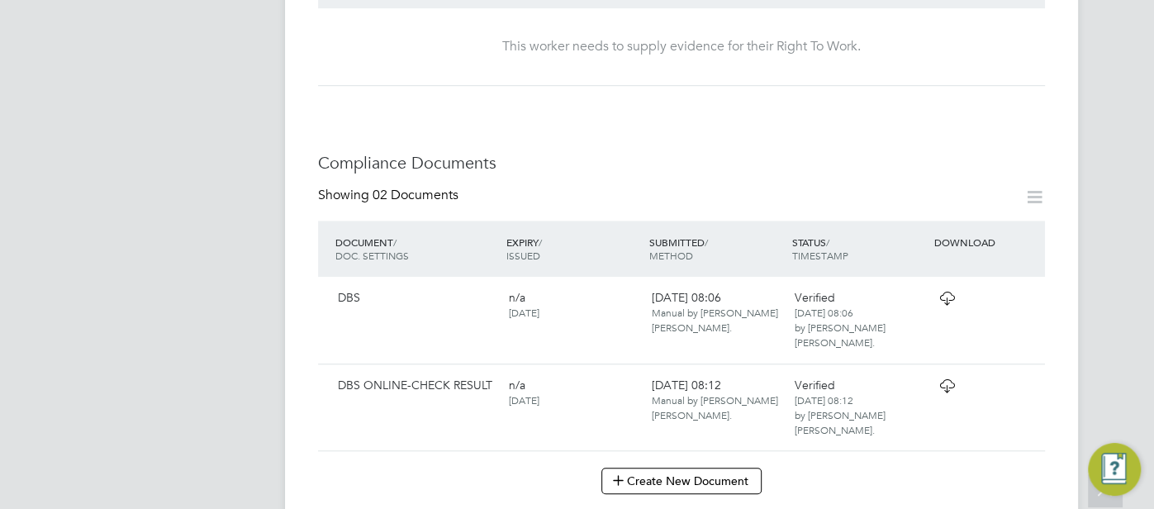
click at [941, 295] on icon at bounding box center [947, 298] width 21 height 13
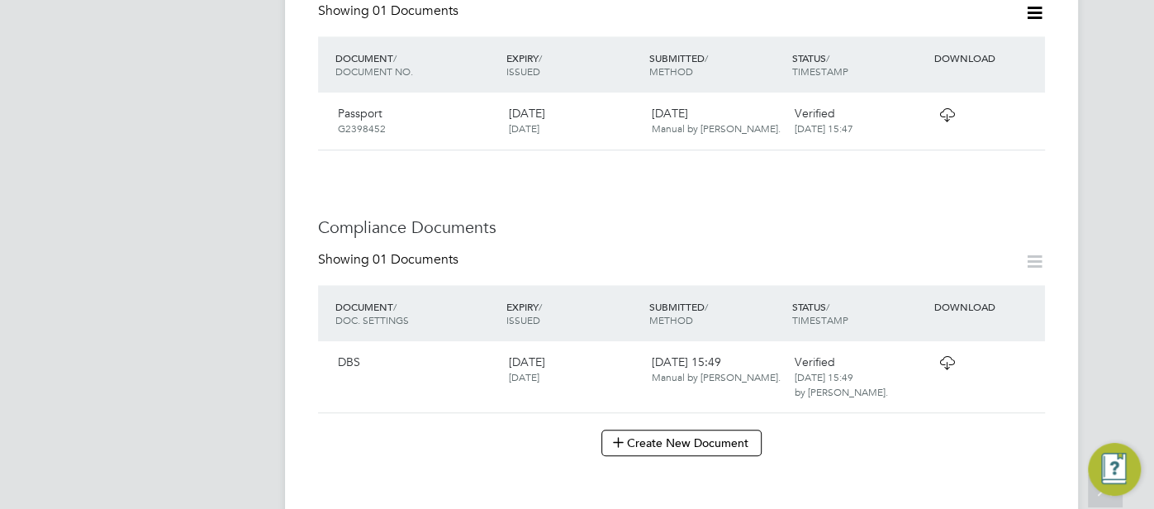
scroll to position [693, 0]
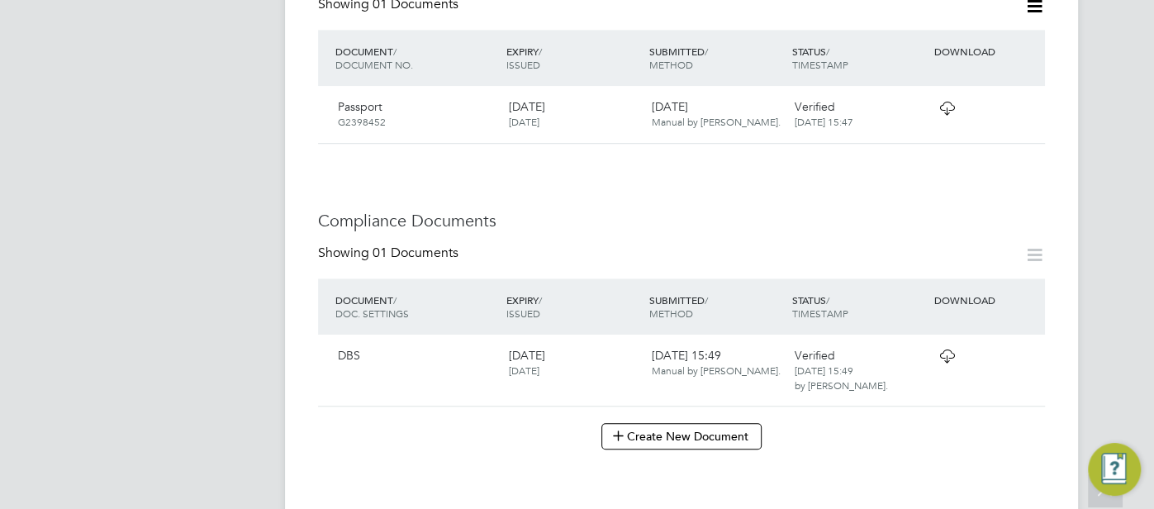
click at [940, 349] on icon at bounding box center [947, 355] width 21 height 13
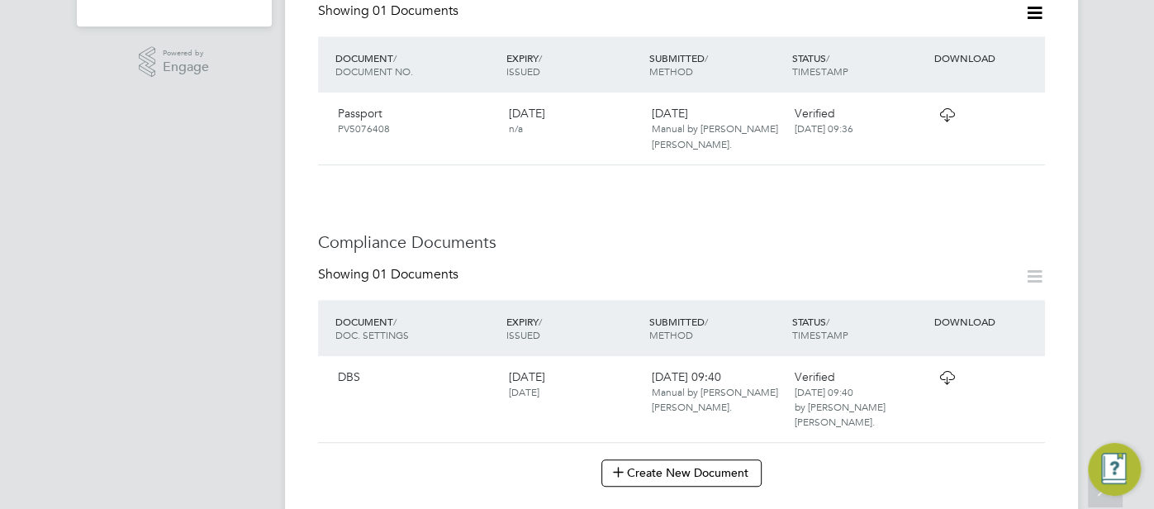
scroll to position [767, 0]
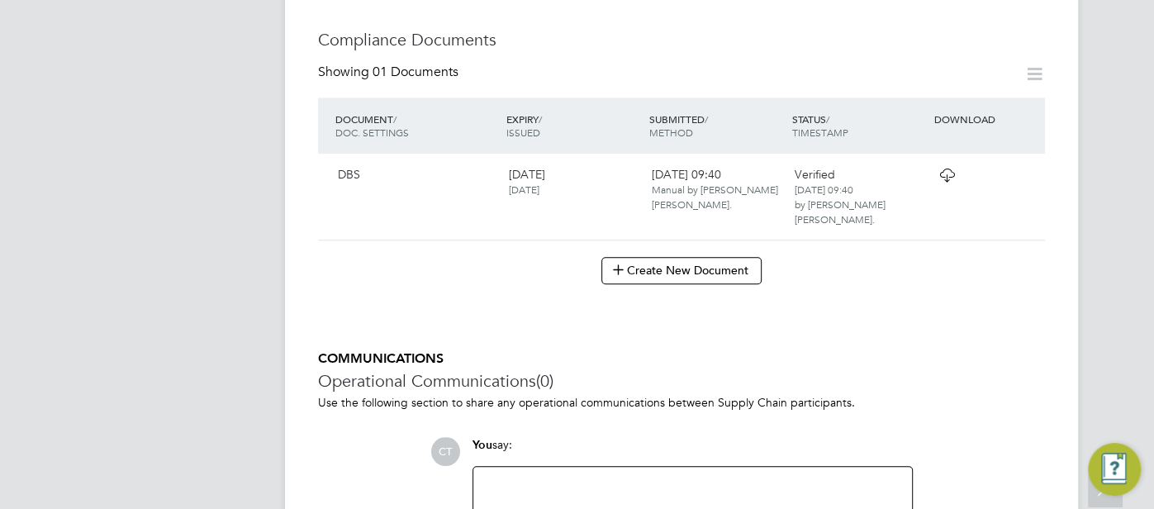
click at [937, 178] on icon at bounding box center [947, 175] width 21 height 13
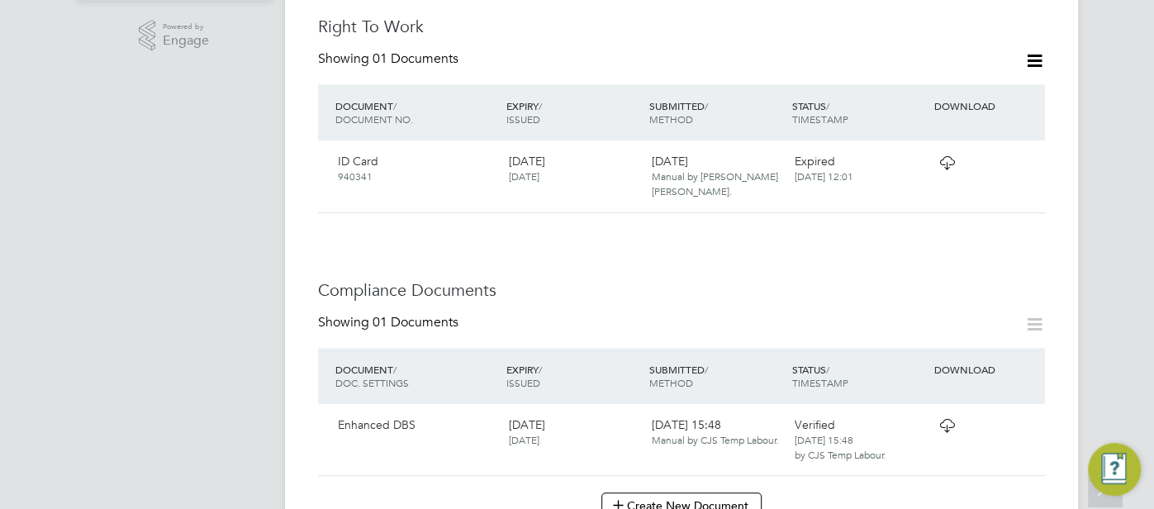
scroll to position [684, 0]
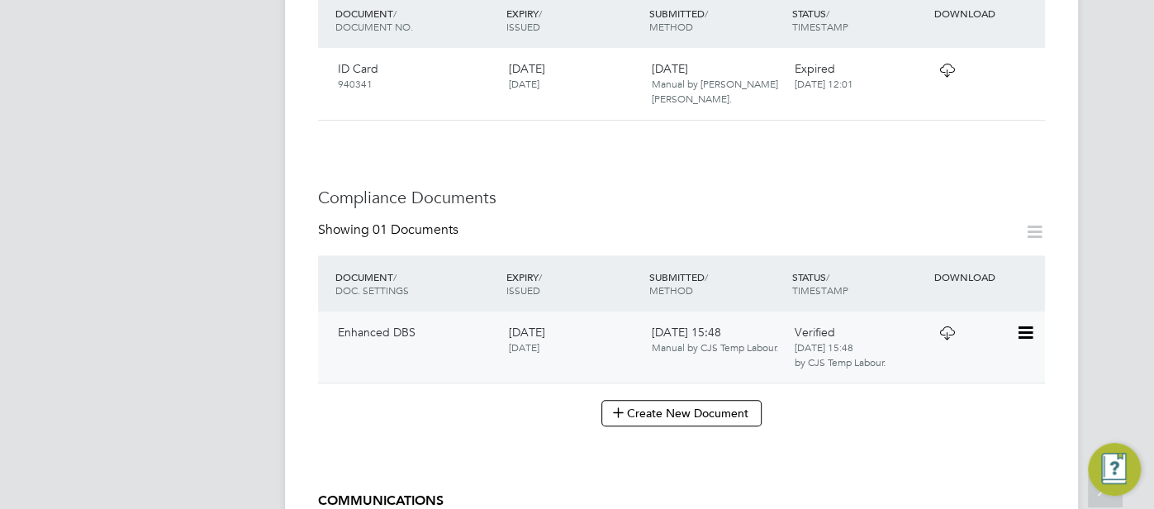
click at [937, 332] on icon at bounding box center [947, 332] width 21 height 13
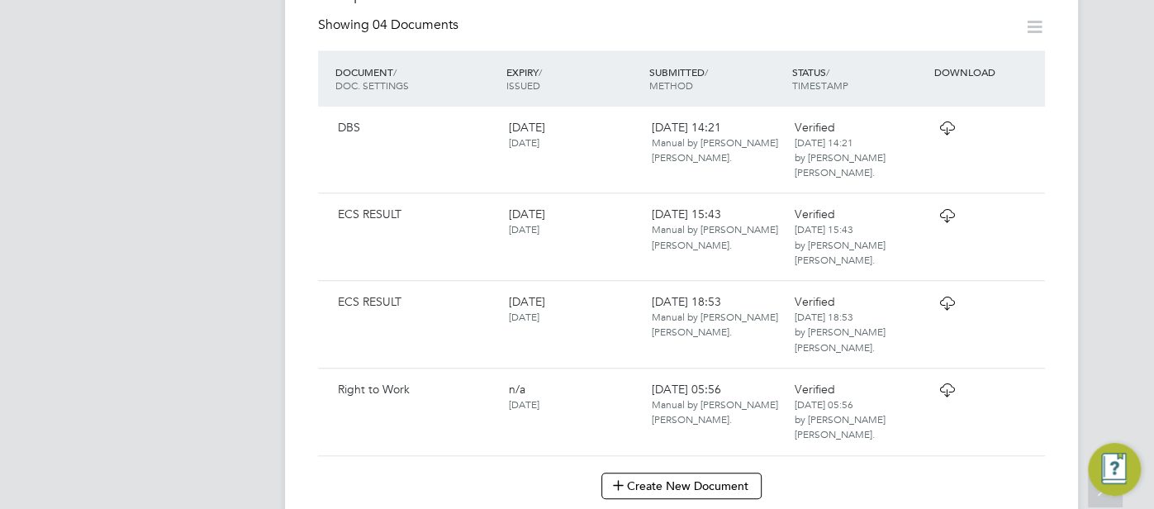
scroll to position [882, 0]
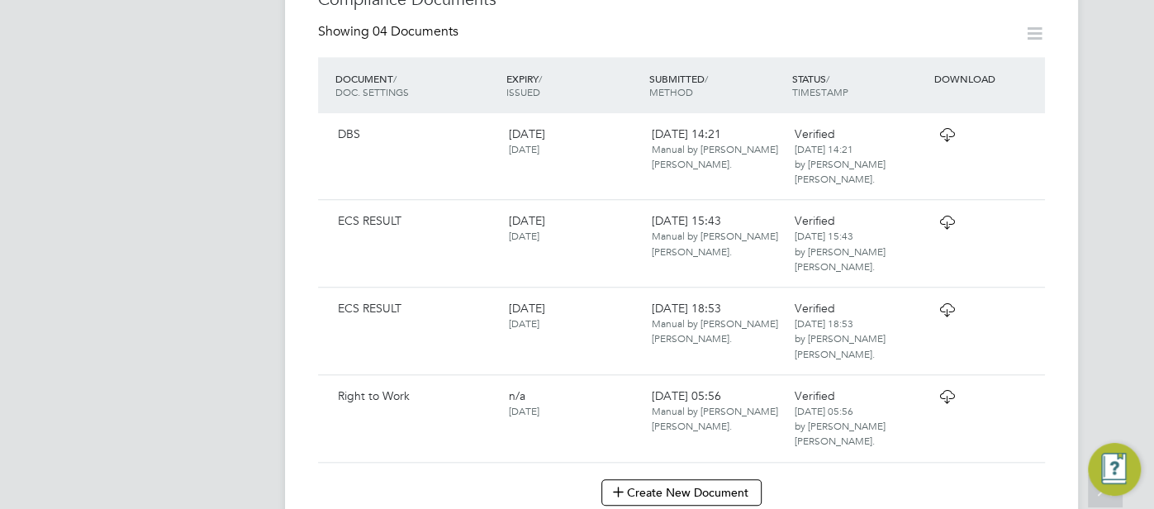
click at [937, 139] on icon at bounding box center [947, 134] width 21 height 13
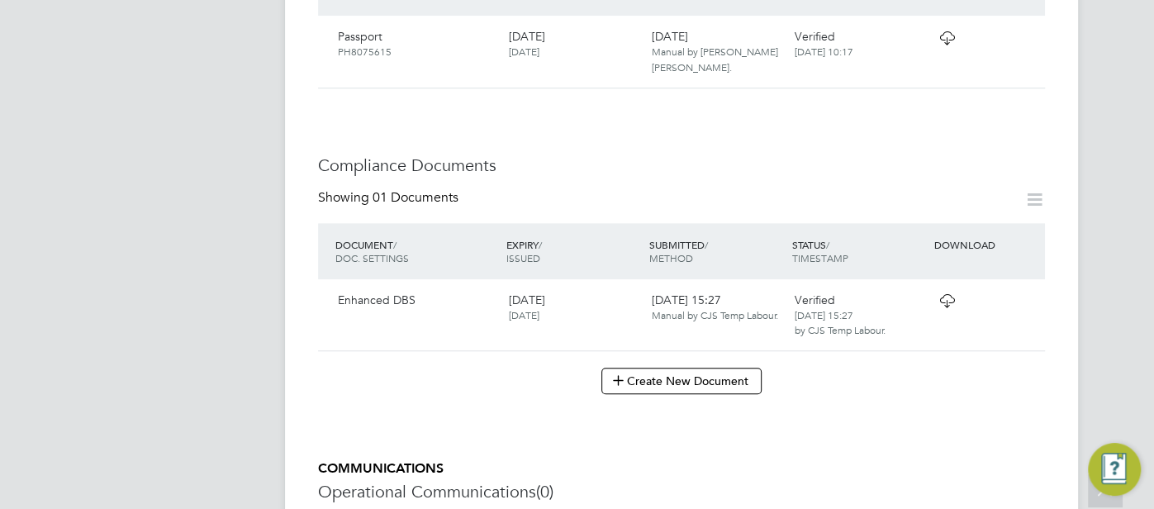
scroll to position [743, 0]
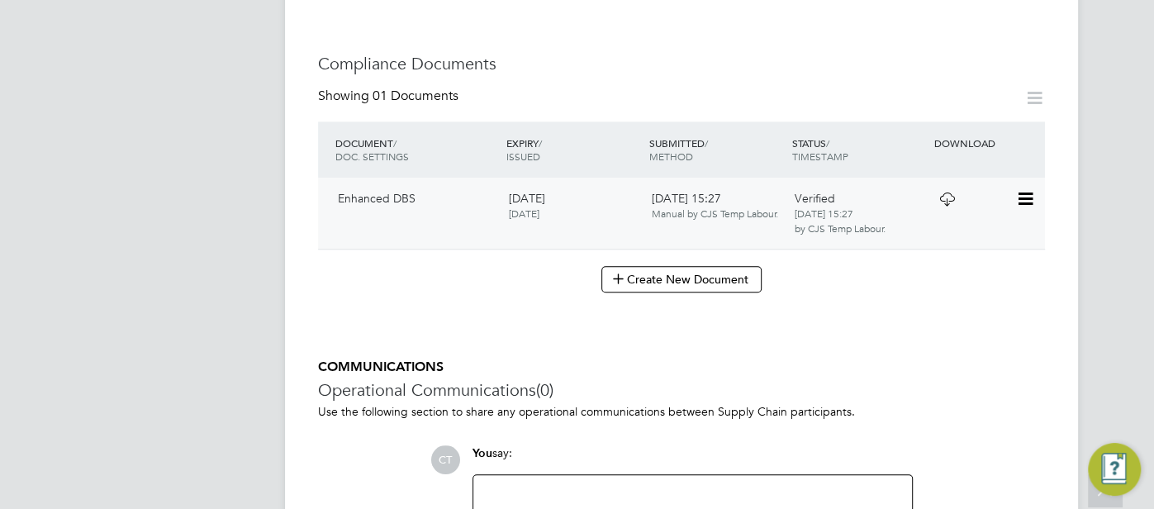
click at [942, 206] on icon at bounding box center [947, 198] width 21 height 13
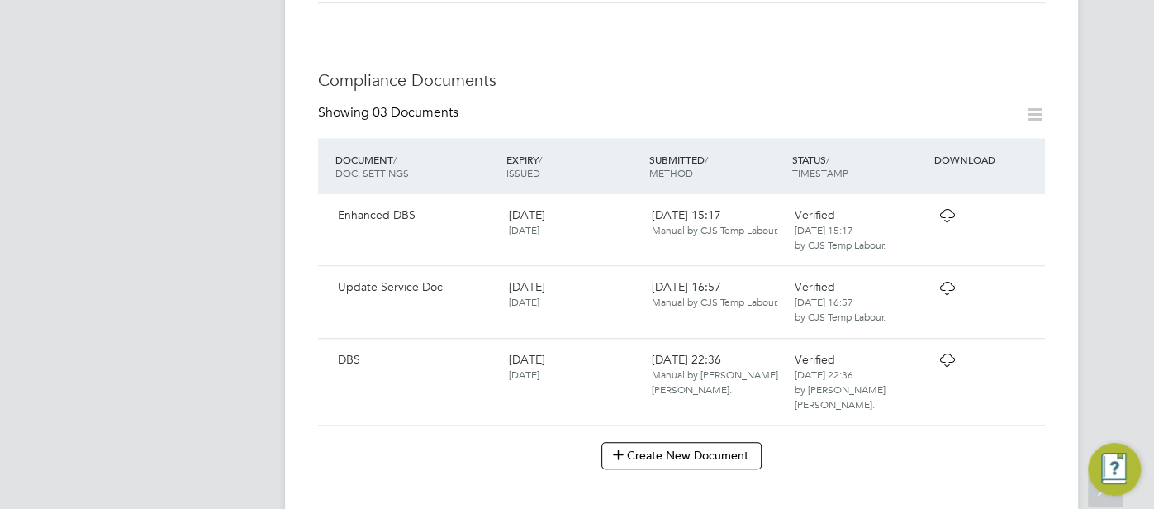
scroll to position [812, 0]
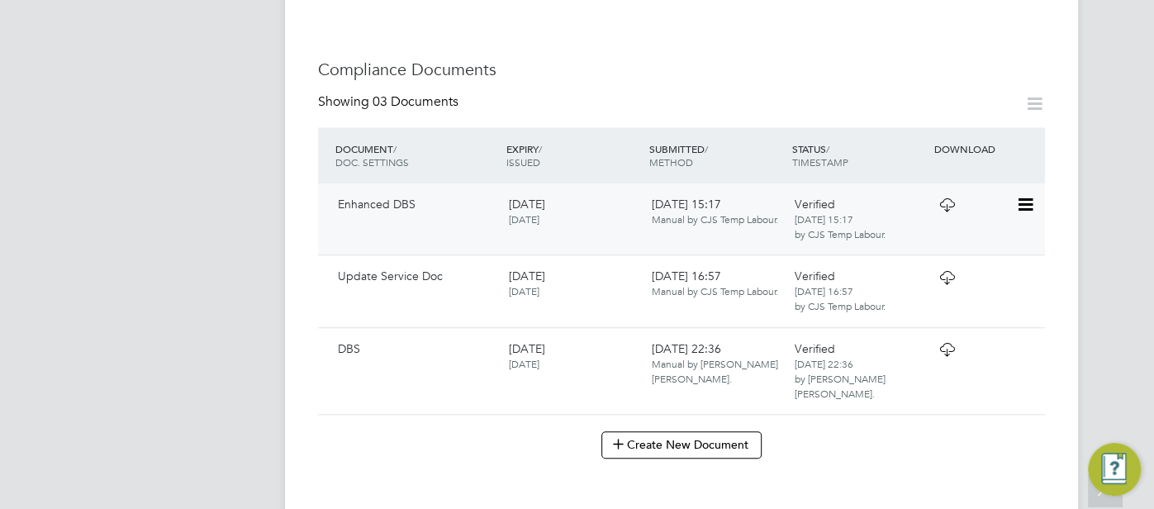
click at [937, 207] on icon at bounding box center [947, 204] width 21 height 13
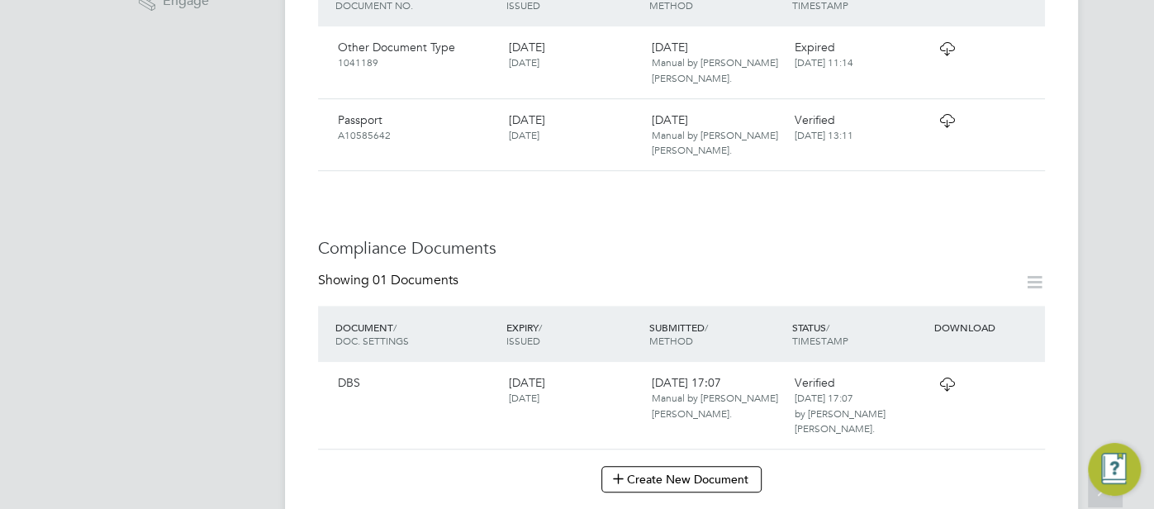
scroll to position [734, 0]
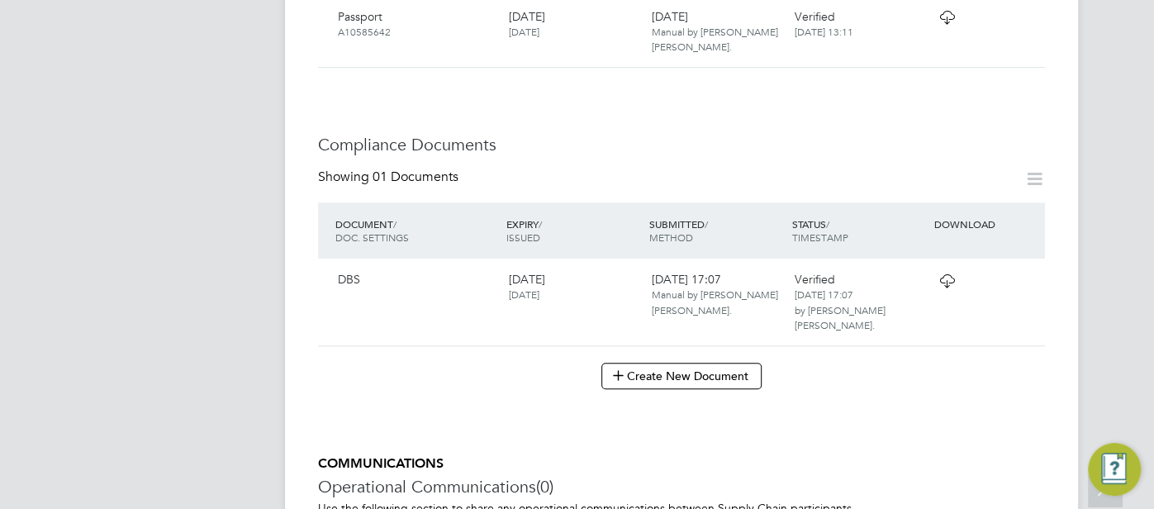
click at [947, 281] on icon at bounding box center [947, 280] width 21 height 13
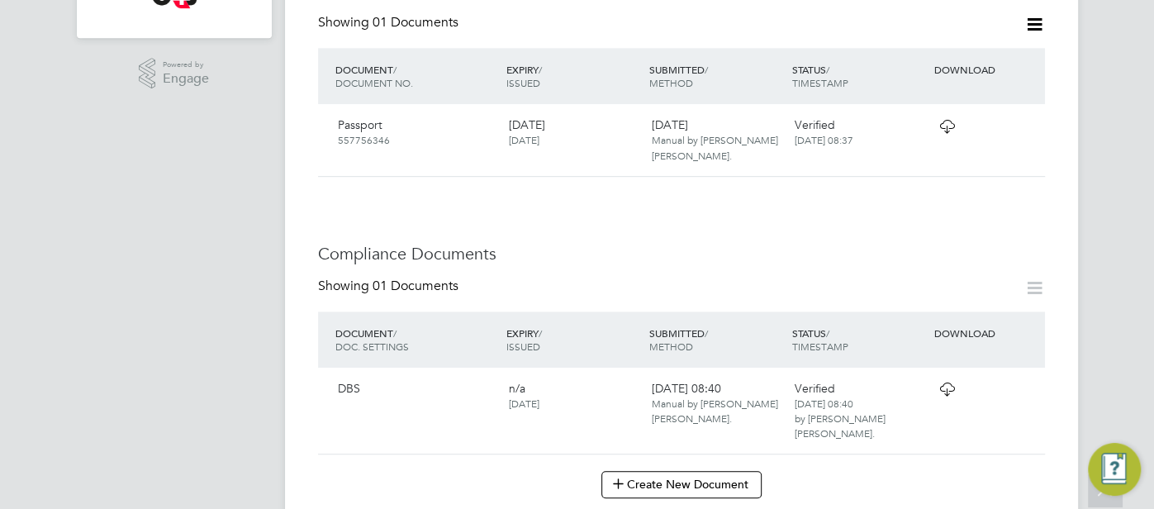
scroll to position [660, 0]
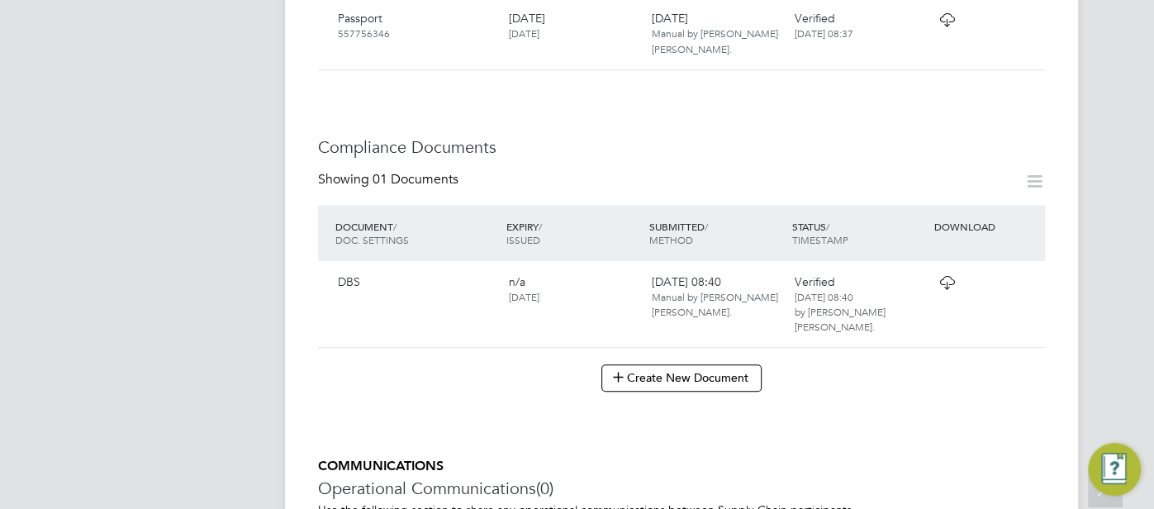
click at [937, 287] on icon at bounding box center [947, 282] width 21 height 13
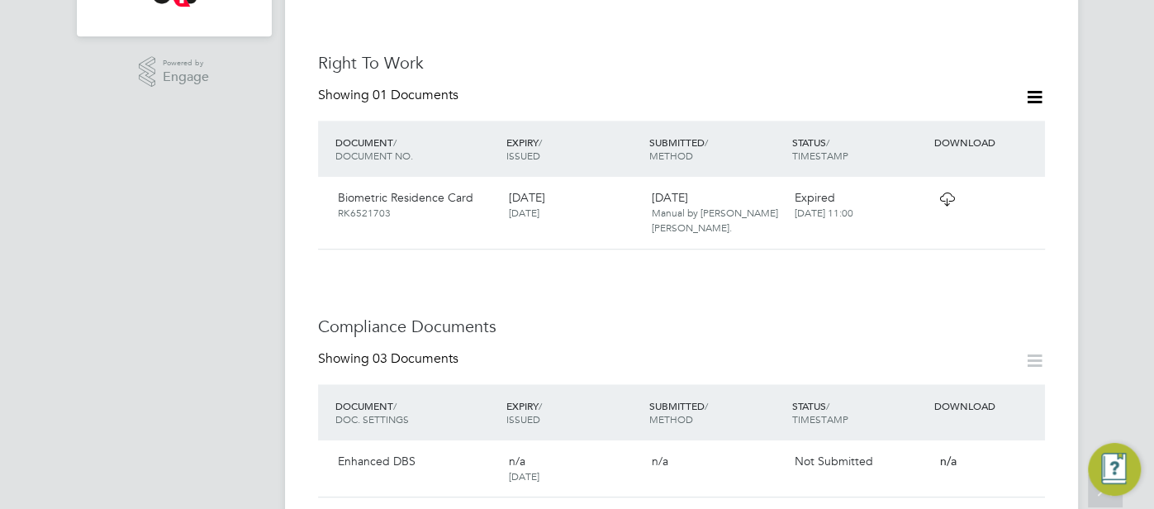
scroll to position [824, 0]
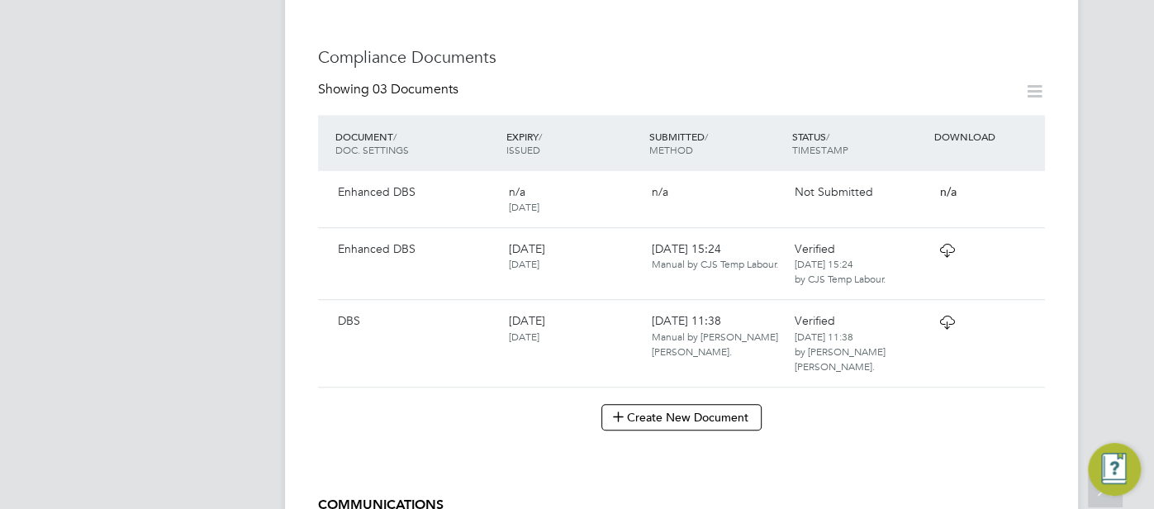
click at [957, 316] on icon at bounding box center [947, 322] width 21 height 13
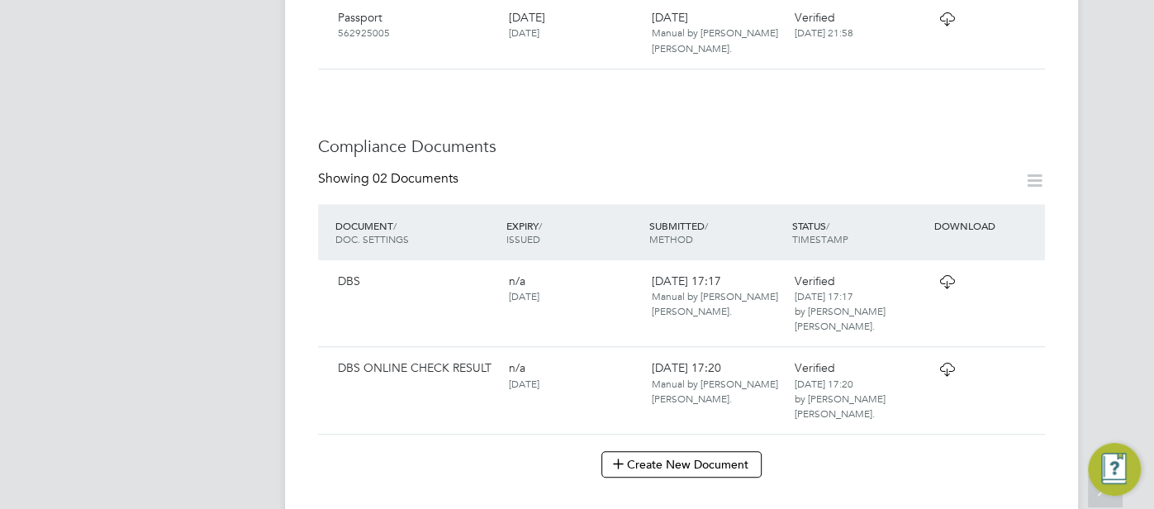
scroll to position [770, 0]
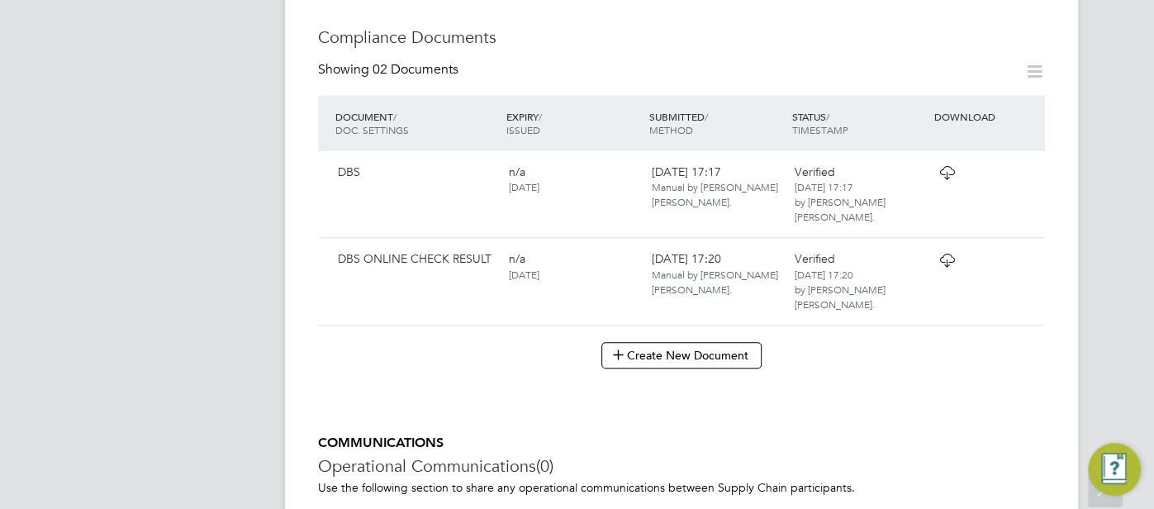
click at [937, 169] on icon at bounding box center [947, 172] width 21 height 13
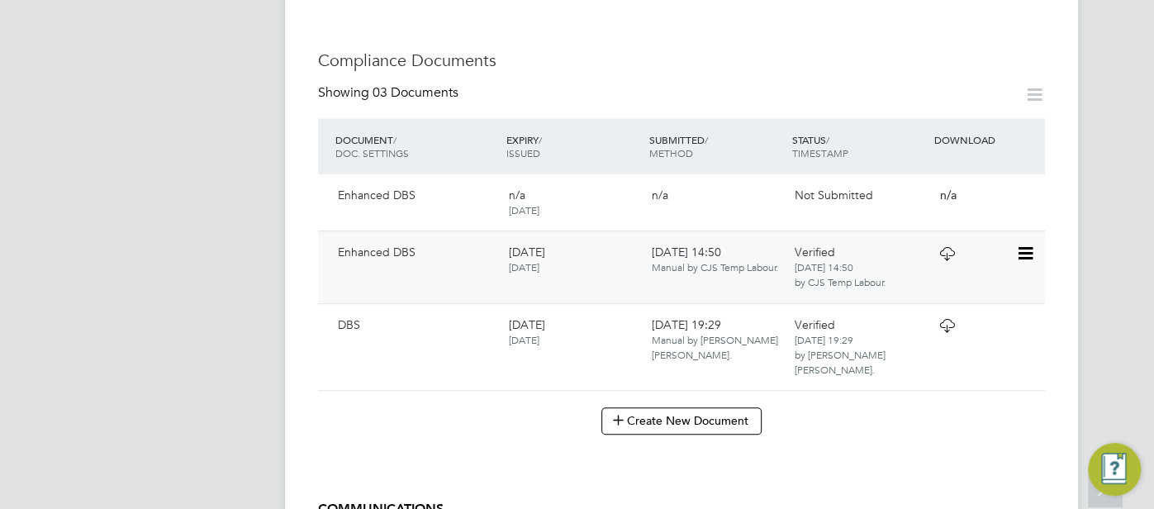
scroll to position [748, 0]
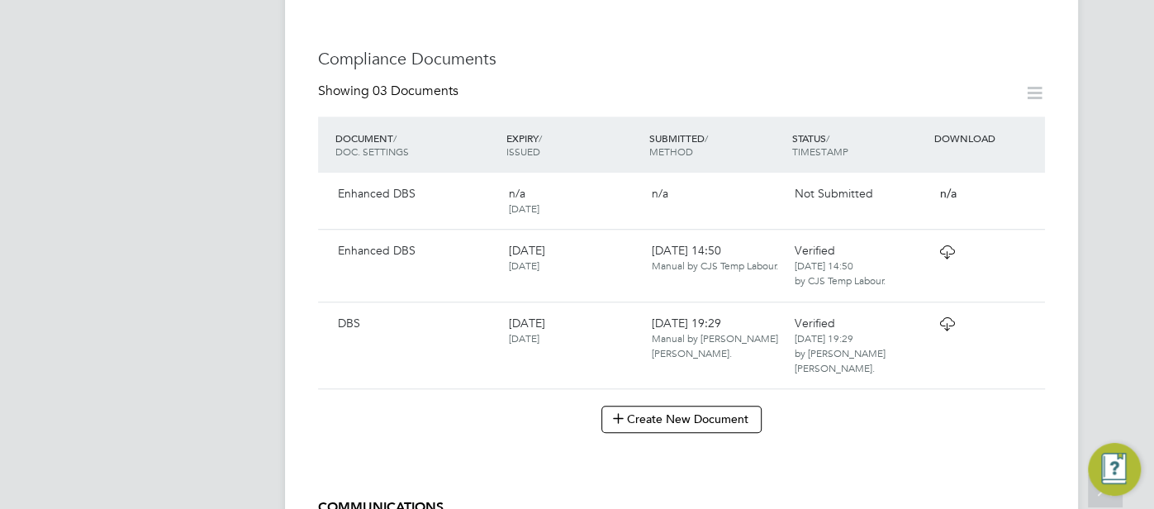
click at [930, 322] on div at bounding box center [973, 323] width 86 height 29
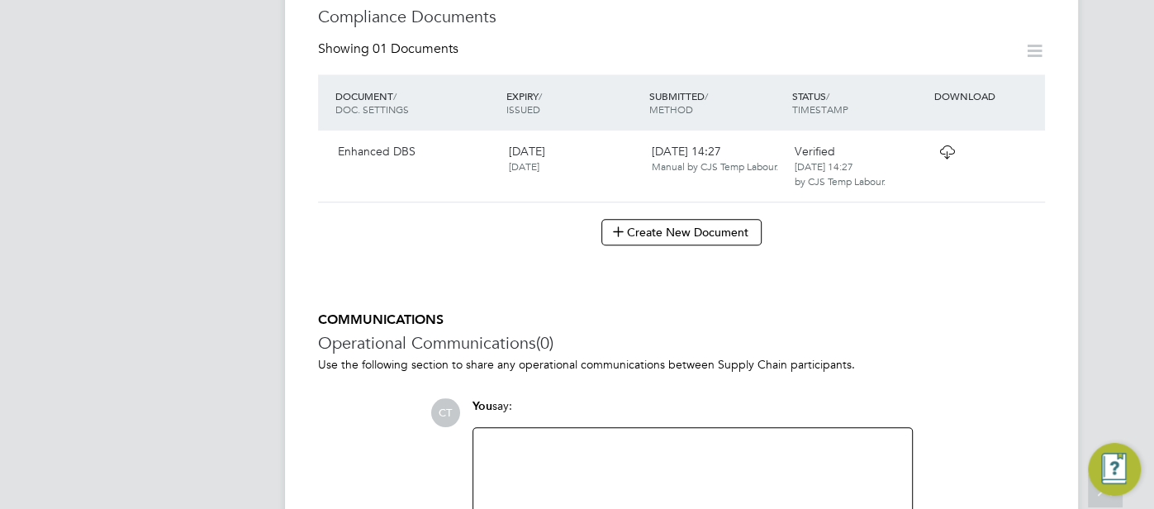
scroll to position [897, 0]
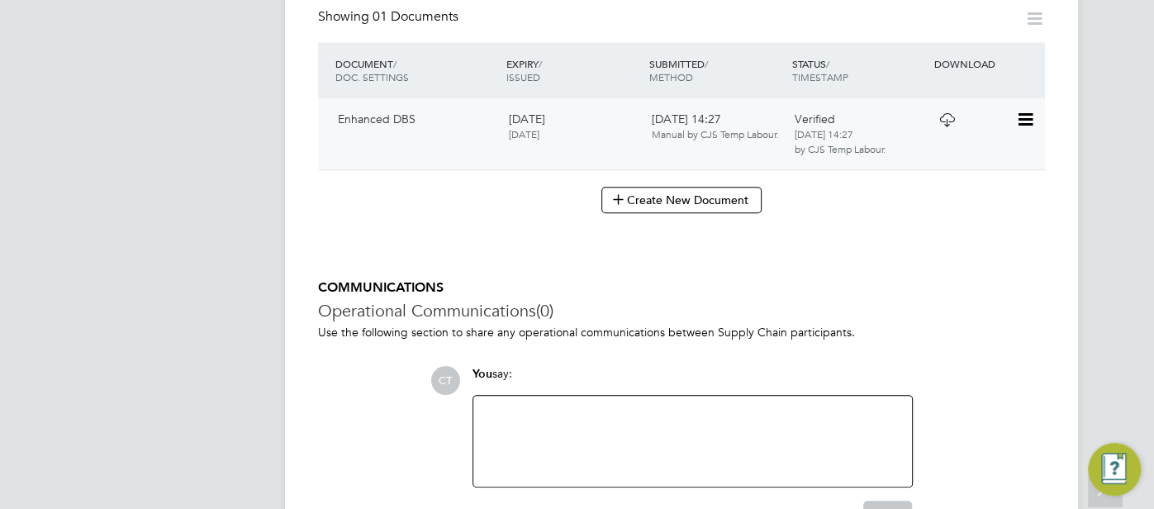
click at [881, 139] on div "Verified 19 Aug 2024, 14:27 by CJS Temp Labour." at bounding box center [858, 134] width 143 height 59
click at [971, 119] on div at bounding box center [973, 119] width 86 height 29
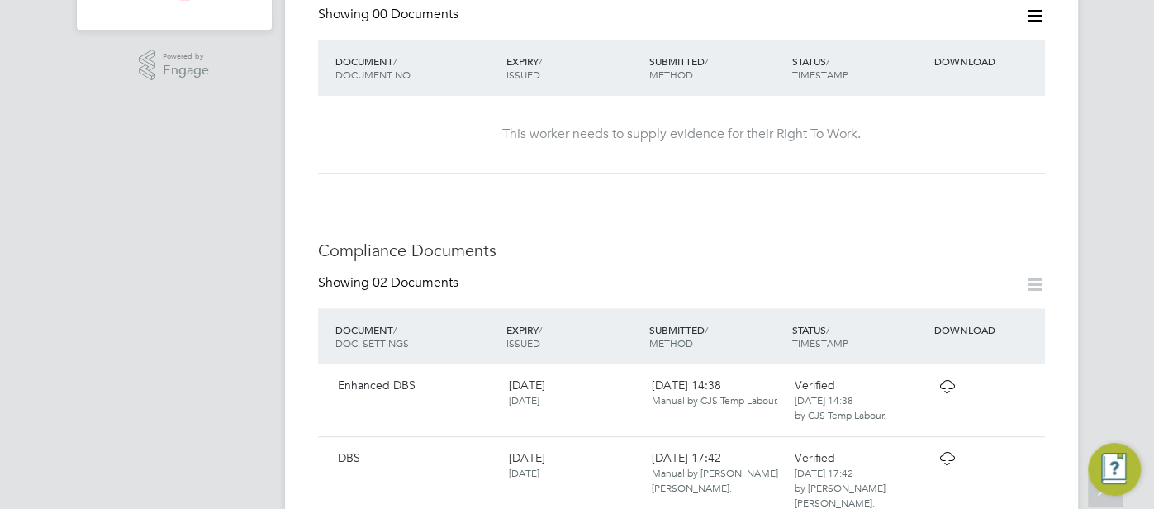
scroll to position [787, 0]
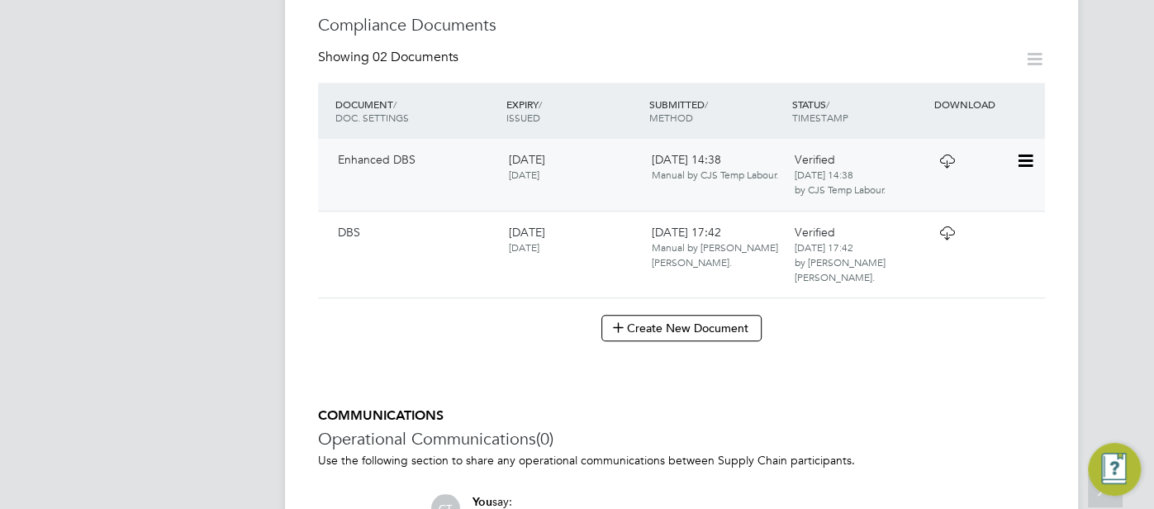
click at [937, 168] on icon at bounding box center [947, 160] width 21 height 13
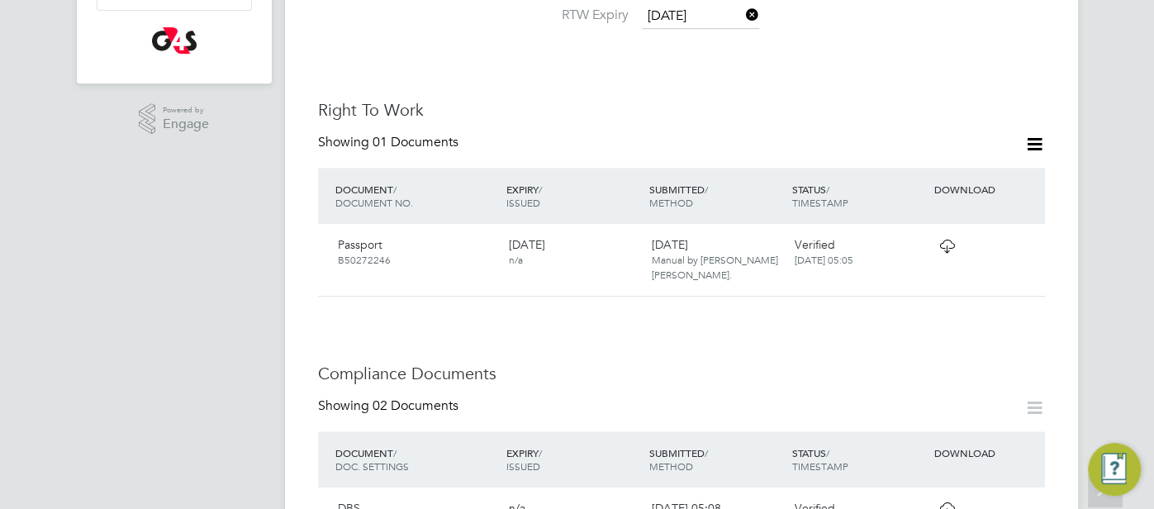
scroll to position [737, 0]
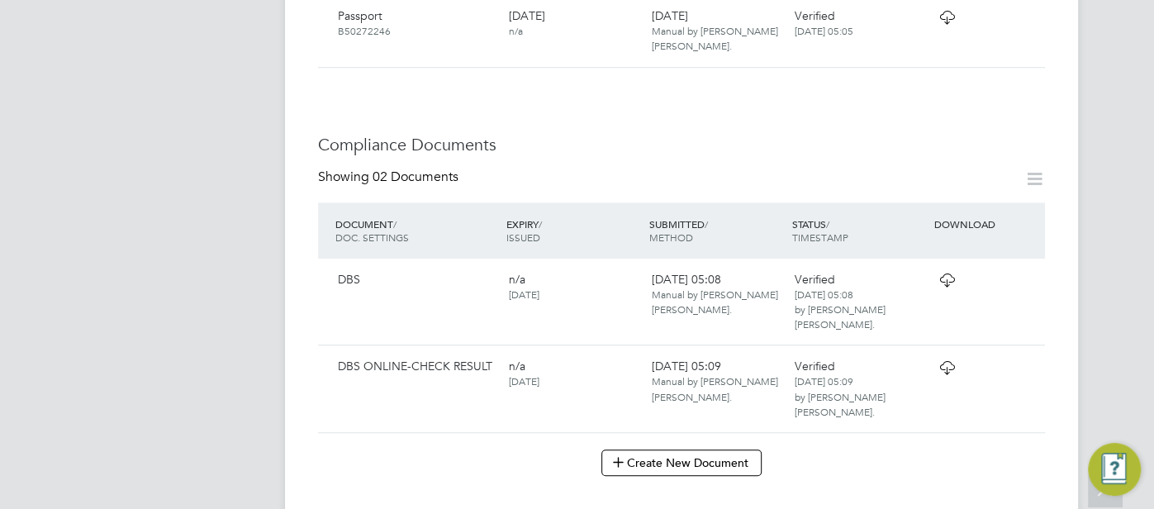
click at [937, 282] on icon at bounding box center [947, 279] width 21 height 13
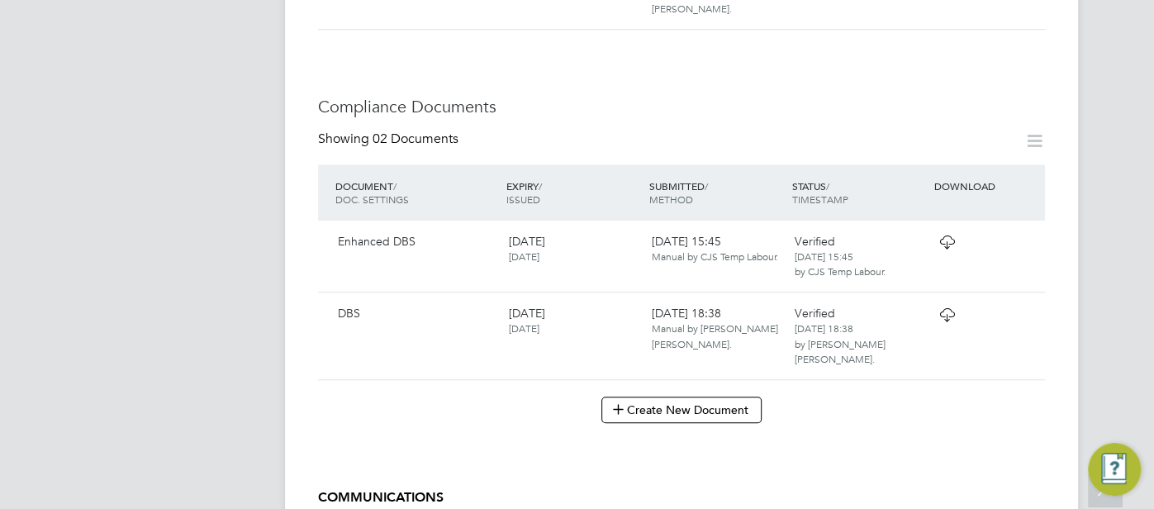
scroll to position [701, 0]
click at [942, 319] on icon at bounding box center [947, 313] width 21 height 13
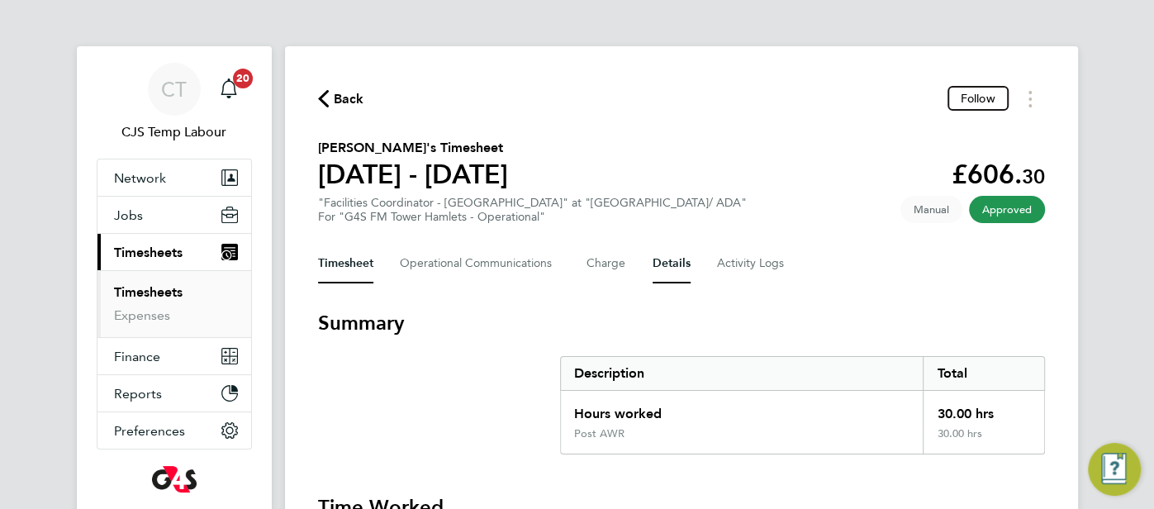
click at [681, 255] on button "Details" at bounding box center [672, 264] width 38 height 40
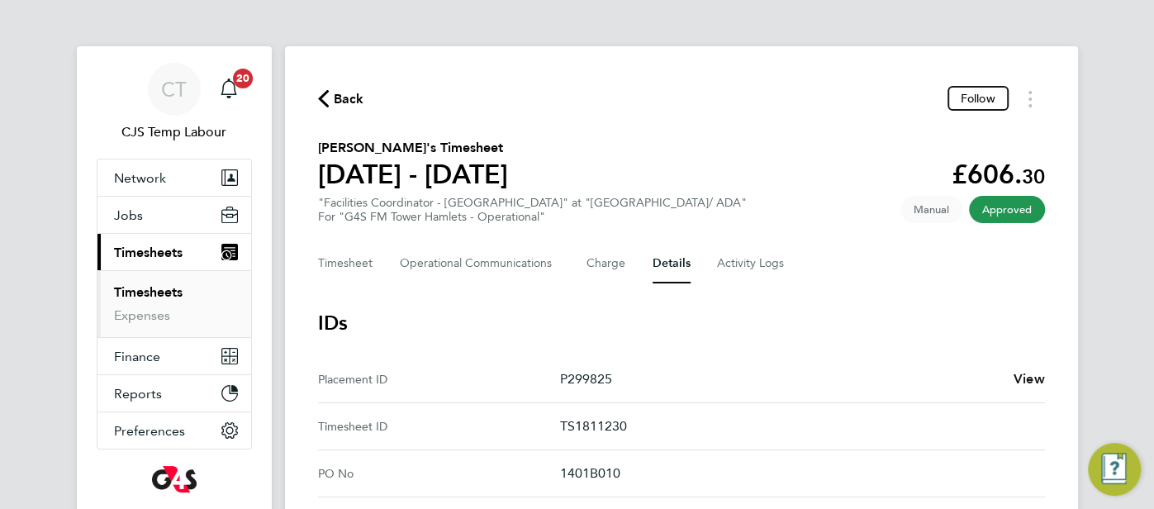
click at [1023, 382] on span "View" at bounding box center [1029, 379] width 31 height 16
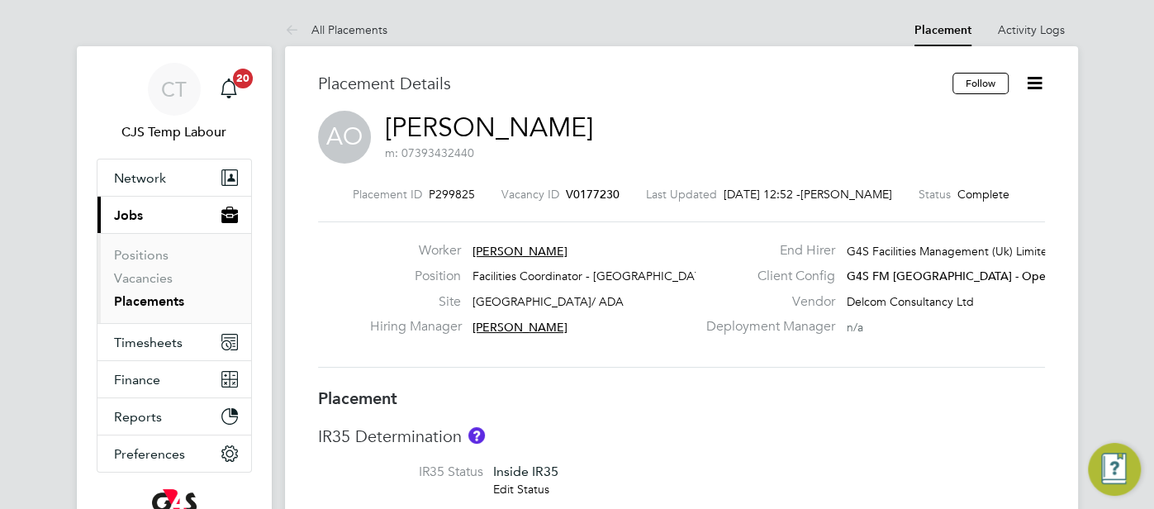
click at [510, 125] on link "[PERSON_NAME]" at bounding box center [489, 128] width 208 height 32
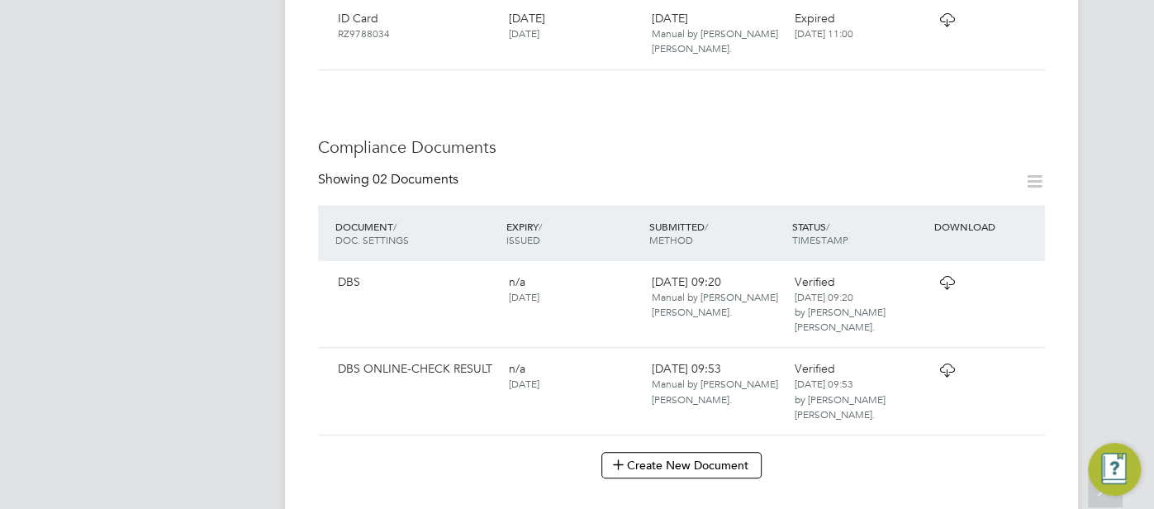
scroll to position [816, 0]
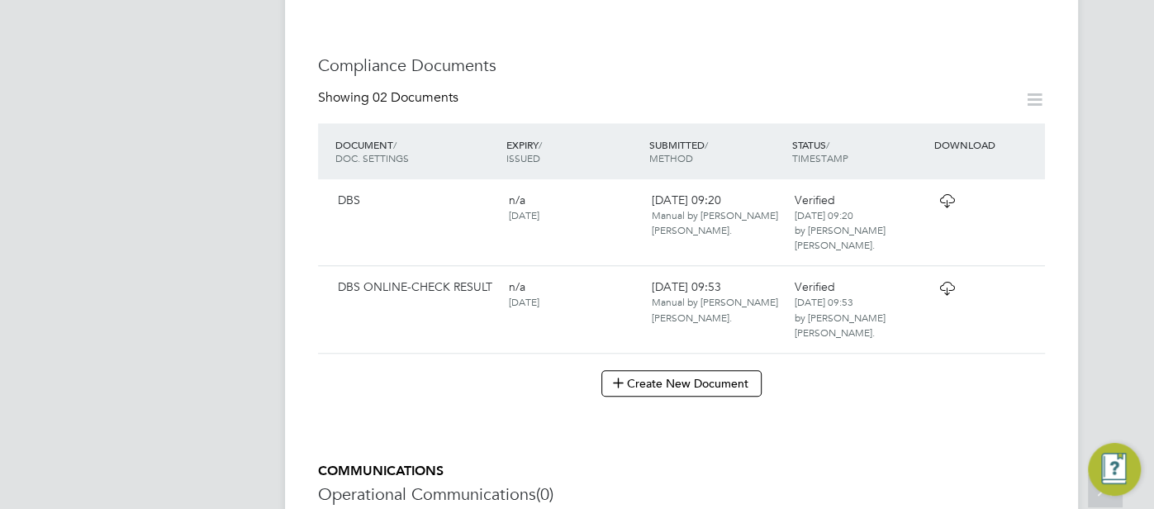
click at [930, 279] on div at bounding box center [973, 287] width 86 height 29
click at [952, 200] on icon at bounding box center [947, 200] width 21 height 13
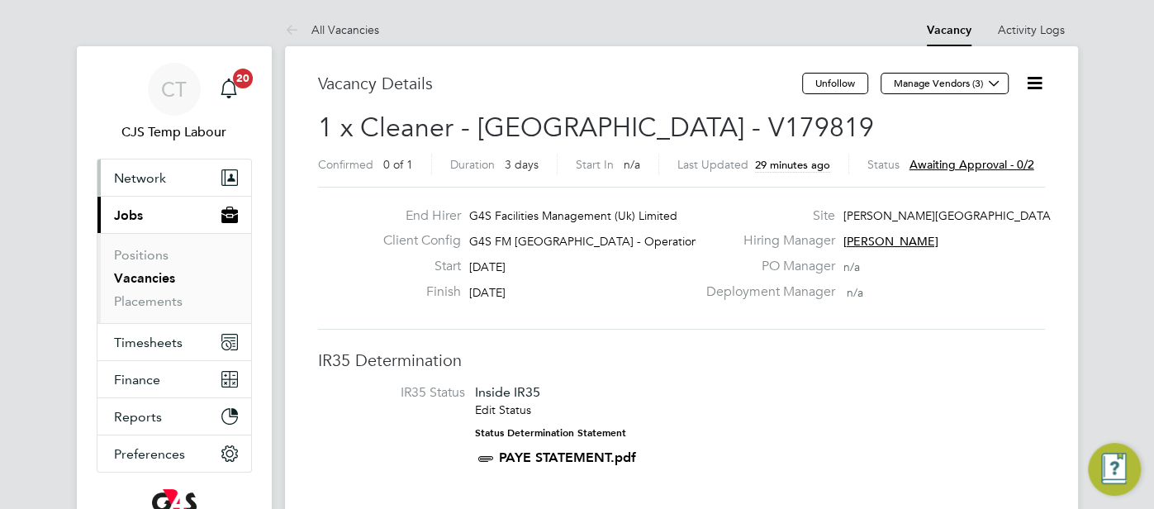
click at [159, 184] on span "Network" at bounding box center [140, 178] width 52 height 16
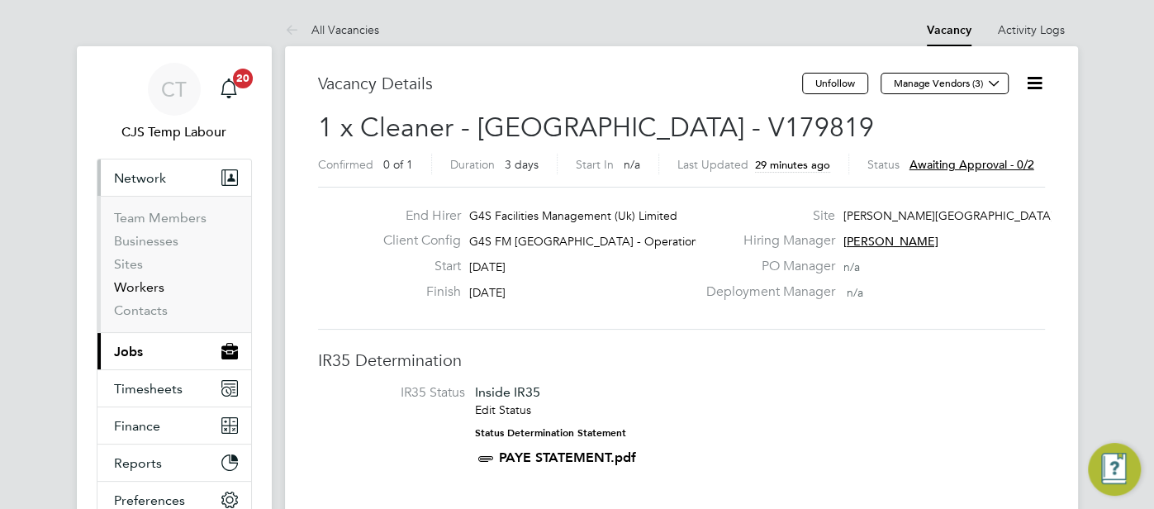
click at [154, 282] on link "Workers" at bounding box center [139, 287] width 50 height 16
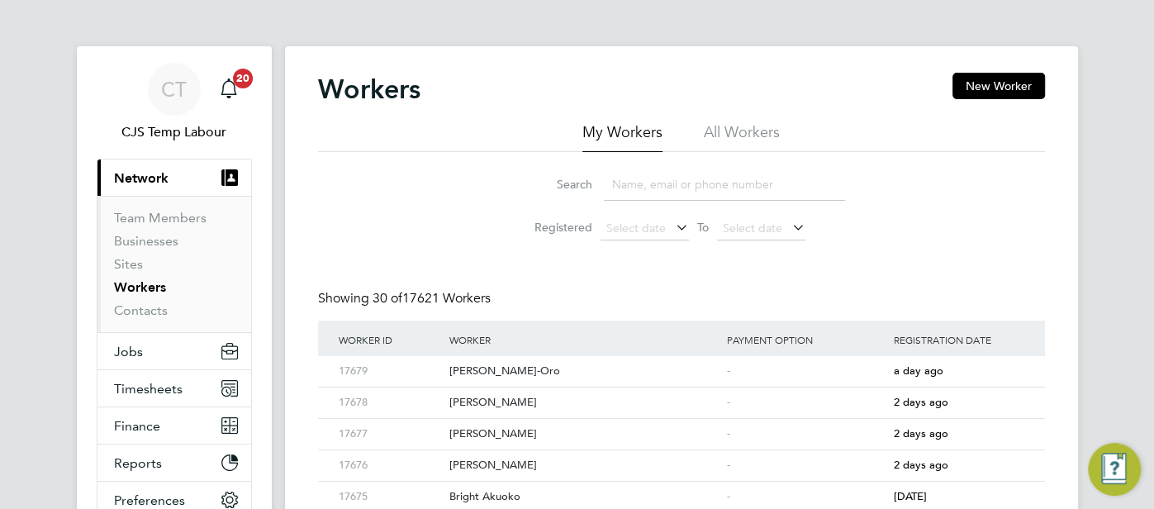
click at [727, 131] on li "All Workers" at bounding box center [742, 137] width 76 height 30
click at [704, 183] on input at bounding box center [724, 185] width 241 height 32
paste input "Beatrice Osei"
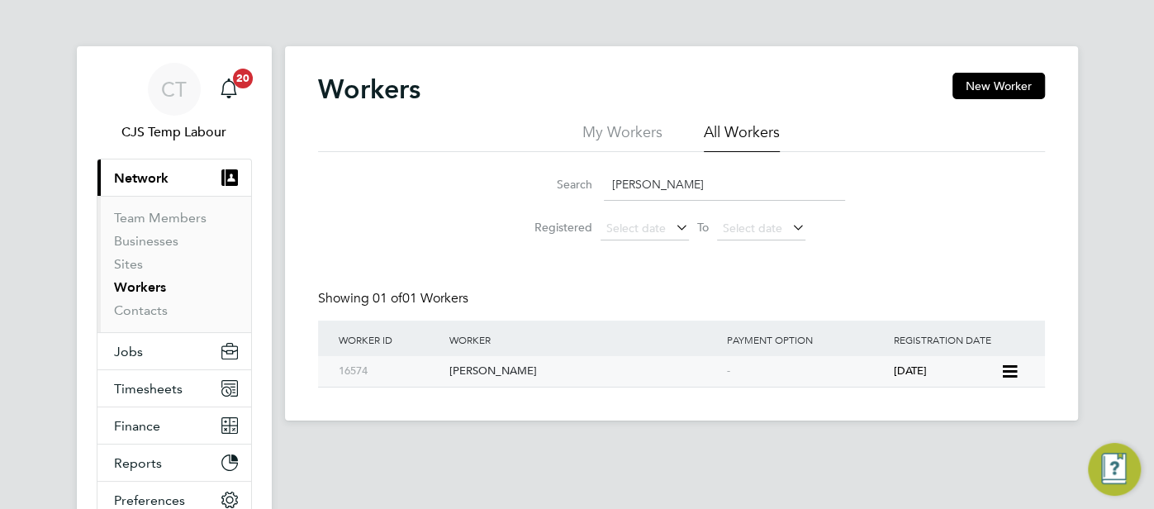
click at [910, 380] on div "3 years ago" at bounding box center [944, 371] width 111 height 31
drag, startPoint x: 741, startPoint y: 191, endPoint x: 587, endPoint y: 187, distance: 153.7
click at [587, 187] on div "Search Beatrice Osei" at bounding box center [681, 185] width 327 height 32
paste input "Thania Raza"
click at [735, 371] on div "-" at bounding box center [806, 371] width 167 height 31
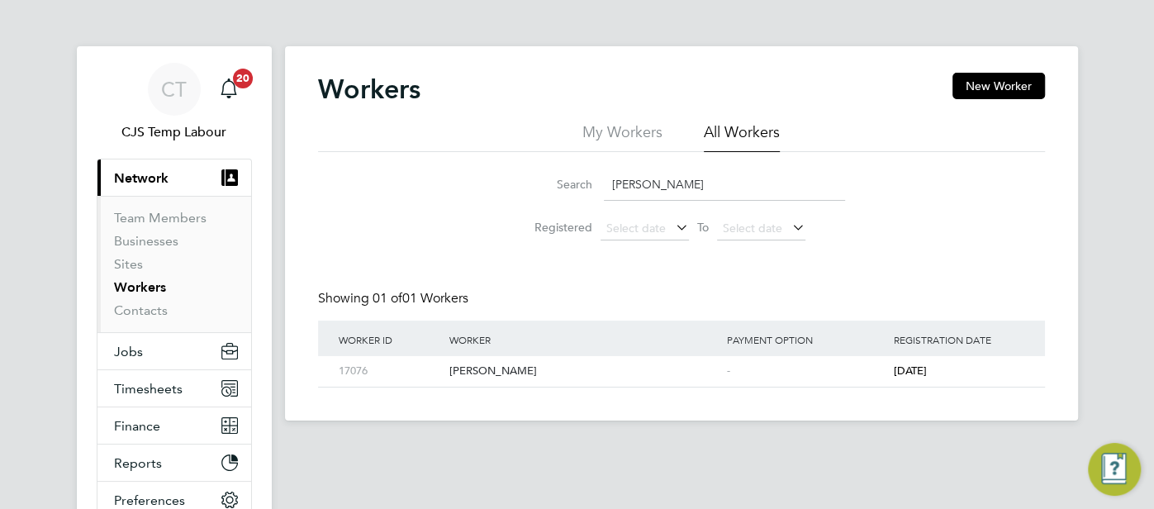
drag, startPoint x: 738, startPoint y: 183, endPoint x: 596, endPoint y: 188, distance: 142.2
click at [596, 188] on div "Search Thania Raza" at bounding box center [681, 185] width 327 height 32
paste input "yler Girling"
click at [759, 367] on div "-" at bounding box center [806, 371] width 167 height 31
drag, startPoint x: 706, startPoint y: 192, endPoint x: 594, endPoint y: 190, distance: 112.3
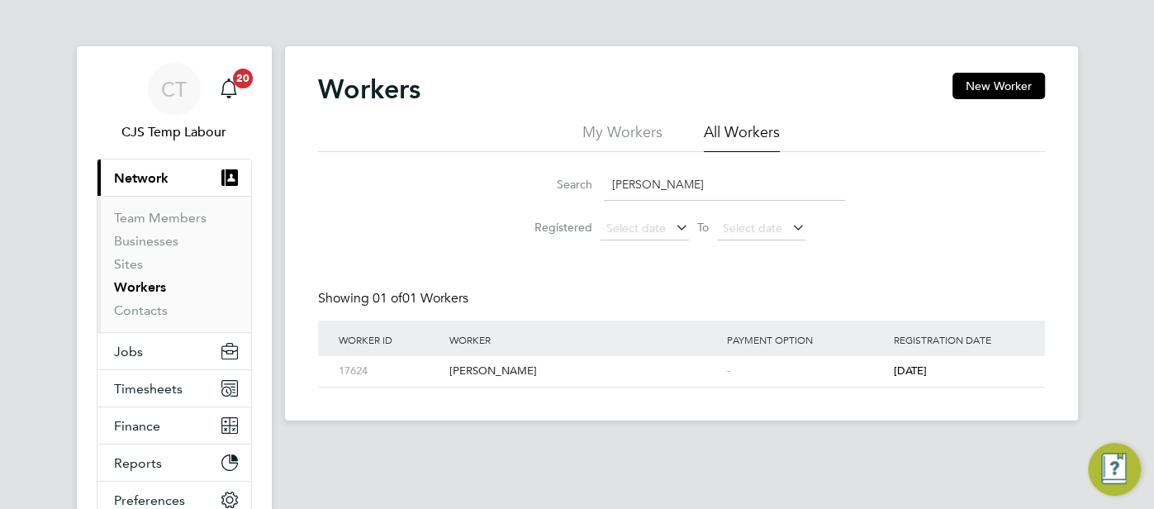
click at [594, 190] on div "Search Tyler Girling" at bounding box center [681, 185] width 327 height 32
paste input "Uchechi Eugene-Oguzie"
click at [842, 366] on div "-" at bounding box center [806, 371] width 167 height 31
drag, startPoint x: 742, startPoint y: 189, endPoint x: 608, endPoint y: 186, distance: 133.9
click at [608, 186] on input "Uchechi Eugene-Oguzie" at bounding box center [724, 185] width 241 height 32
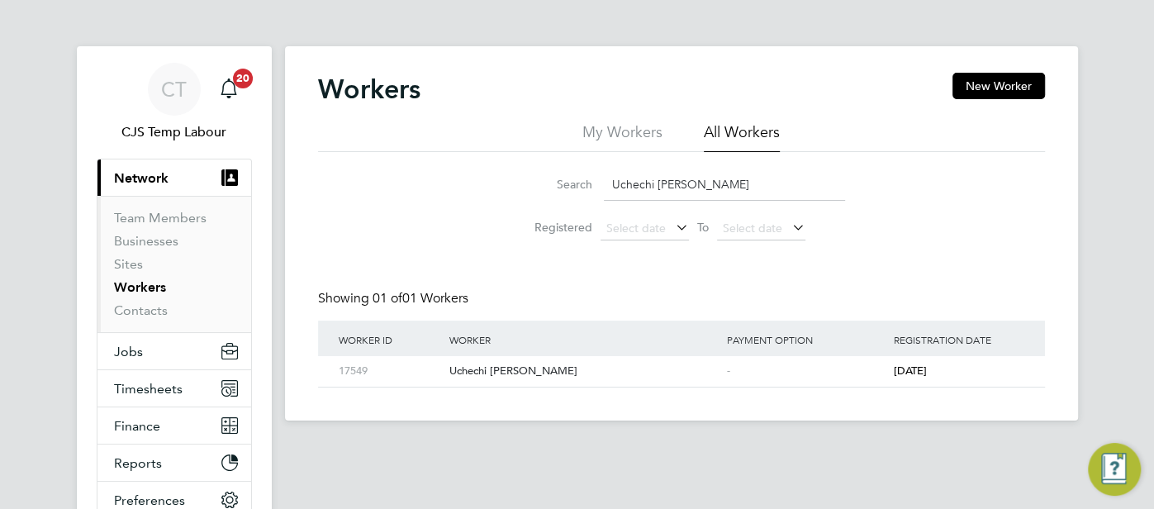
paste input "sifo Osemeka Egbul"
click at [678, 365] on div "Usifo Osemeka Egbule" at bounding box center [584, 371] width 278 height 31
drag, startPoint x: 738, startPoint y: 174, endPoint x: 598, endPoint y: 180, distance: 140.5
click at [597, 180] on div "Search Usifo Osemeka Egbule" at bounding box center [681, 185] width 327 height 32
paste input "Veronica Lawrenc"
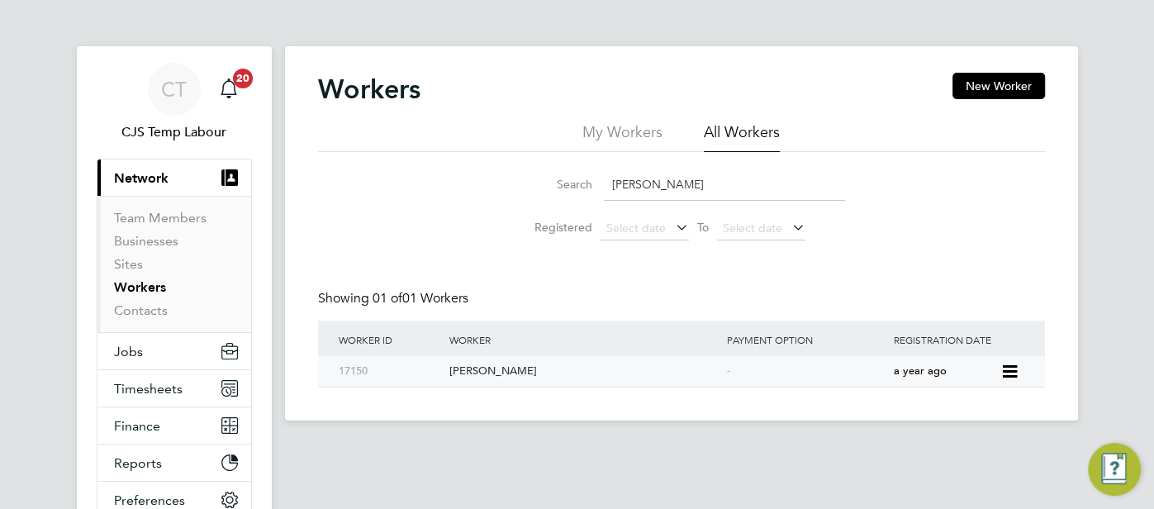
click at [757, 362] on div "-" at bounding box center [806, 371] width 167 height 31
drag, startPoint x: 688, startPoint y: 185, endPoint x: 601, endPoint y: 187, distance: 86.7
click at [601, 187] on div "Search Veronica Lawrence" at bounding box center [681, 185] width 327 height 32
paste input "William Foord"
click at [681, 368] on div "William Foord" at bounding box center [584, 371] width 278 height 31
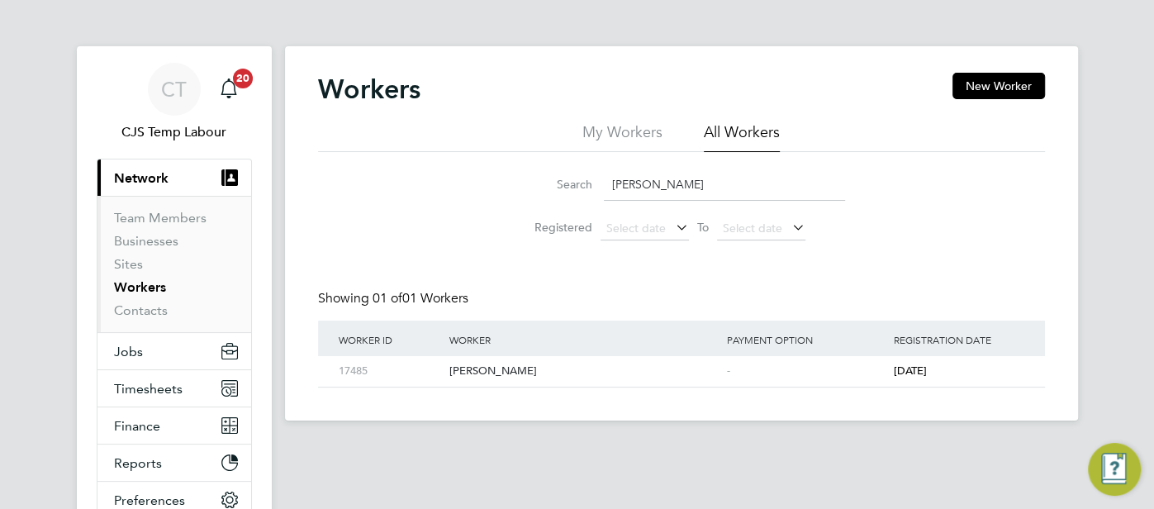
drag, startPoint x: 723, startPoint y: 192, endPoint x: 605, endPoint y: 186, distance: 117.5
click at [605, 186] on input "William Foord" at bounding box center [724, 185] width 241 height 32
paste input "Zainab Mabifa"
click at [763, 365] on div "-" at bounding box center [806, 371] width 167 height 31
drag, startPoint x: 732, startPoint y: 178, endPoint x: 598, endPoint y: 183, distance: 133.9
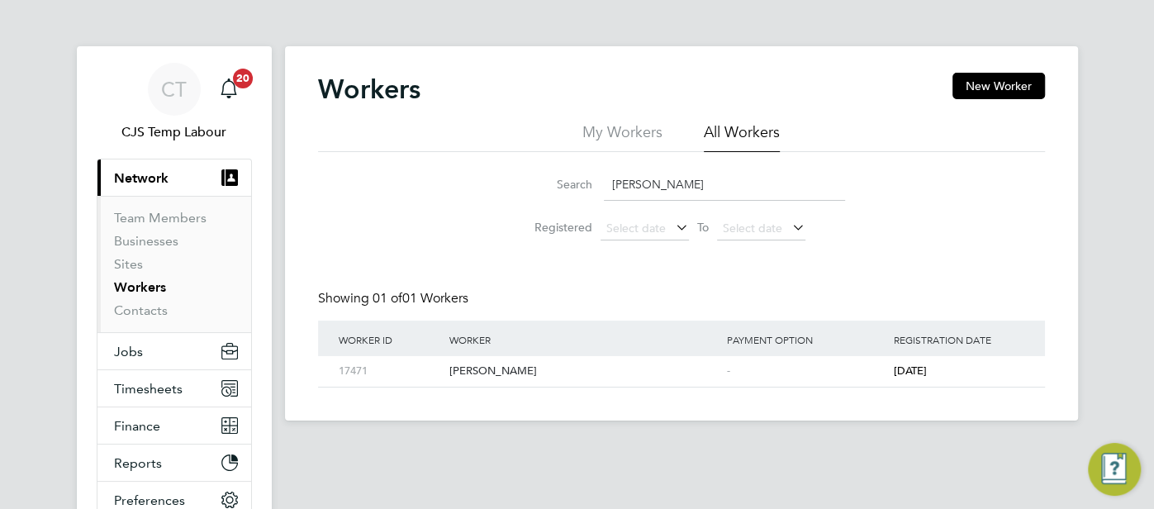
click at [598, 183] on div "Search Zainab Mabifa" at bounding box center [681, 185] width 327 height 32
paste input "Ogundipe"
click at [830, 381] on div "-" at bounding box center [806, 371] width 167 height 31
drag, startPoint x: 712, startPoint y: 188, endPoint x: 601, endPoint y: 183, distance: 111.6
click at [601, 183] on div "Search Zainab Ogundipe" at bounding box center [681, 185] width 327 height 32
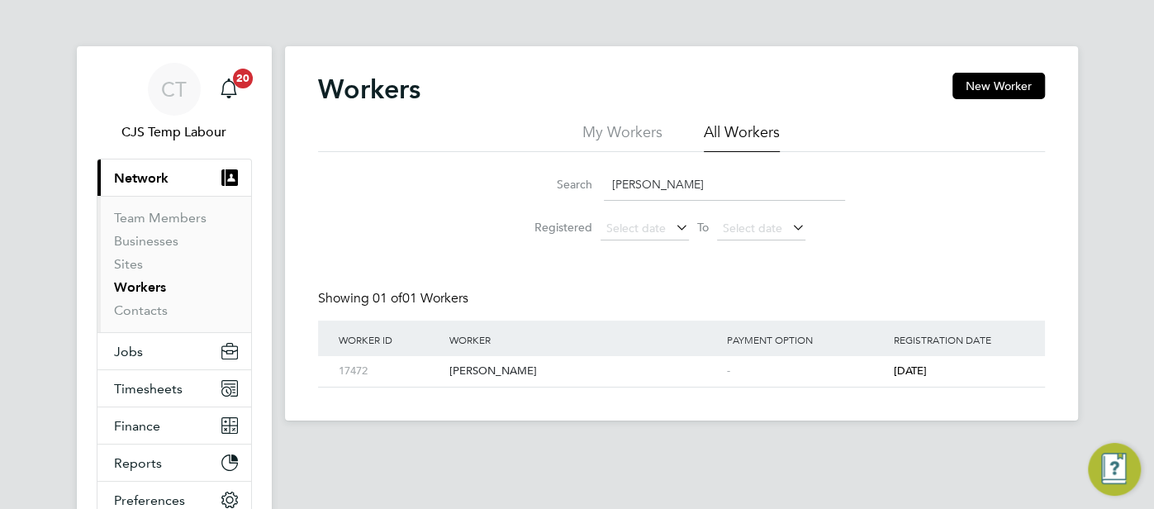
paste input "Tyler Girling"
click at [801, 364] on div "-" at bounding box center [806, 371] width 167 height 31
drag, startPoint x: 700, startPoint y: 189, endPoint x: 606, endPoint y: 188, distance: 93.3
click at [606, 188] on input "Tyler Girling" at bounding box center [724, 185] width 241 height 32
paste input "[PERSON_NAME]"
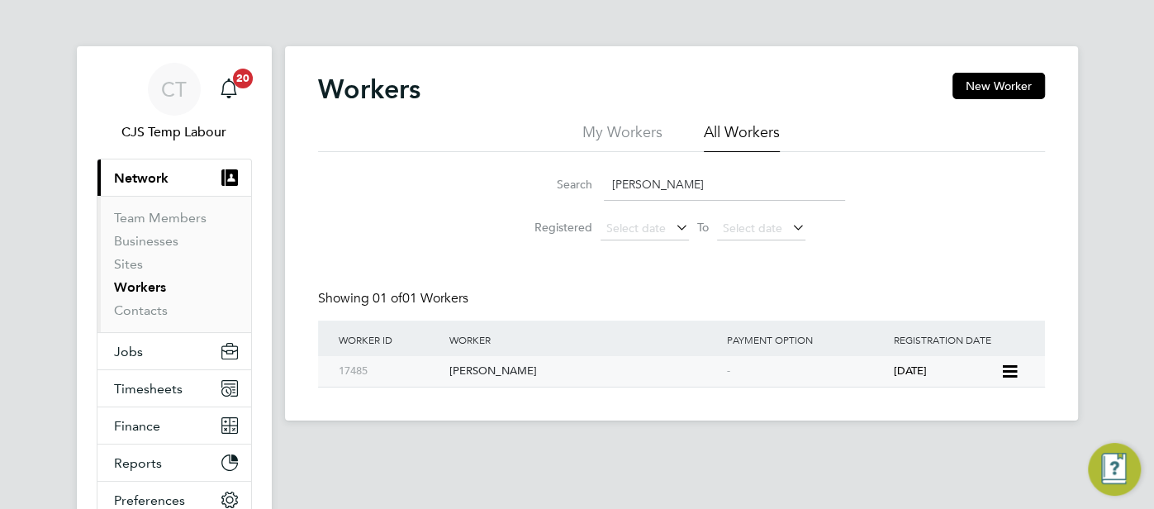
type input "[PERSON_NAME]"
click at [627, 380] on div "[PERSON_NAME]" at bounding box center [584, 371] width 278 height 31
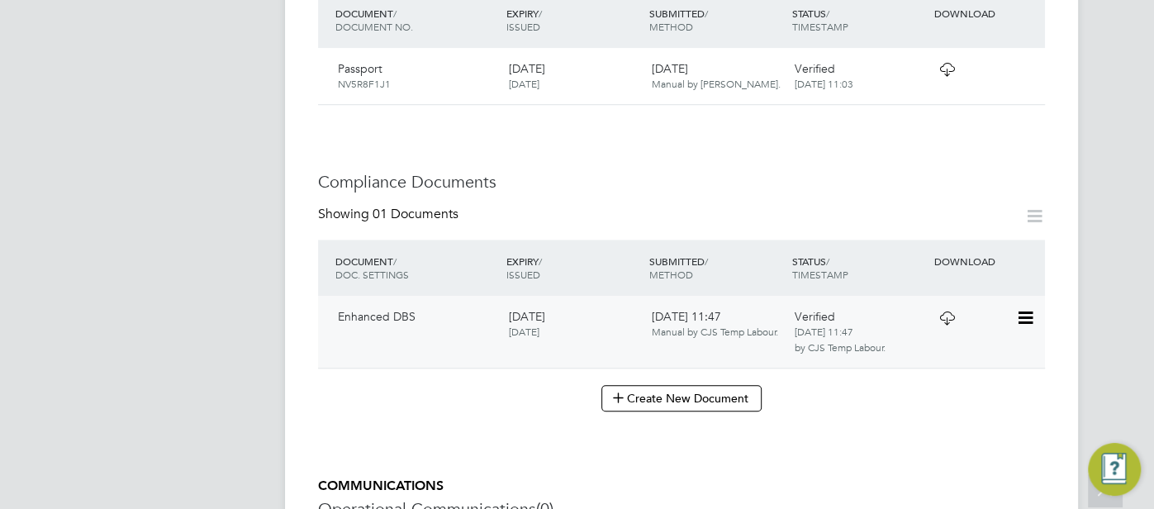
scroll to position [770, 0]
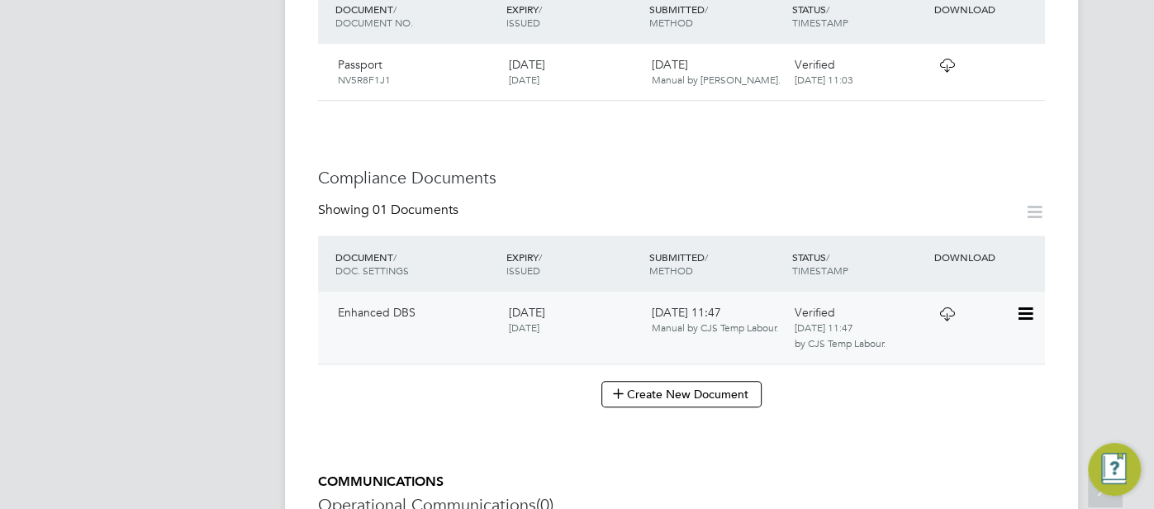
click at [953, 307] on icon at bounding box center [947, 313] width 21 height 13
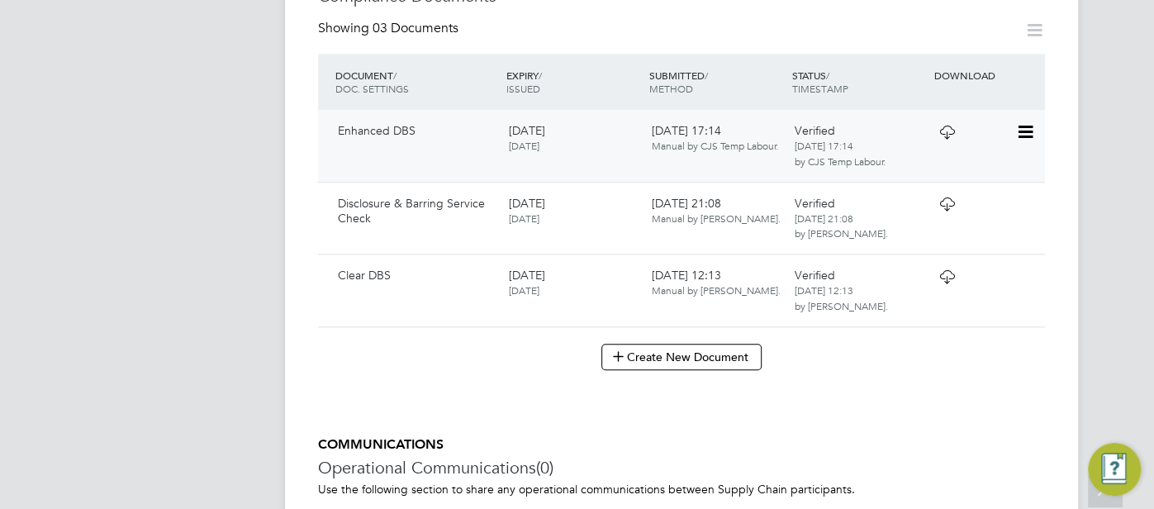
scroll to position [833, 0]
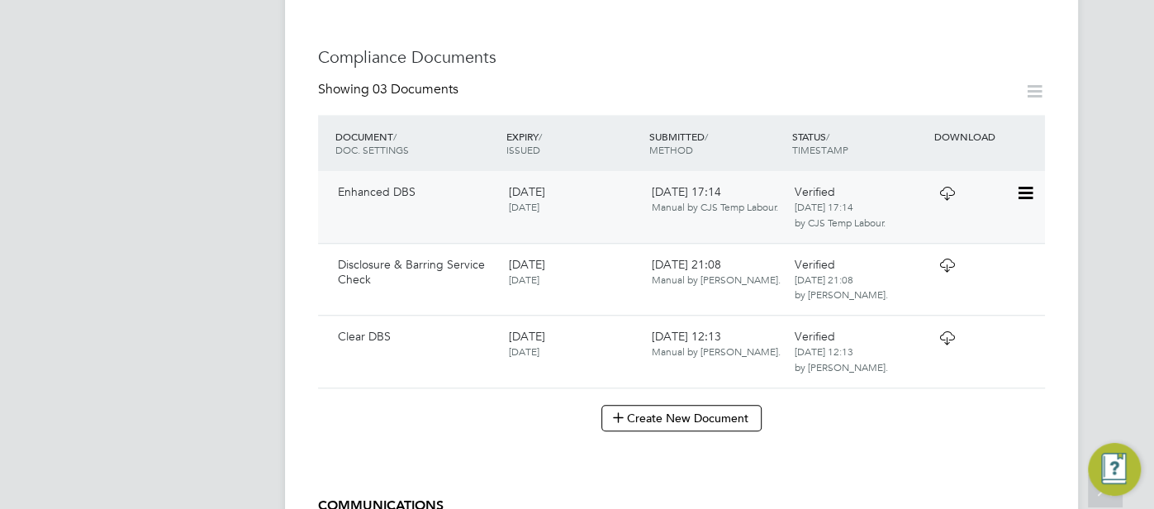
click at [948, 187] on icon at bounding box center [947, 193] width 21 height 13
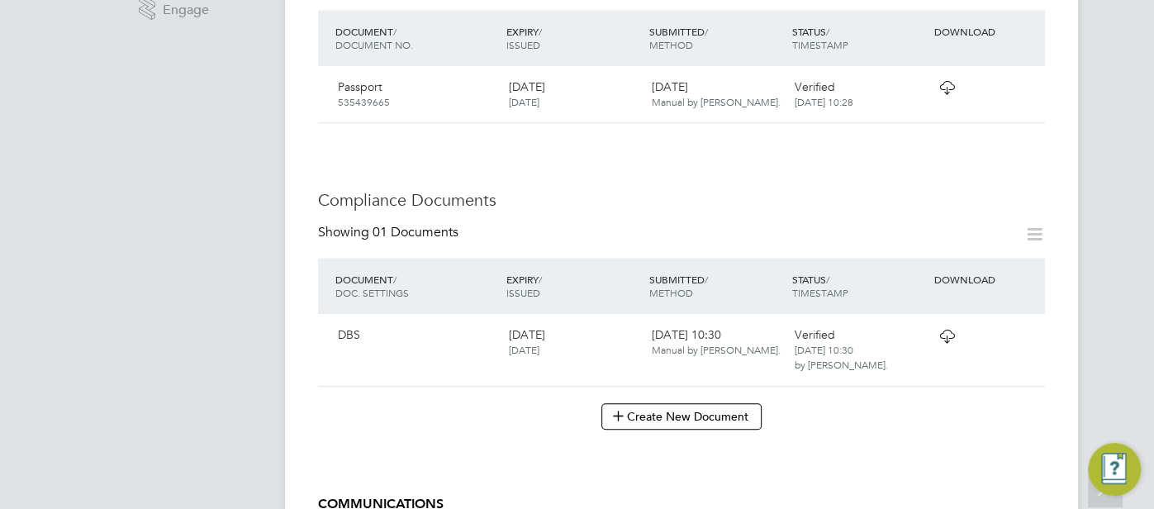
scroll to position [686, 0]
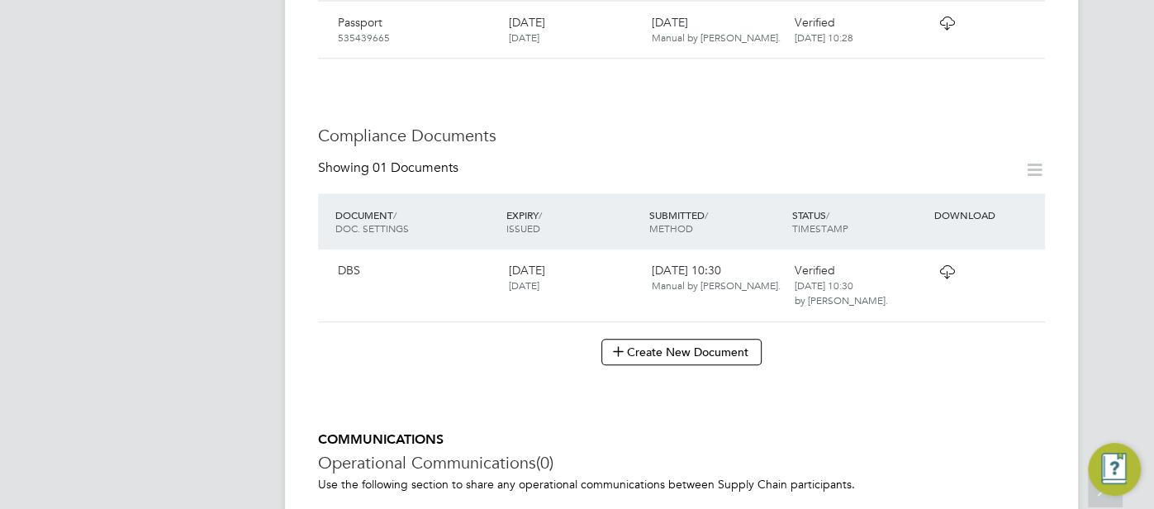
click at [937, 265] on icon at bounding box center [947, 271] width 21 height 13
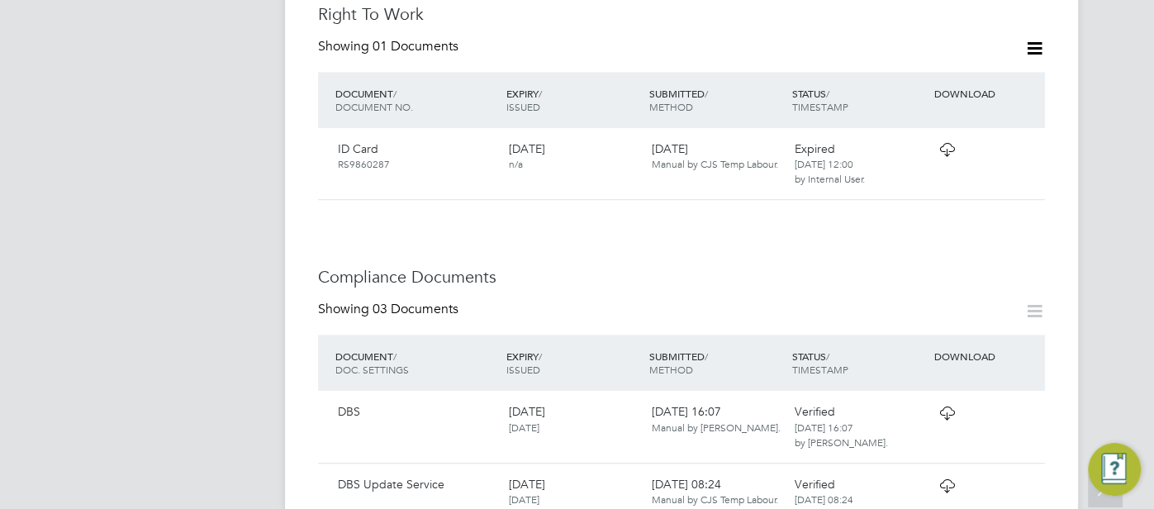
scroll to position [957, 0]
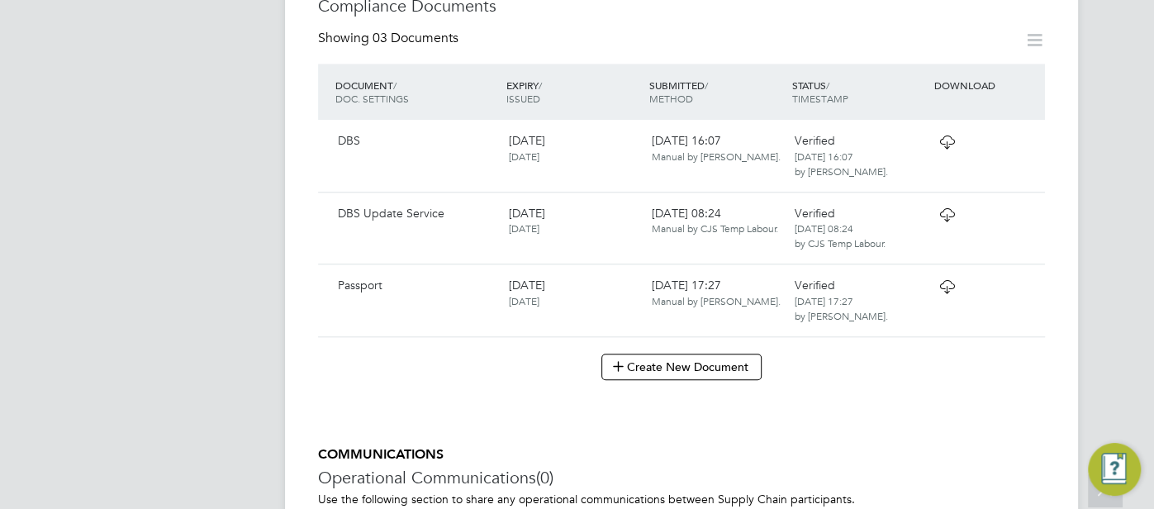
click at [928, 165] on div "Verified 26 Mar 2025, 16:07 by Paulina Skrzypek." at bounding box center [858, 155] width 143 height 59
click at [942, 149] on icon at bounding box center [947, 141] width 21 height 13
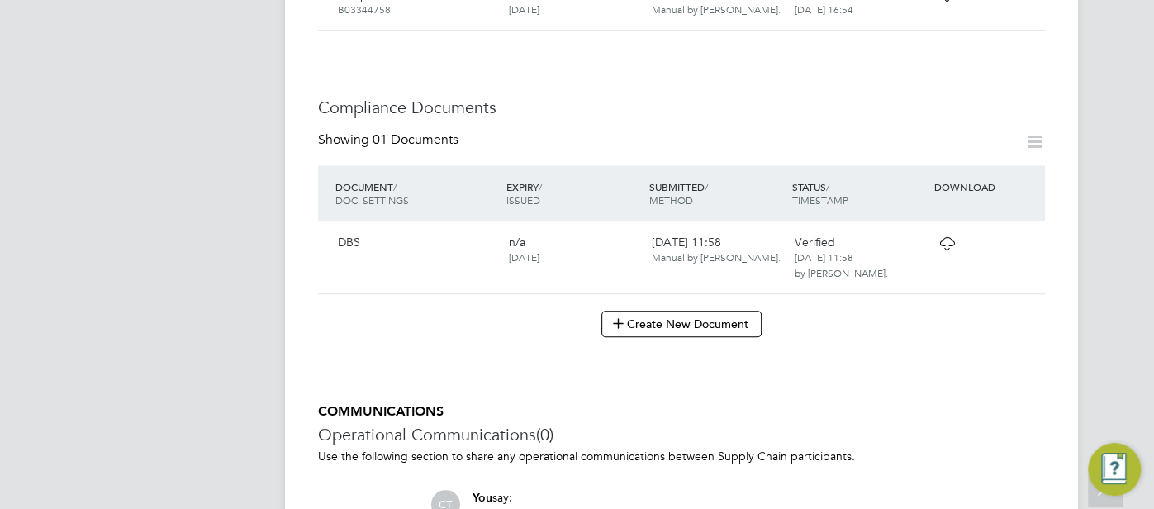
scroll to position [946, 0]
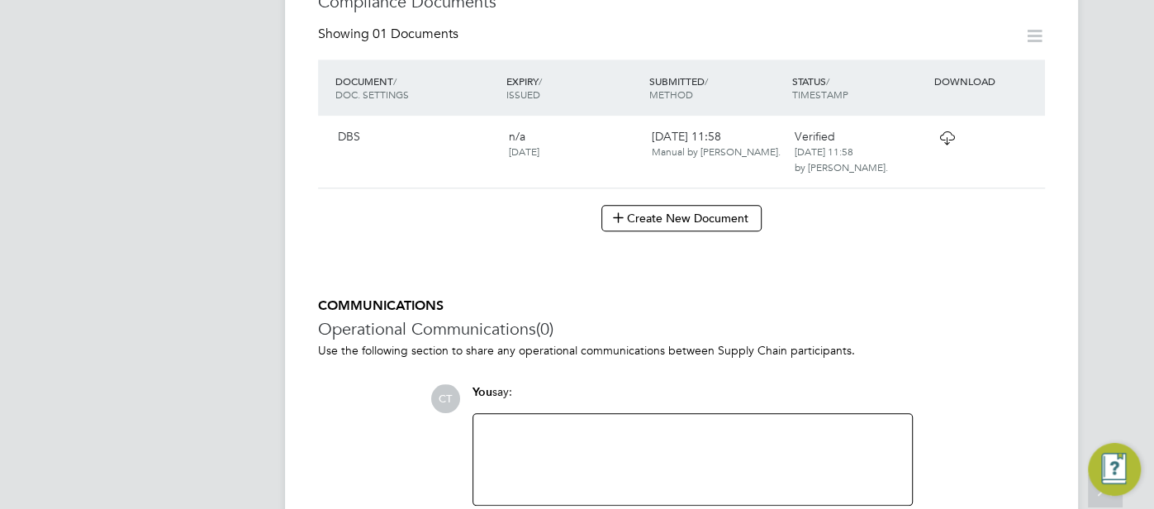
click at [940, 131] on icon at bounding box center [947, 137] width 21 height 13
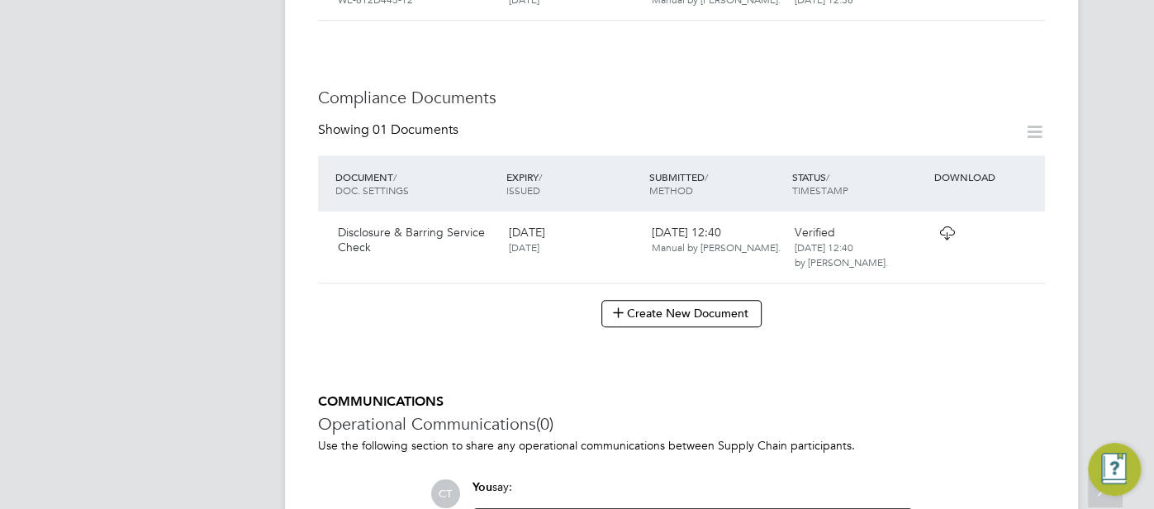
scroll to position [902, 0]
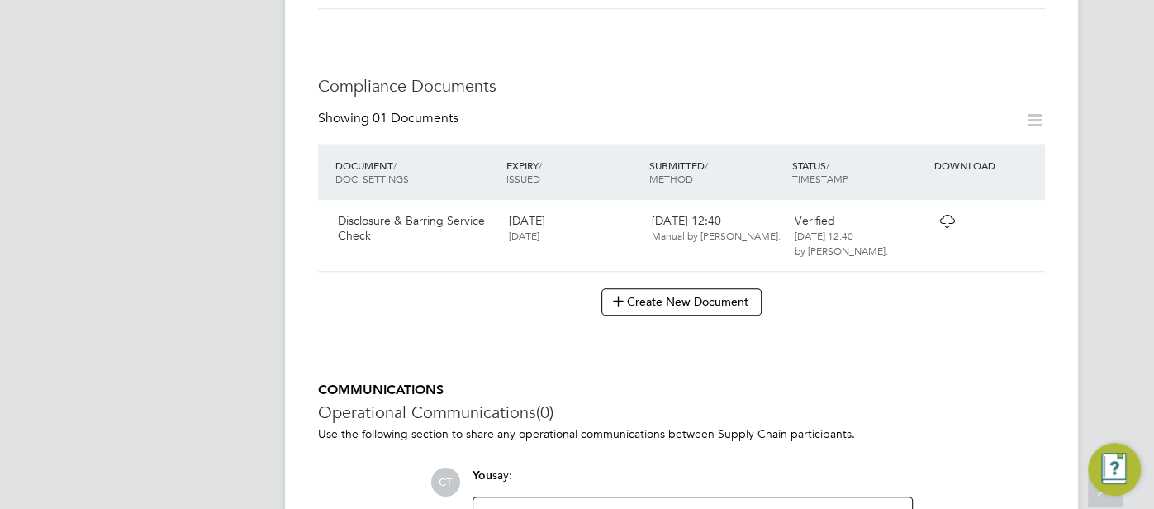
click at [922, 207] on div "Verified 17 Apr 2024, 12:40 by Cosmin Balan." at bounding box center [858, 236] width 143 height 59
click at [938, 215] on icon at bounding box center [947, 221] width 21 height 13
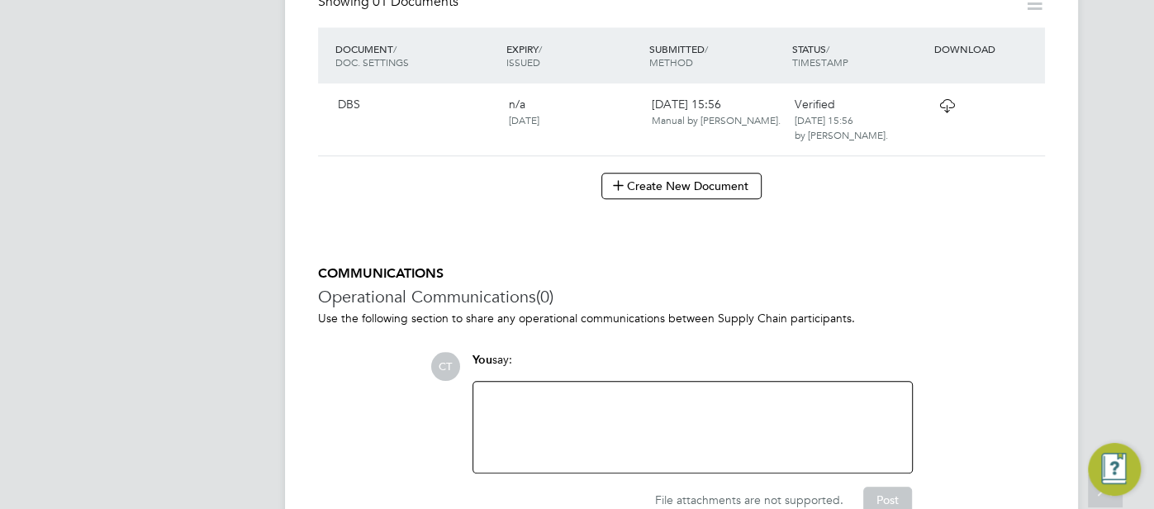
scroll to position [901, 0]
click at [946, 102] on icon at bounding box center [947, 108] width 21 height 13
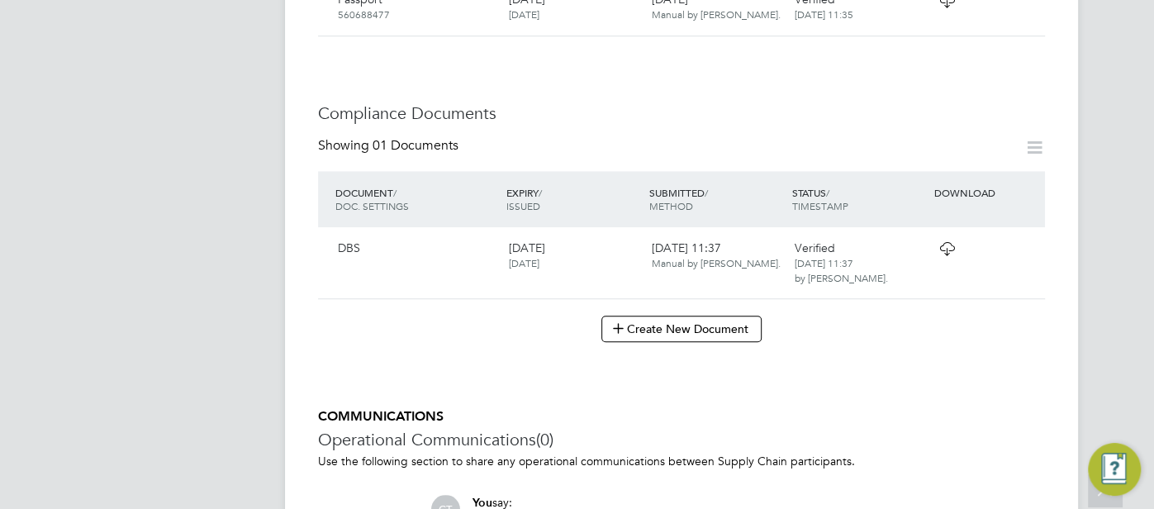
scroll to position [849, 0]
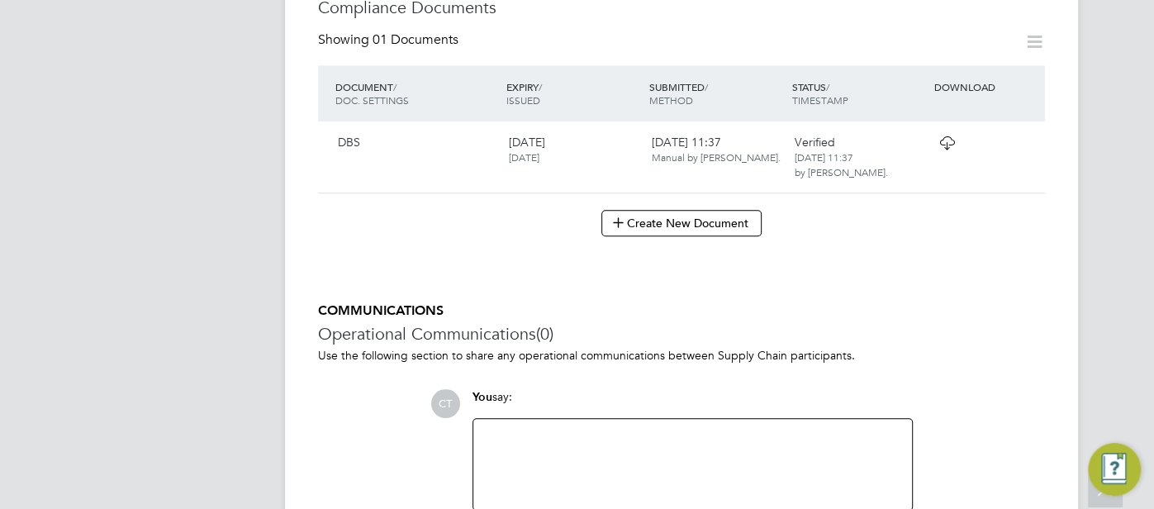
click at [949, 136] on icon at bounding box center [947, 142] width 21 height 13
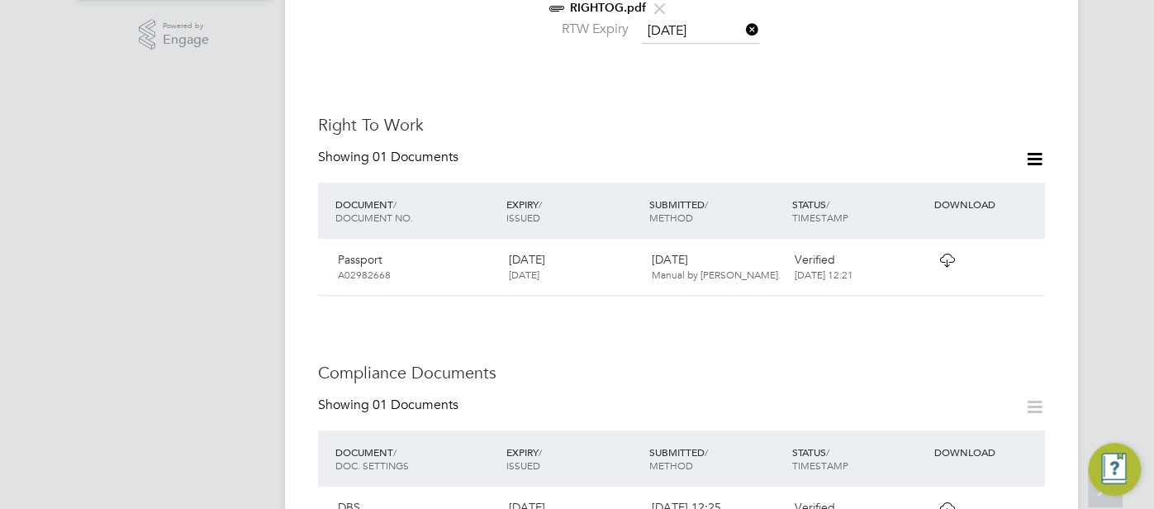
scroll to position [944, 0]
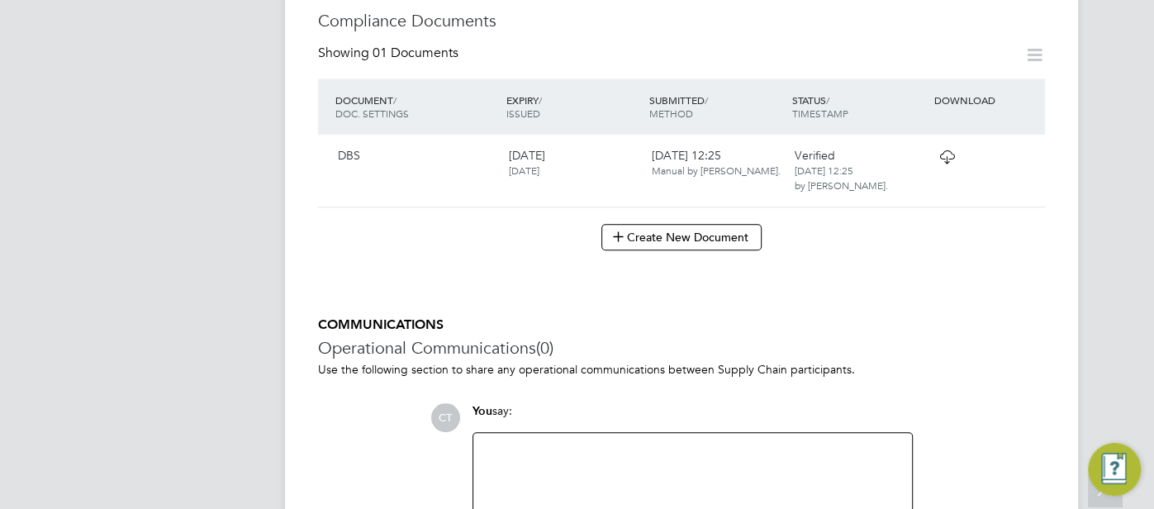
click at [937, 150] on icon at bounding box center [947, 156] width 21 height 13
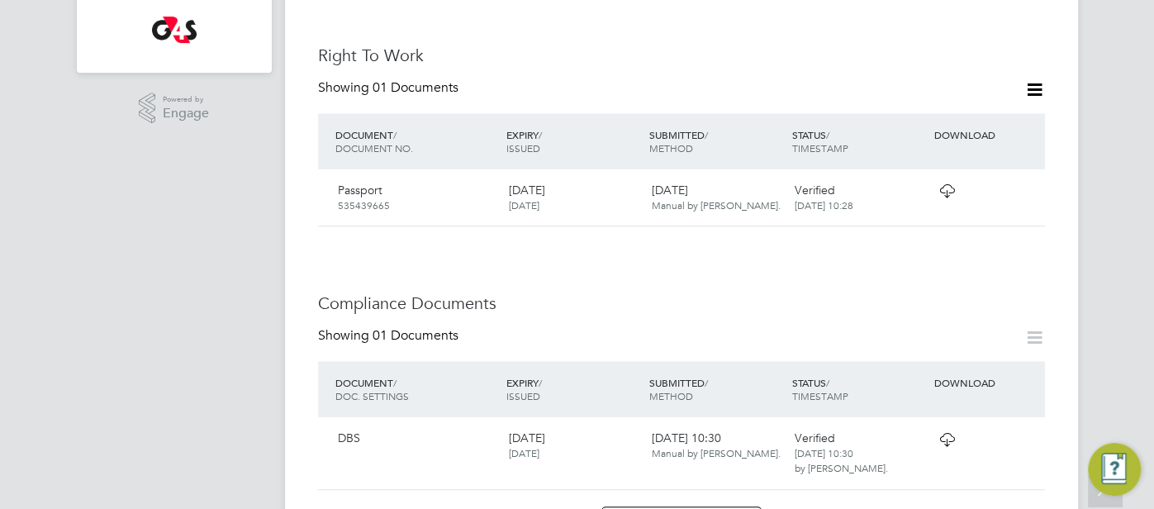
scroll to position [648, 0]
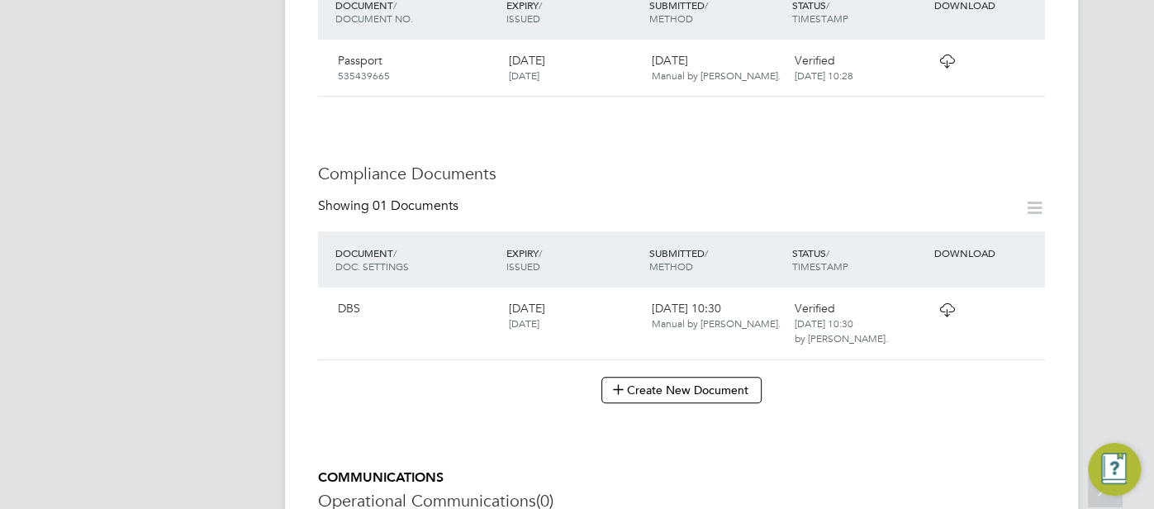
click at [942, 303] on icon at bounding box center [947, 309] width 21 height 13
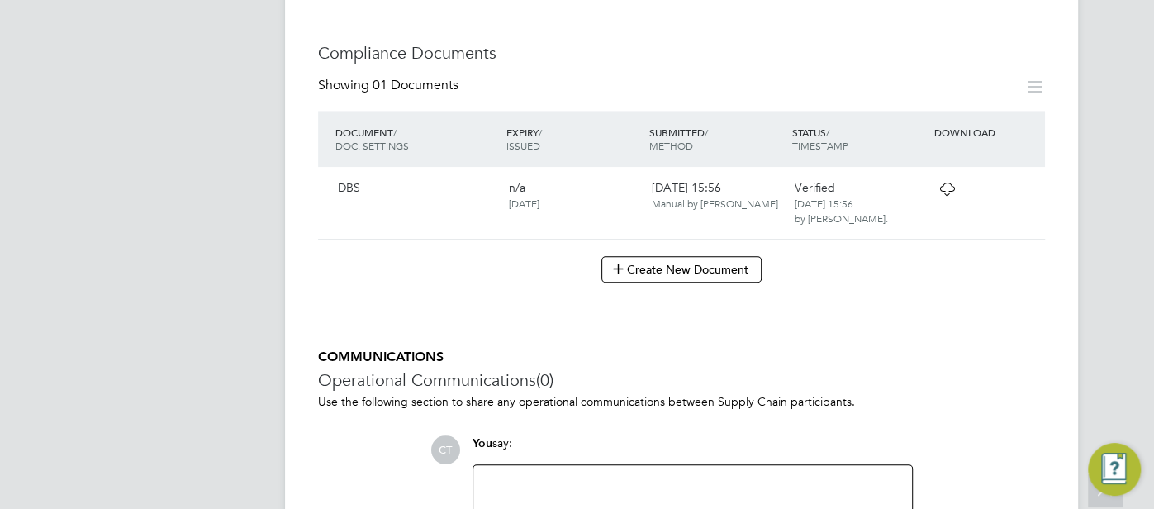
scroll to position [823, 0]
click at [952, 180] on icon at bounding box center [947, 186] width 21 height 13
